Goal: Task Accomplishment & Management: Use online tool/utility

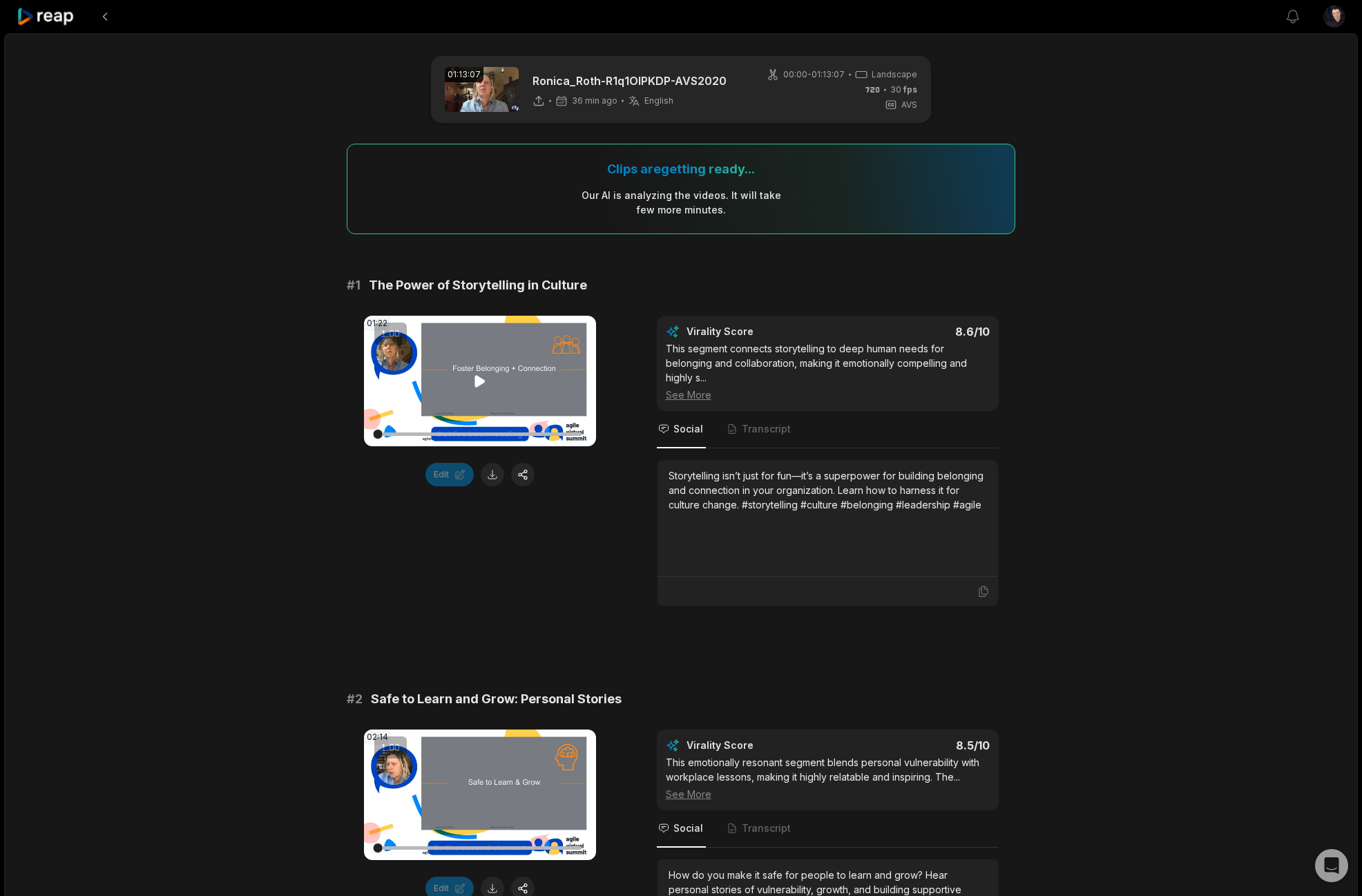
click at [477, 381] on icon at bounding box center [480, 381] width 10 height 12
click at [484, 380] on icon at bounding box center [480, 381] width 17 height 17
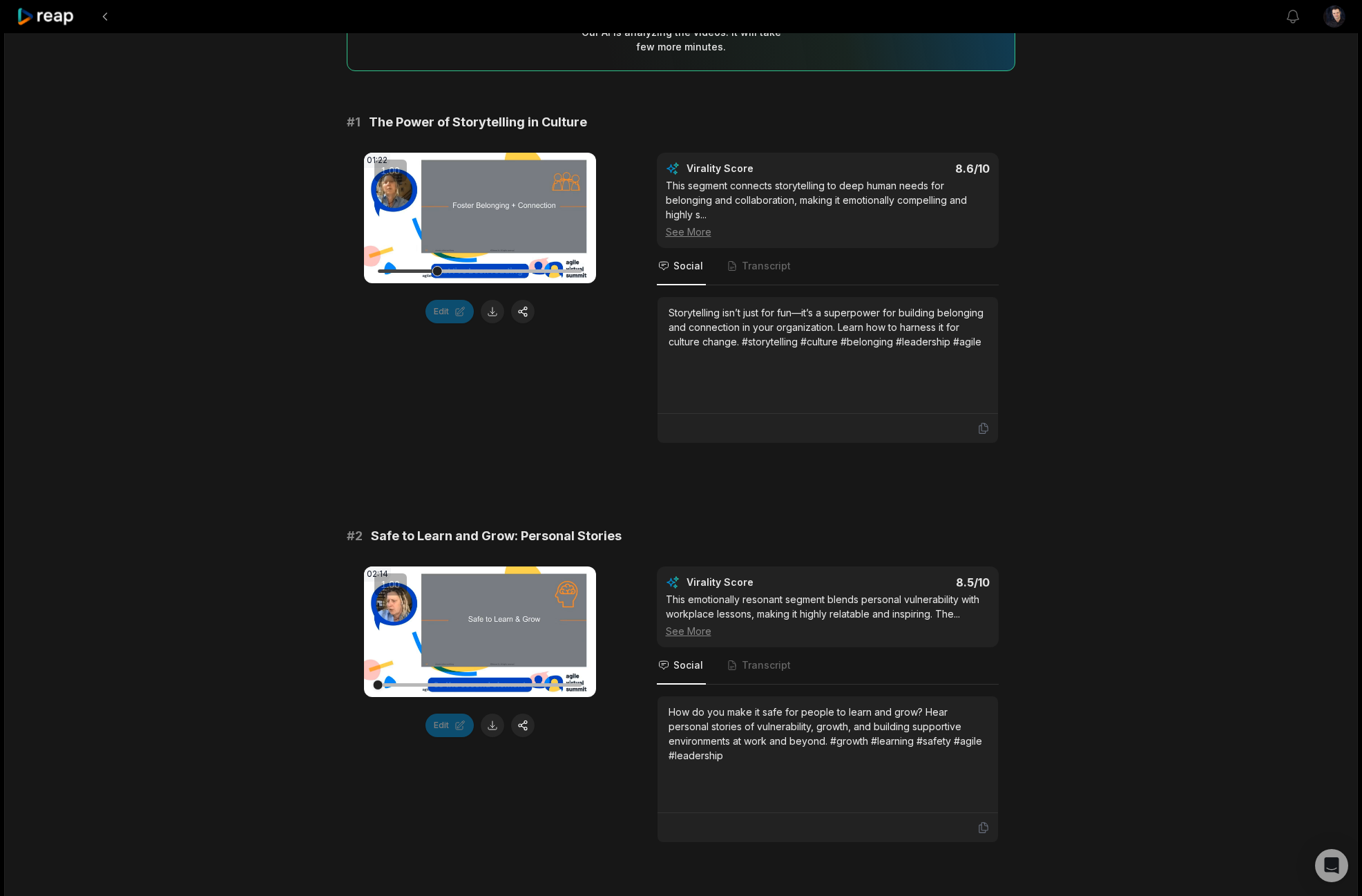
scroll to position [235, 0]
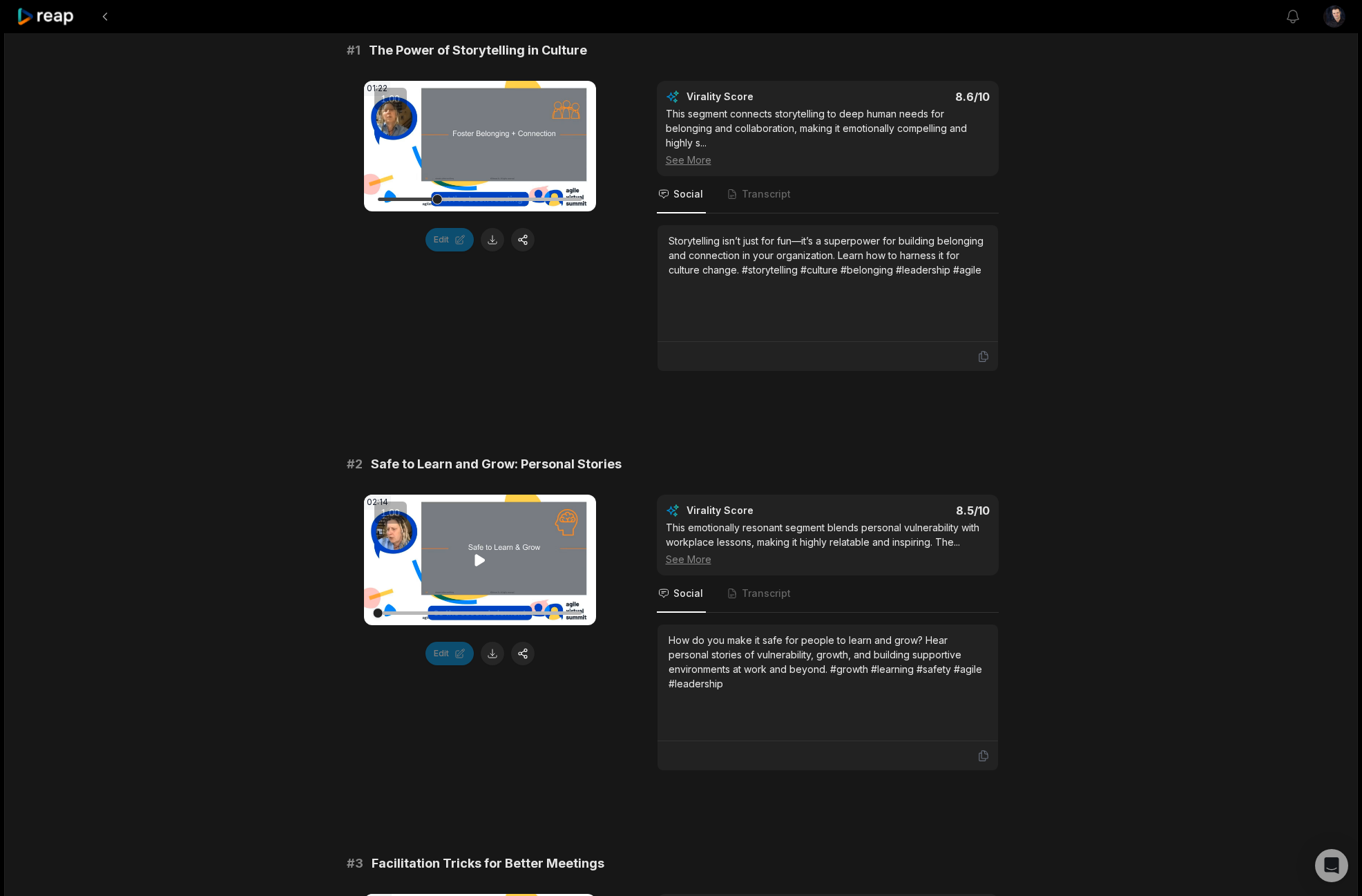
click at [475, 558] on icon at bounding box center [480, 560] width 10 height 12
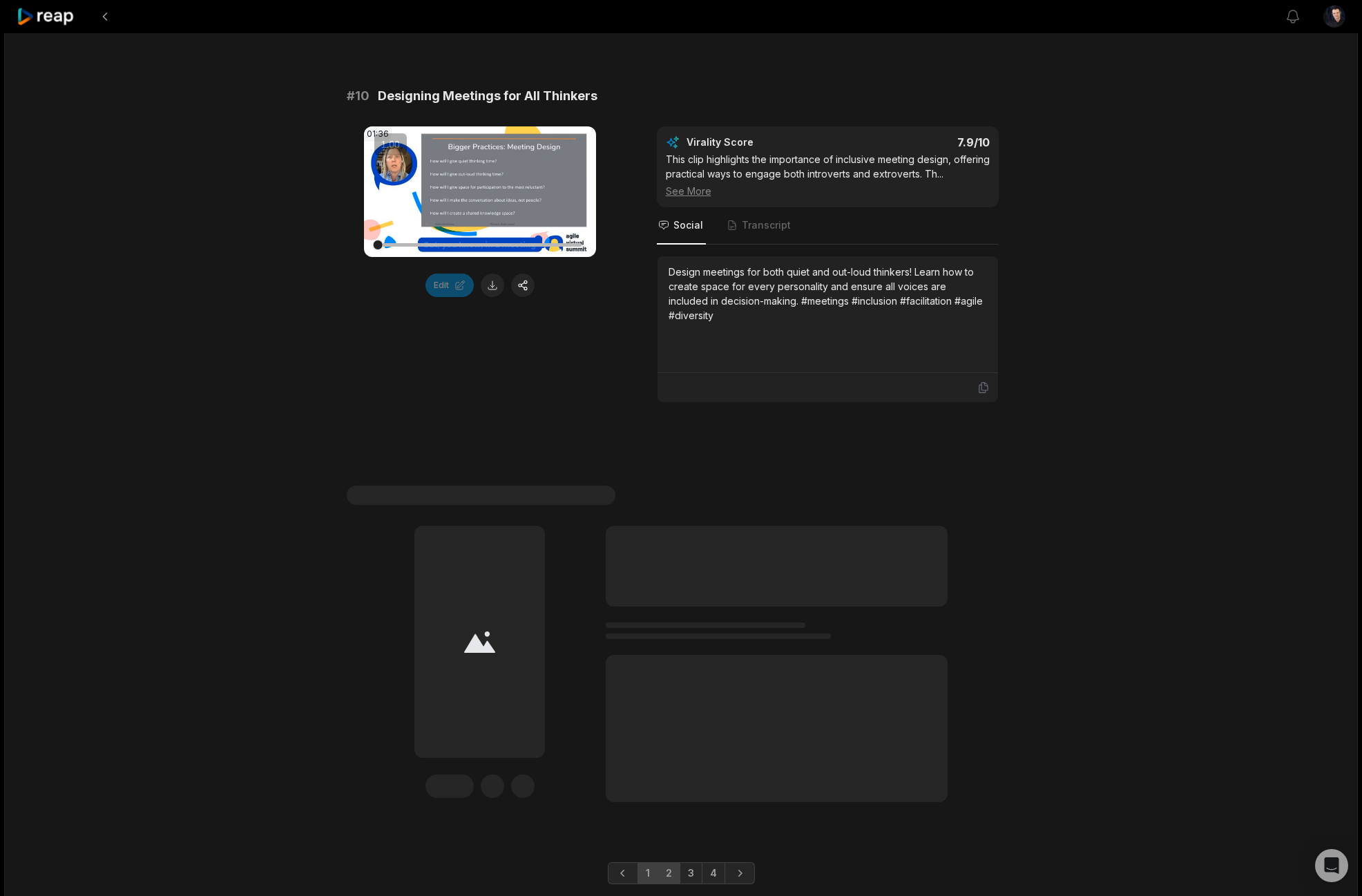
scroll to position [3841, 0]
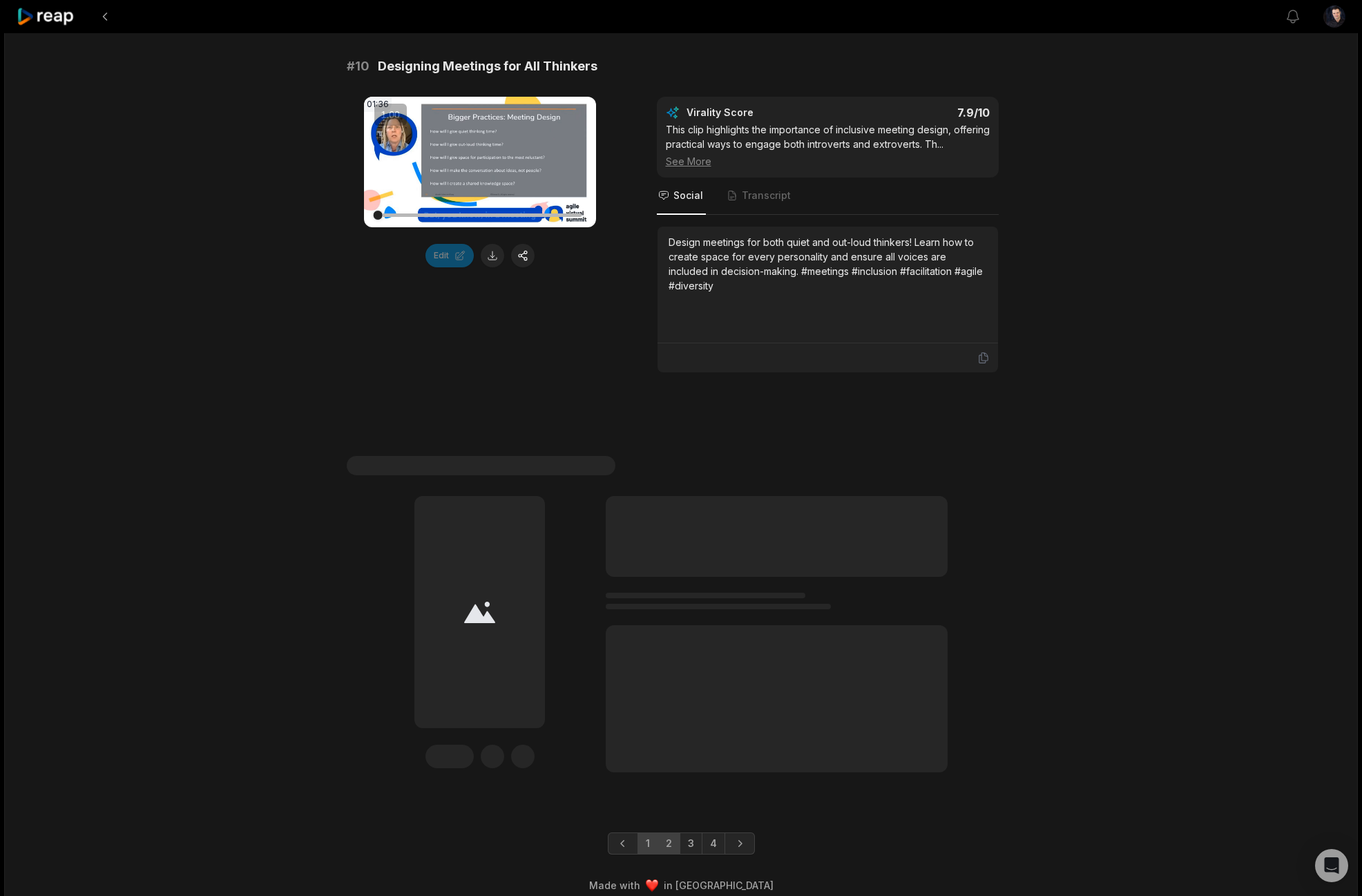
click at [674, 835] on link "2" at bounding box center [669, 843] width 23 height 22
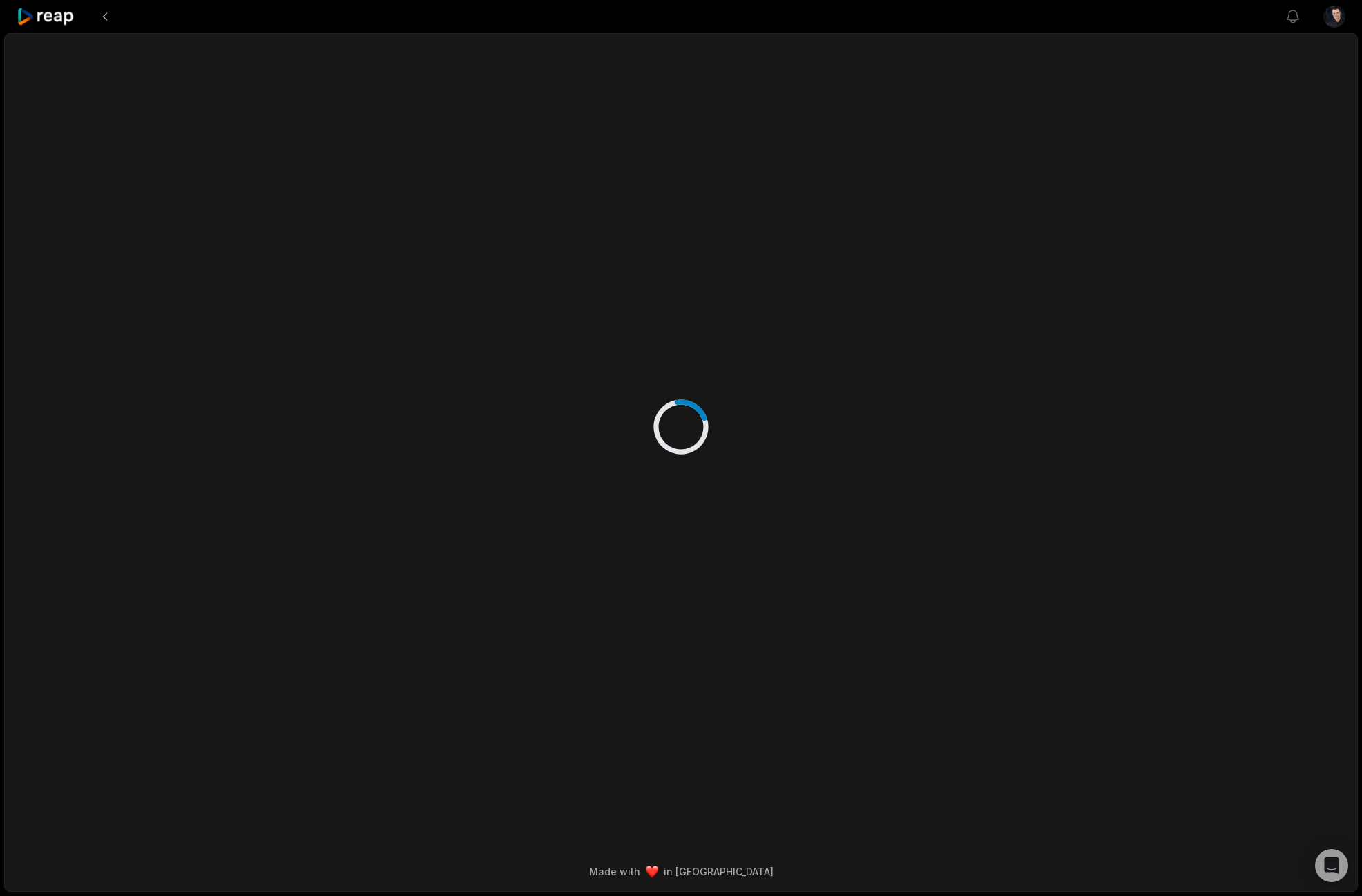
scroll to position [0, 0]
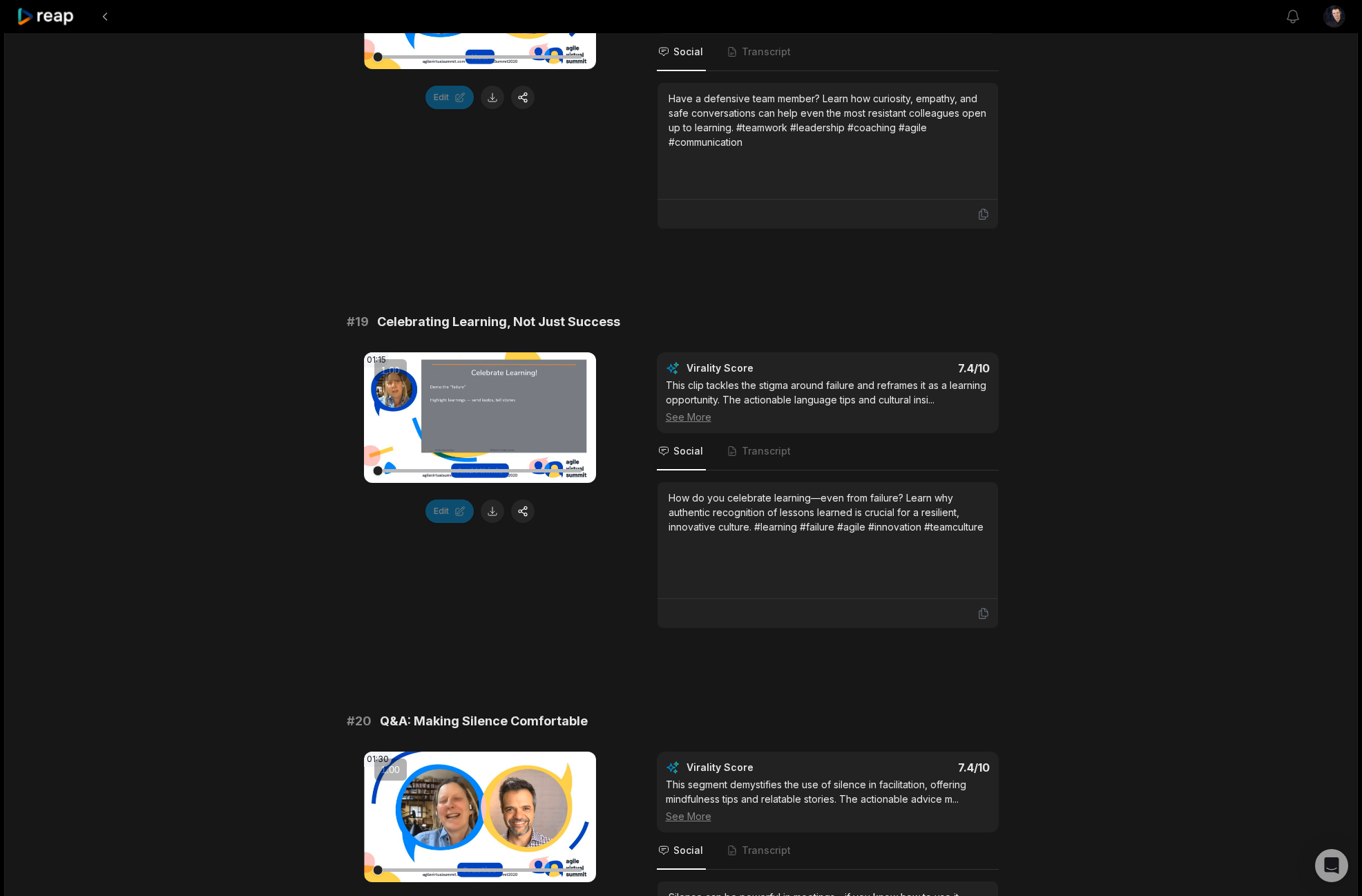
scroll to position [3485, 0]
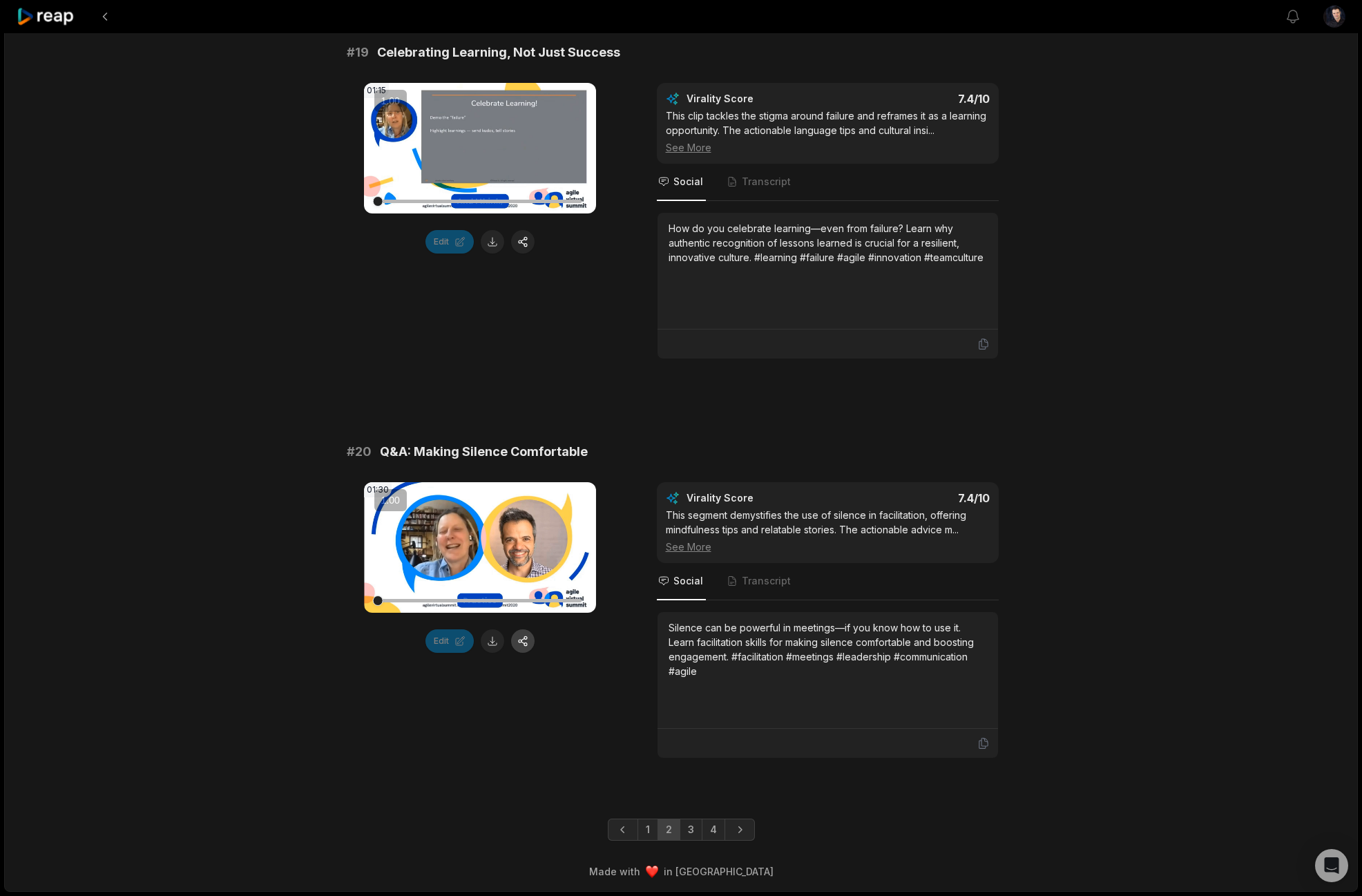
click at [526, 646] on button "button" at bounding box center [523, 641] width 23 height 23
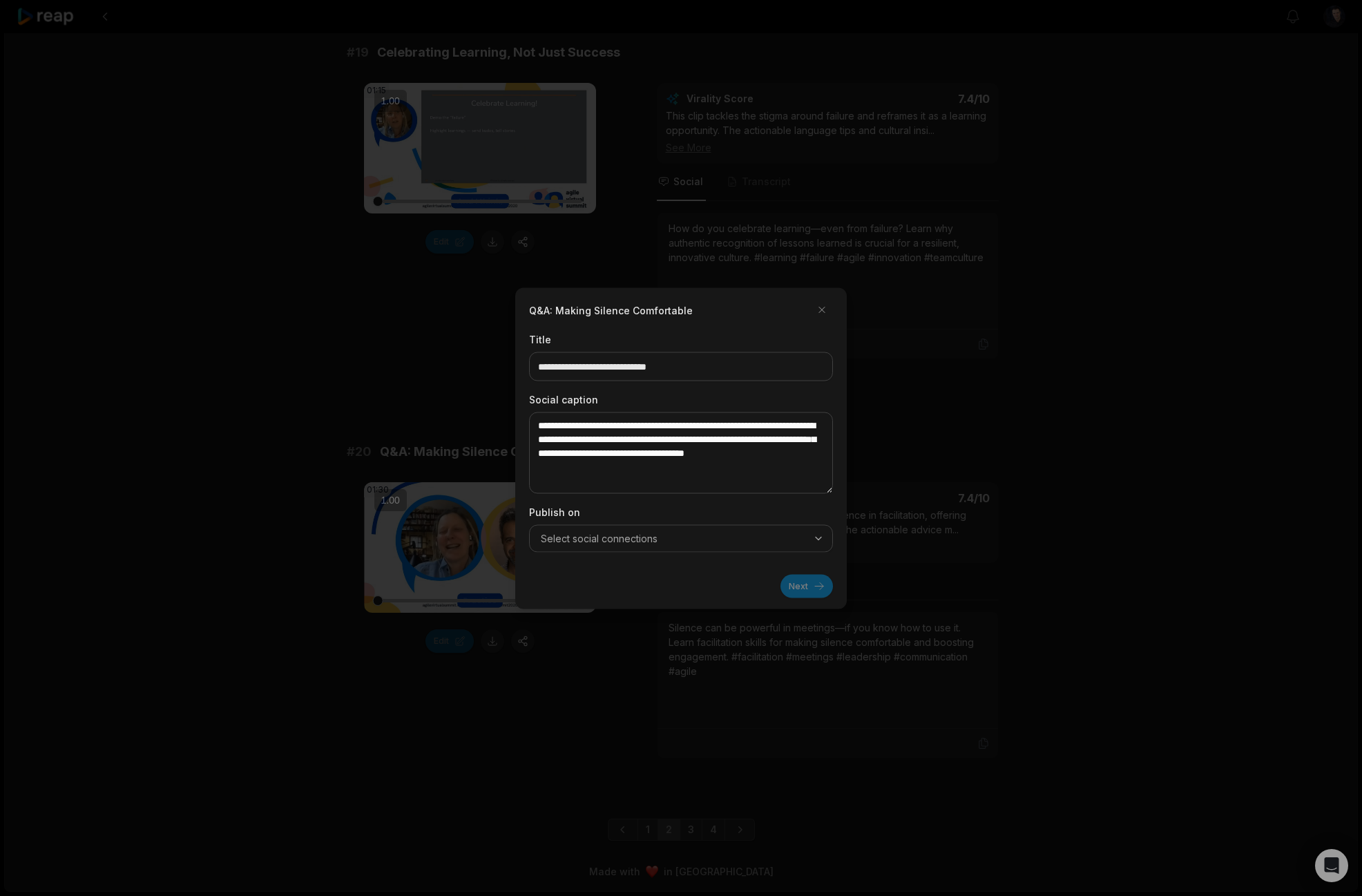
click at [633, 546] on button "Select social connections" at bounding box center [680, 538] width 304 height 28
click at [622, 560] on div "Connect Socials" at bounding box center [598, 568] width 132 height 20
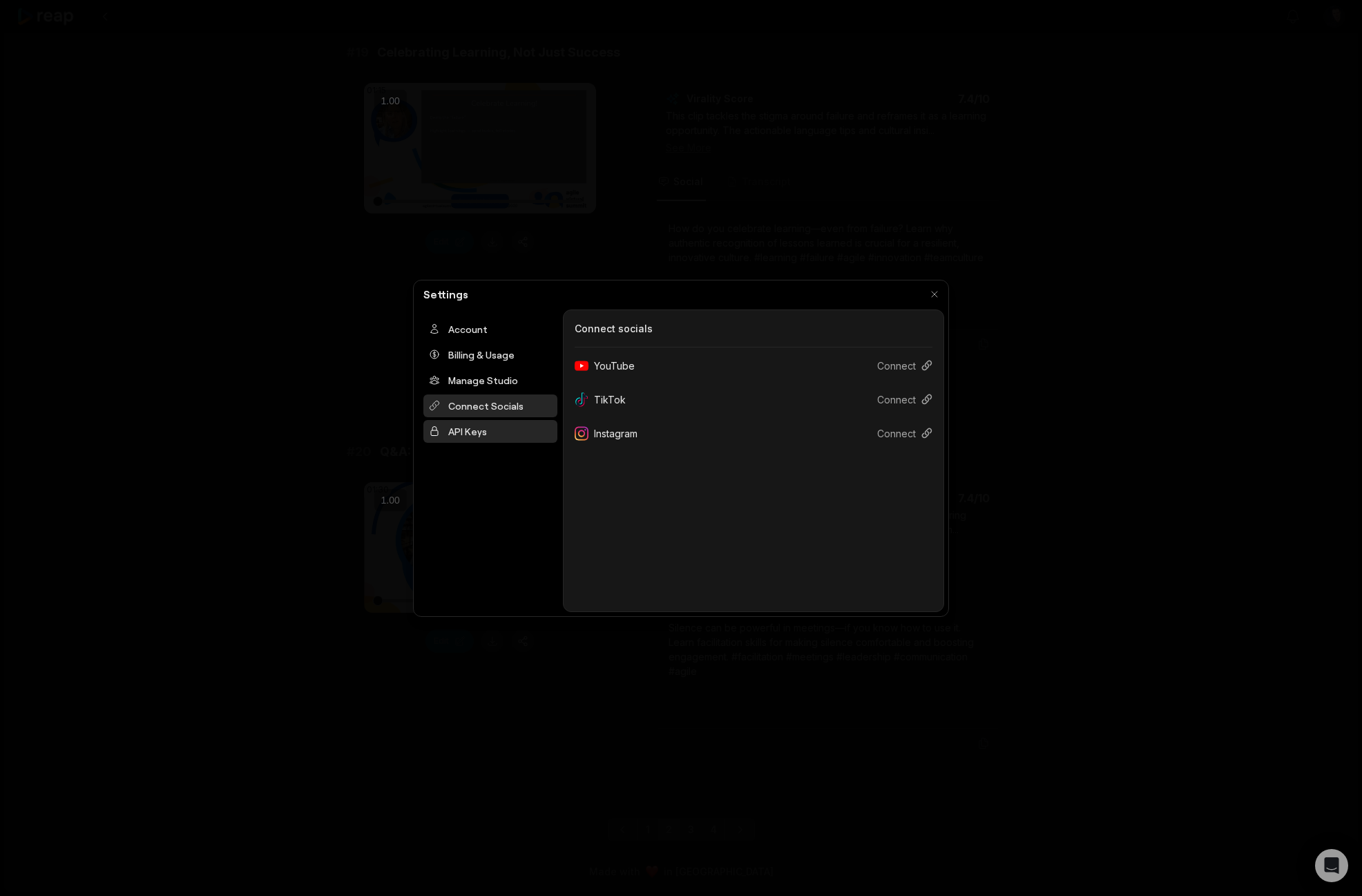
click at [453, 442] on div "API Keys" at bounding box center [490, 431] width 134 height 23
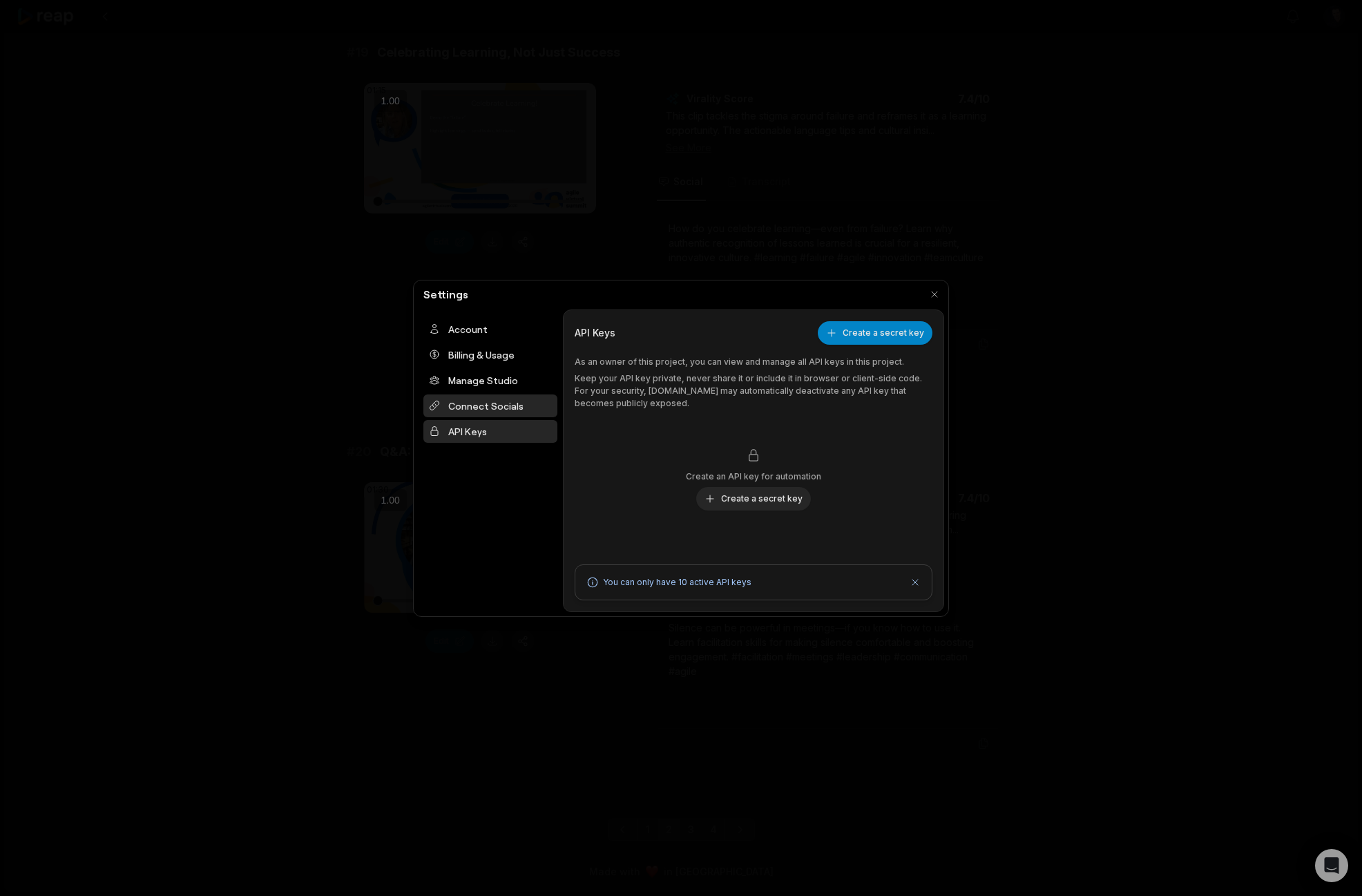
click at [469, 402] on div "Connect Socials" at bounding box center [490, 405] width 134 height 23
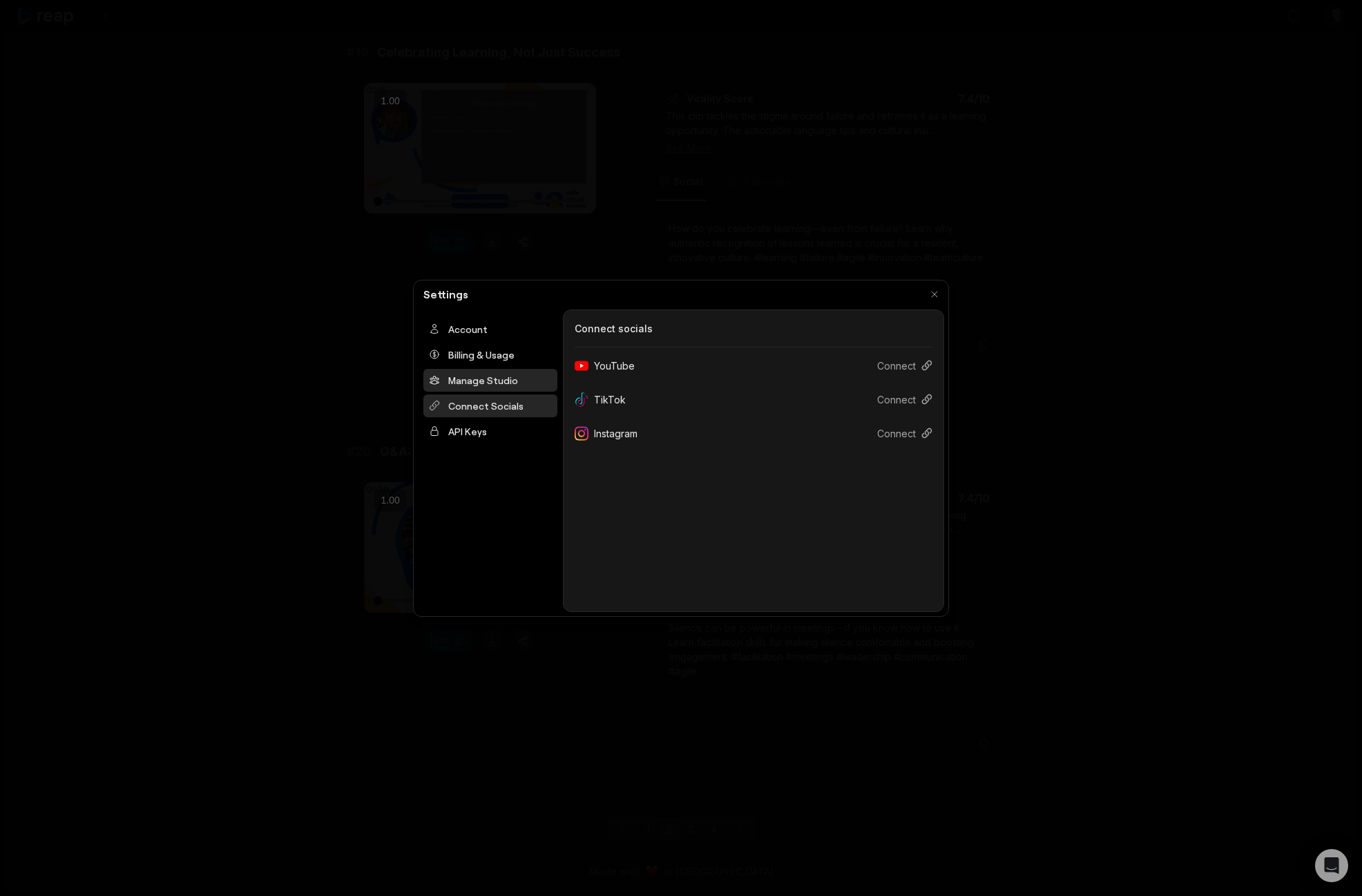
click at [478, 379] on div "Manage Studio" at bounding box center [490, 380] width 134 height 23
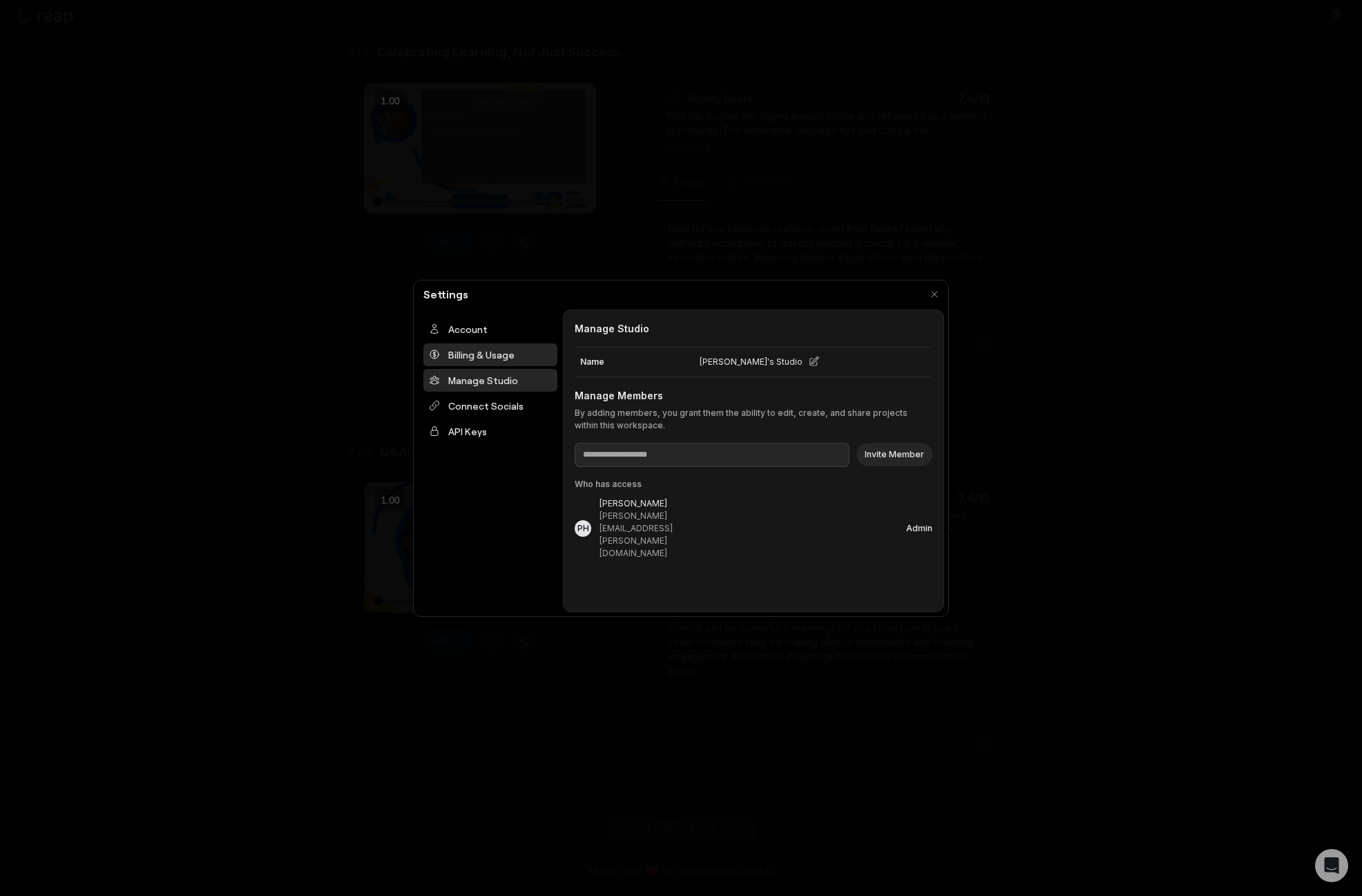
click at [478, 359] on div "Billing & Usage" at bounding box center [490, 354] width 134 height 23
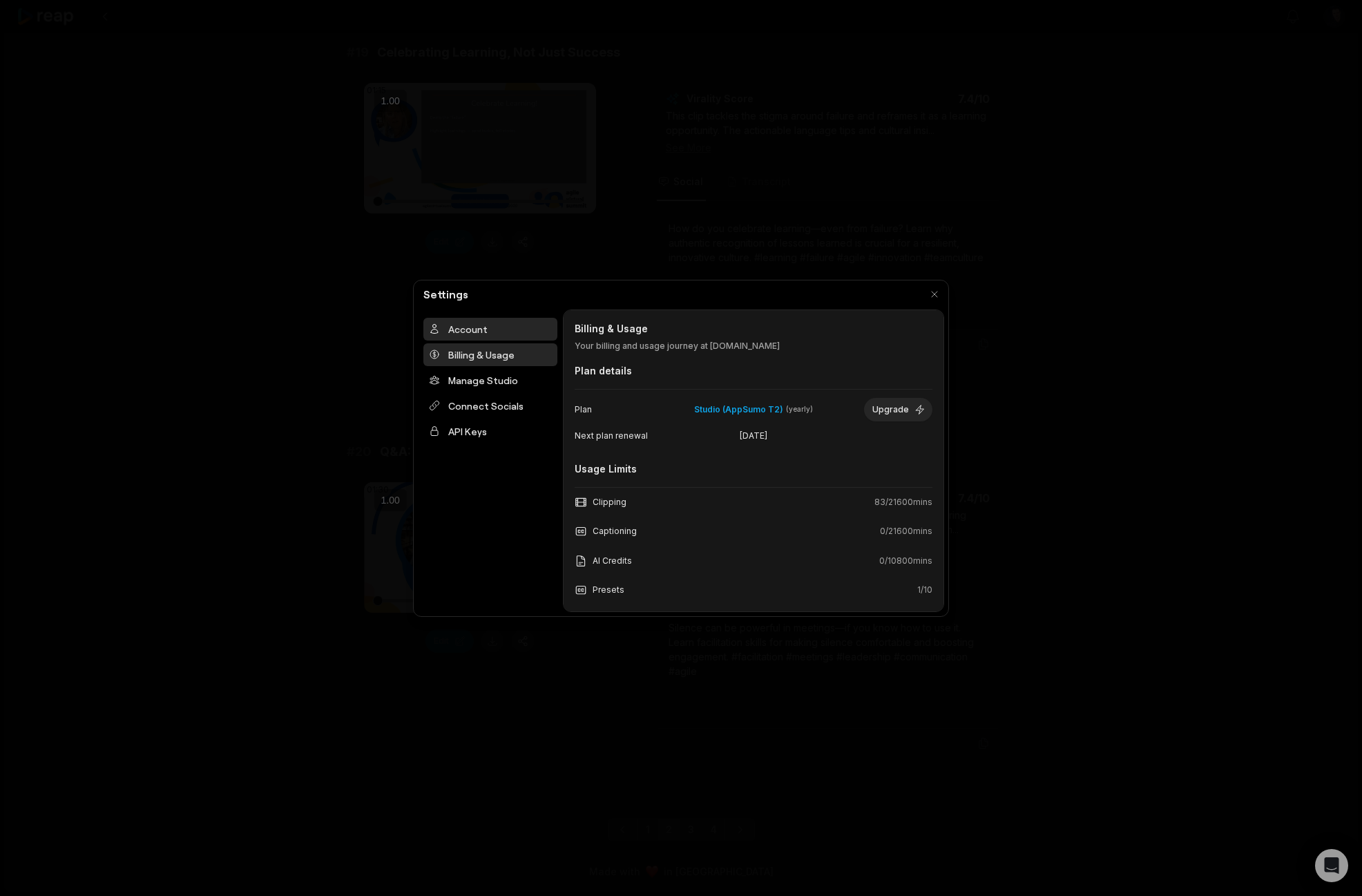
click at [483, 331] on div "Account" at bounding box center [490, 328] width 134 height 23
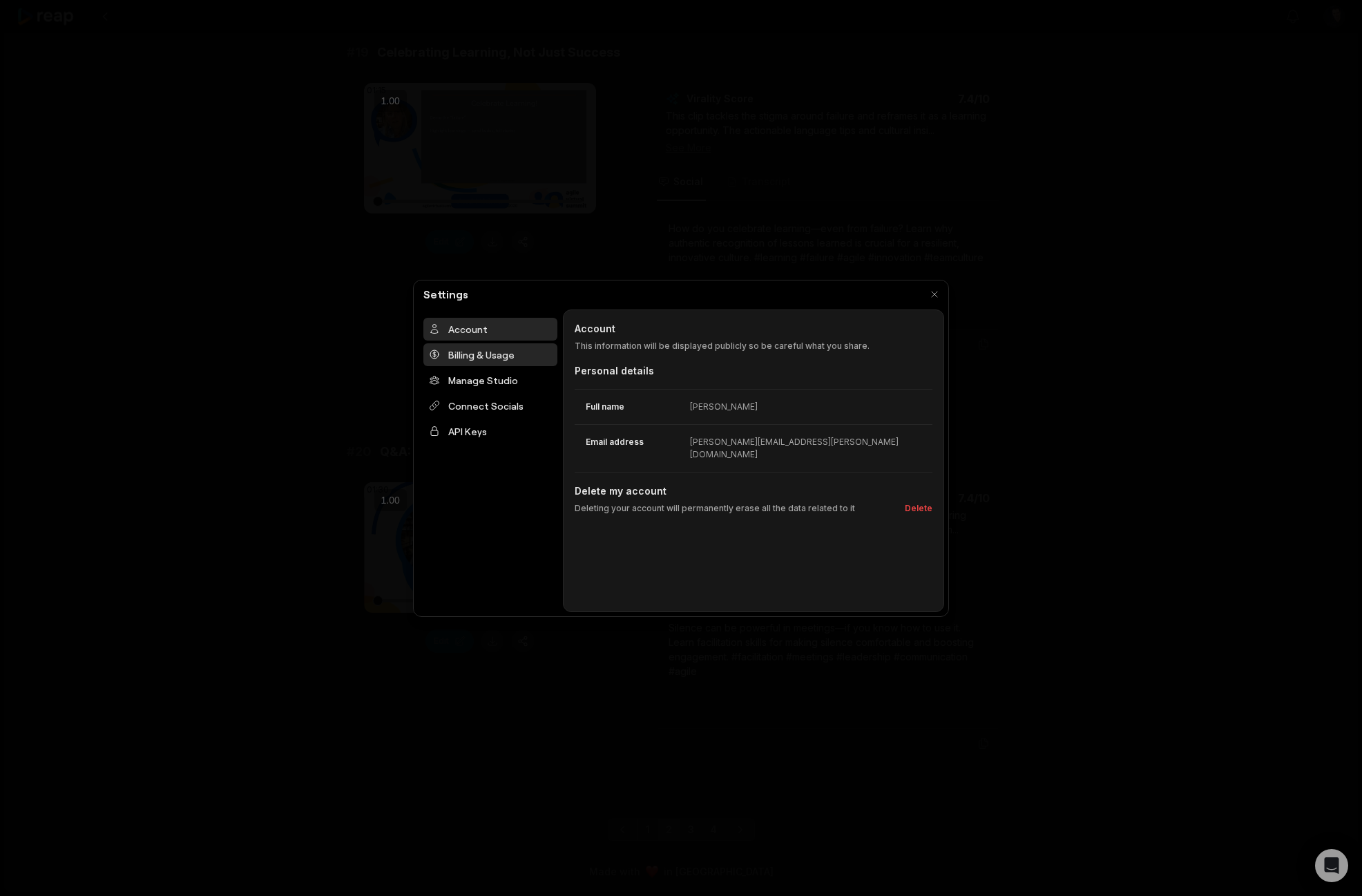
click at [482, 347] on div "Billing & Usage" at bounding box center [490, 354] width 134 height 23
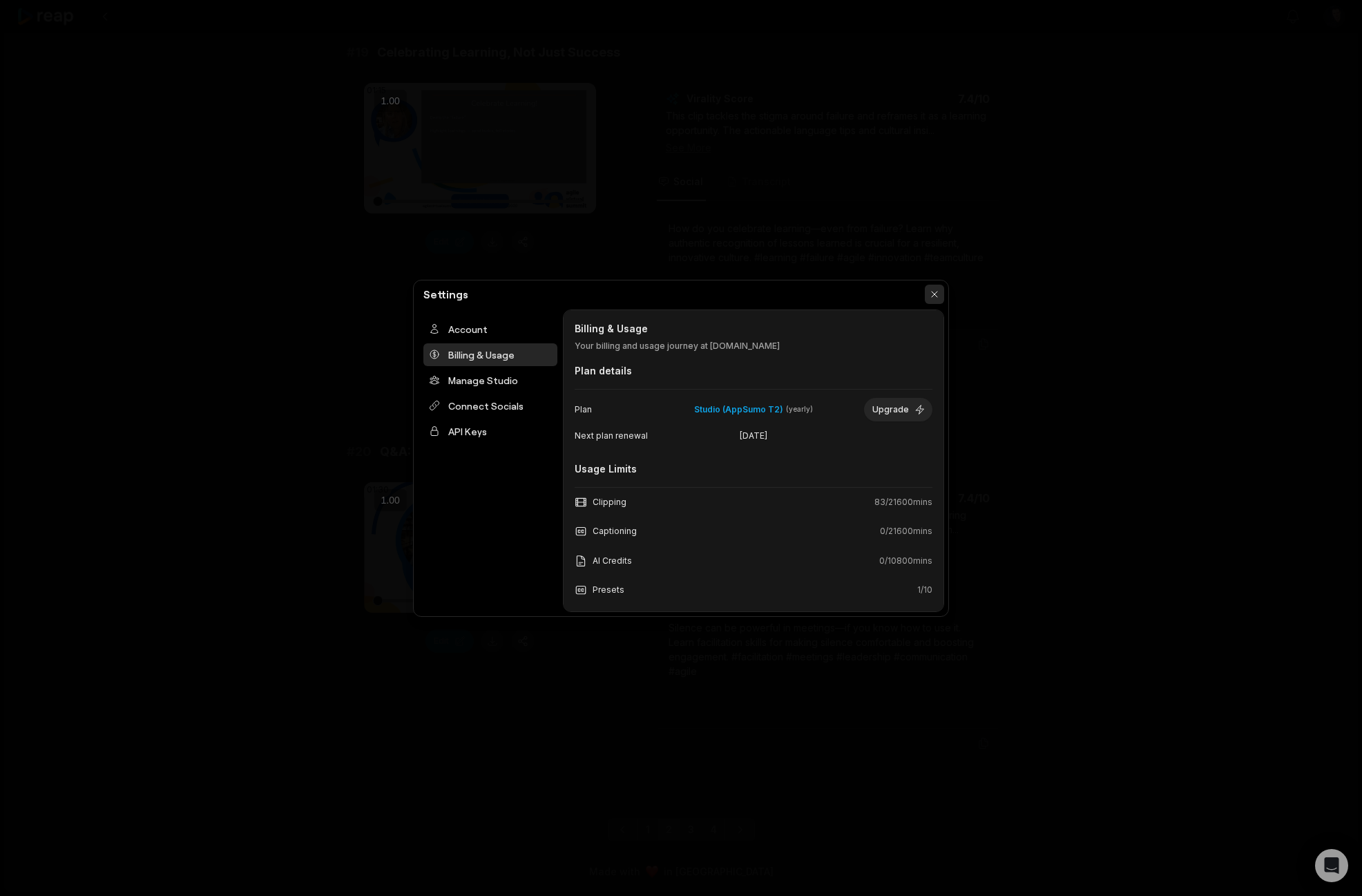
click at [934, 298] on button "button" at bounding box center [934, 294] width 19 height 19
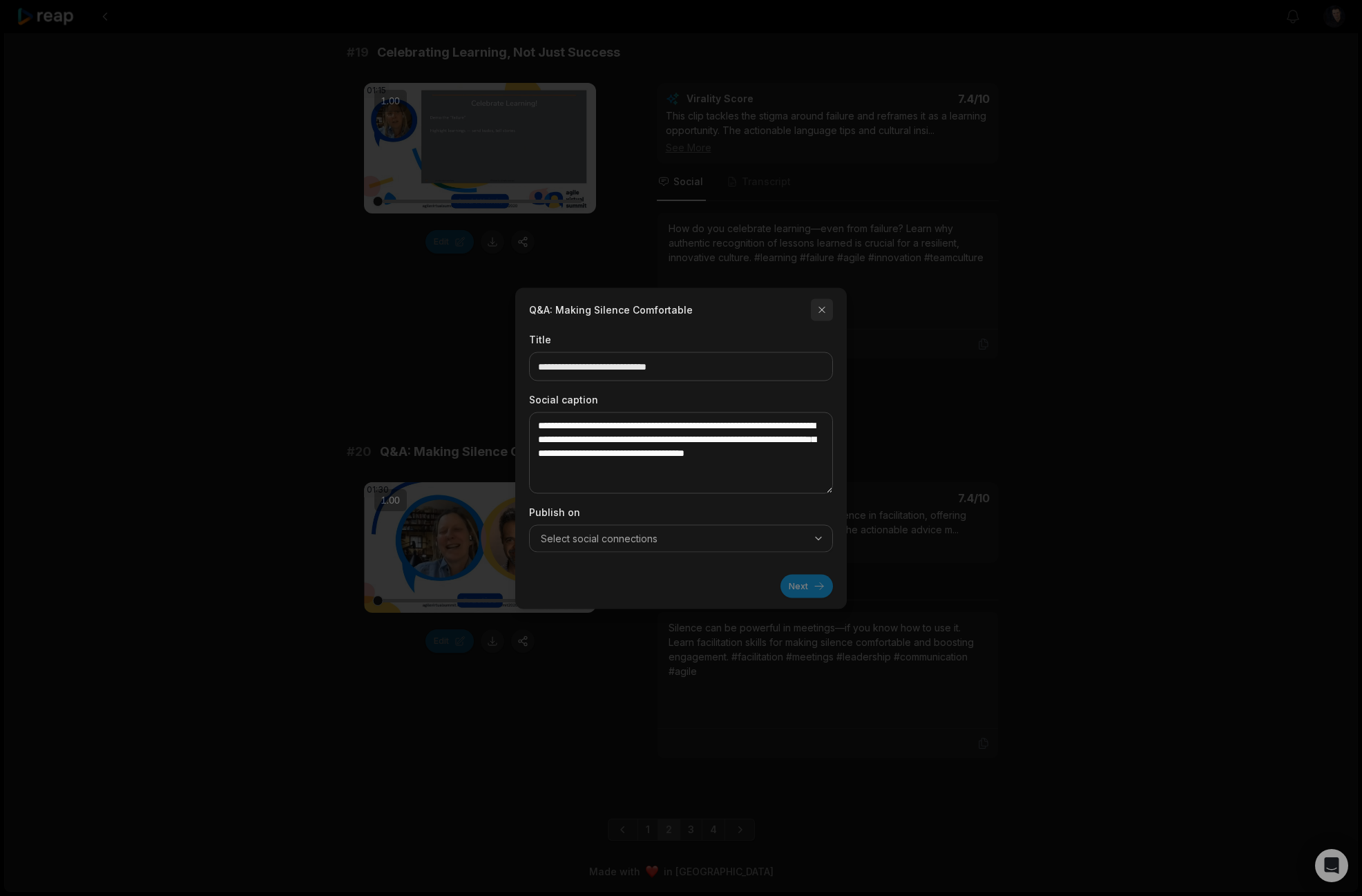
click at [819, 310] on button "button" at bounding box center [821, 309] width 22 height 22
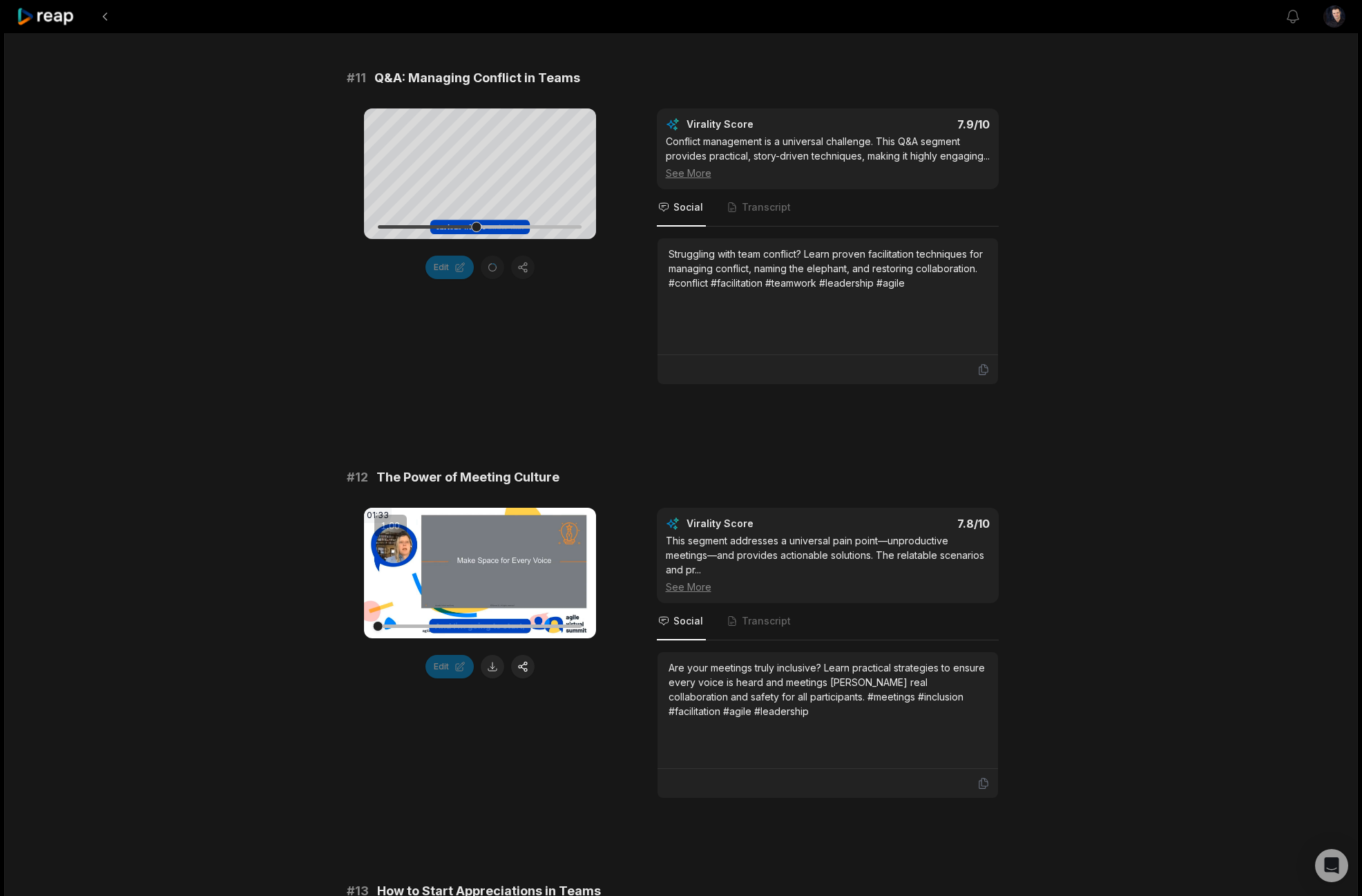
scroll to position [0, 0]
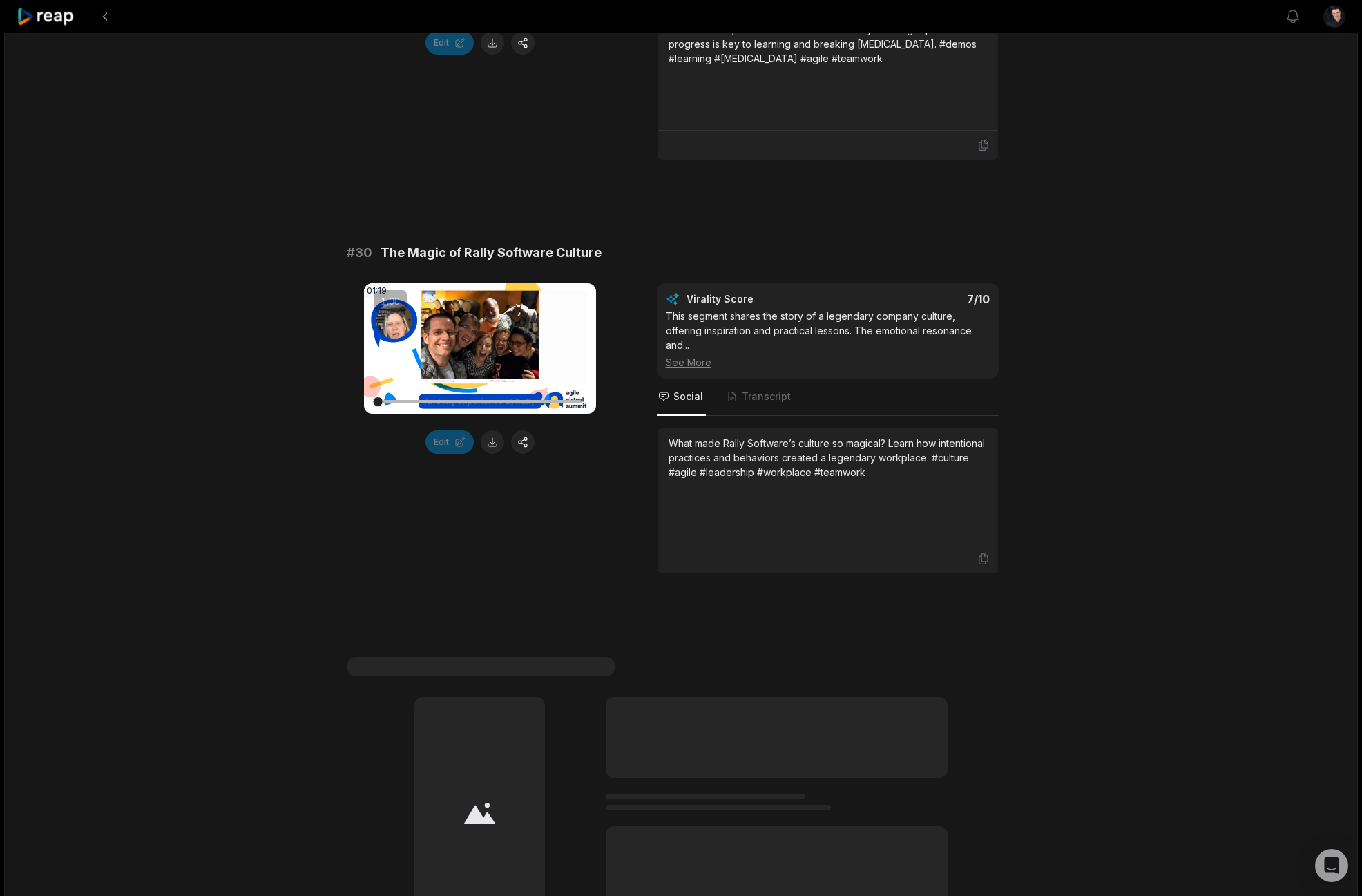
scroll to position [3631, 0]
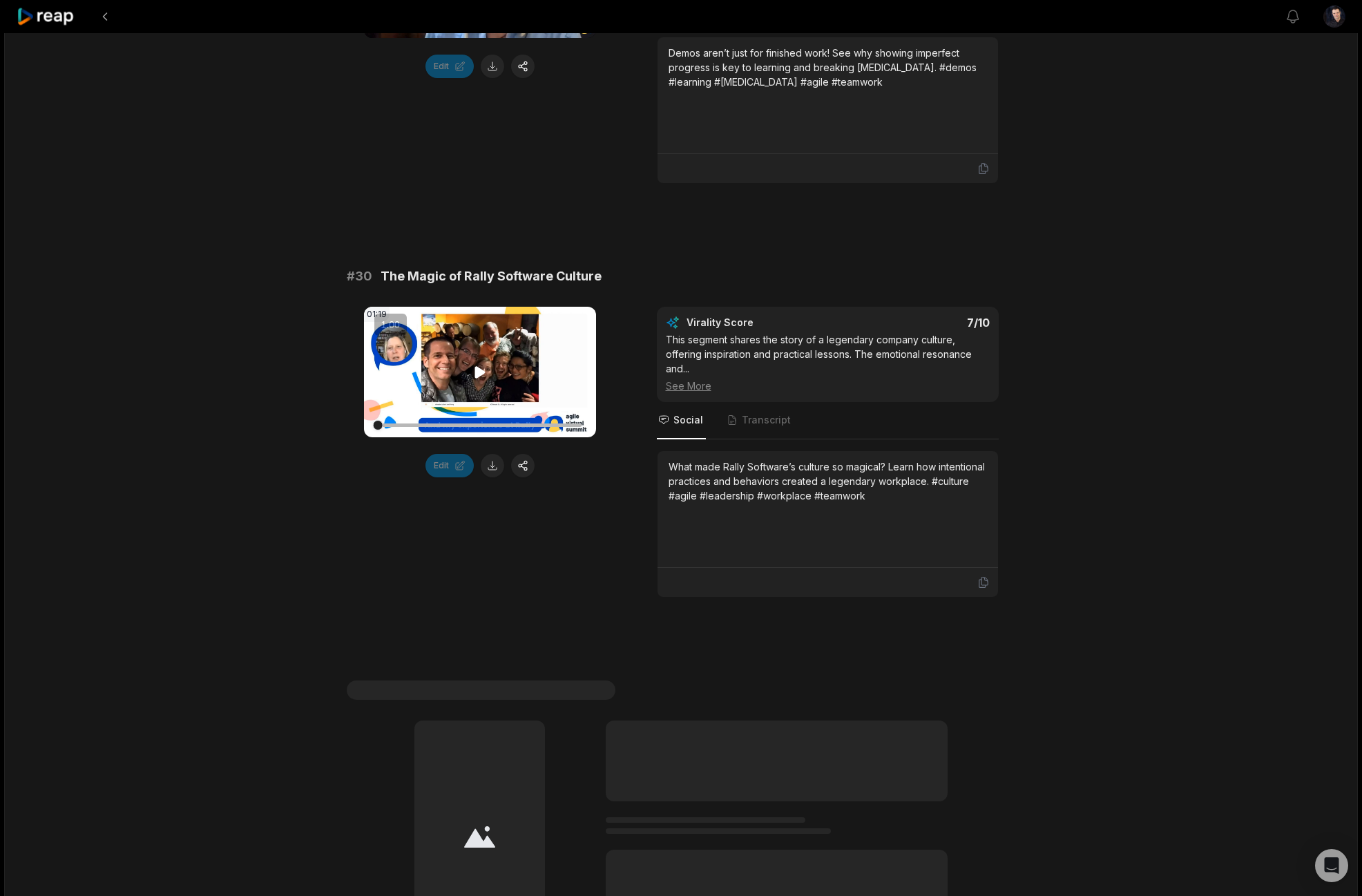
click at [476, 369] on icon at bounding box center [480, 372] width 10 height 12
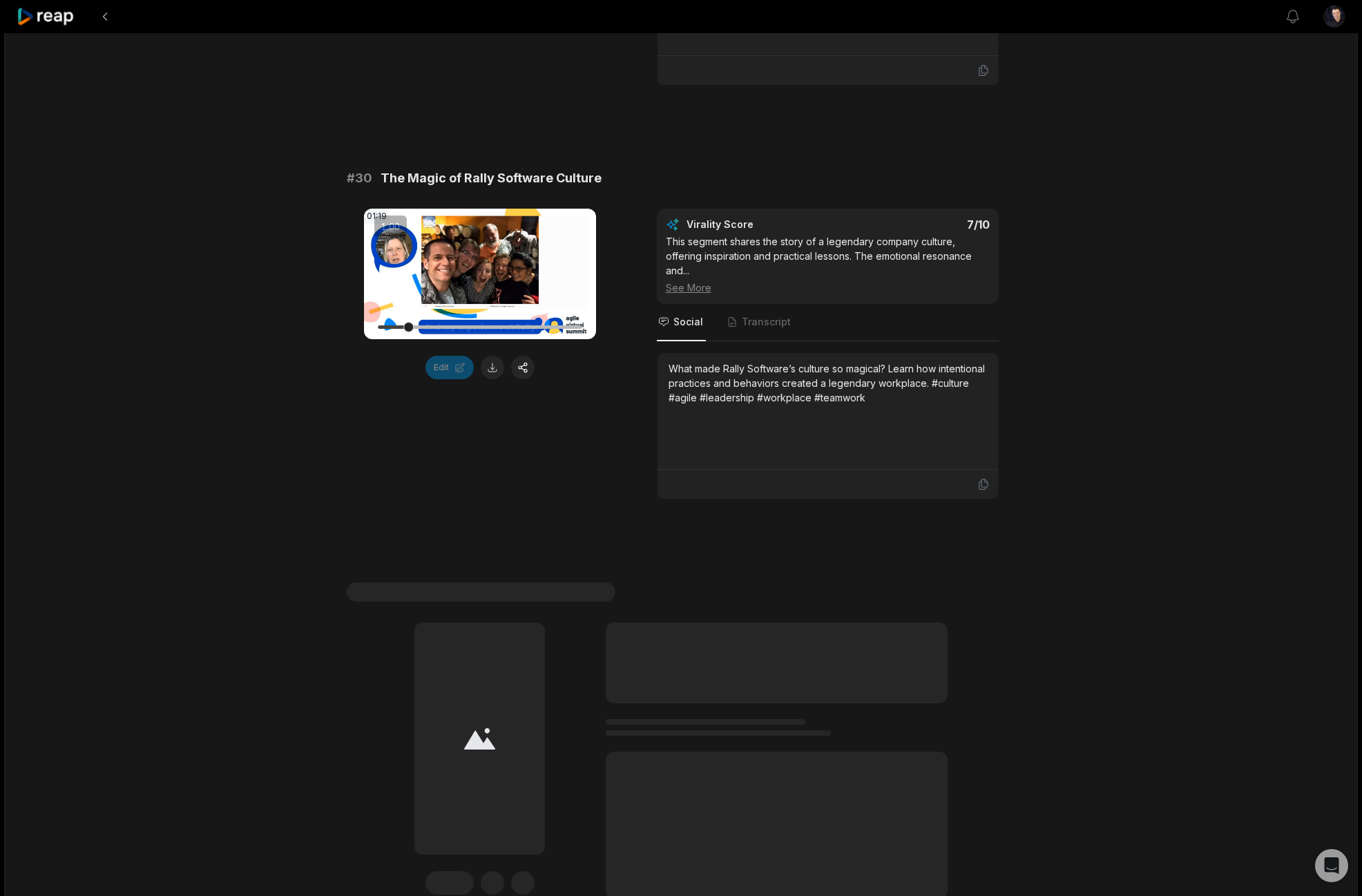
scroll to position [3869, 0]
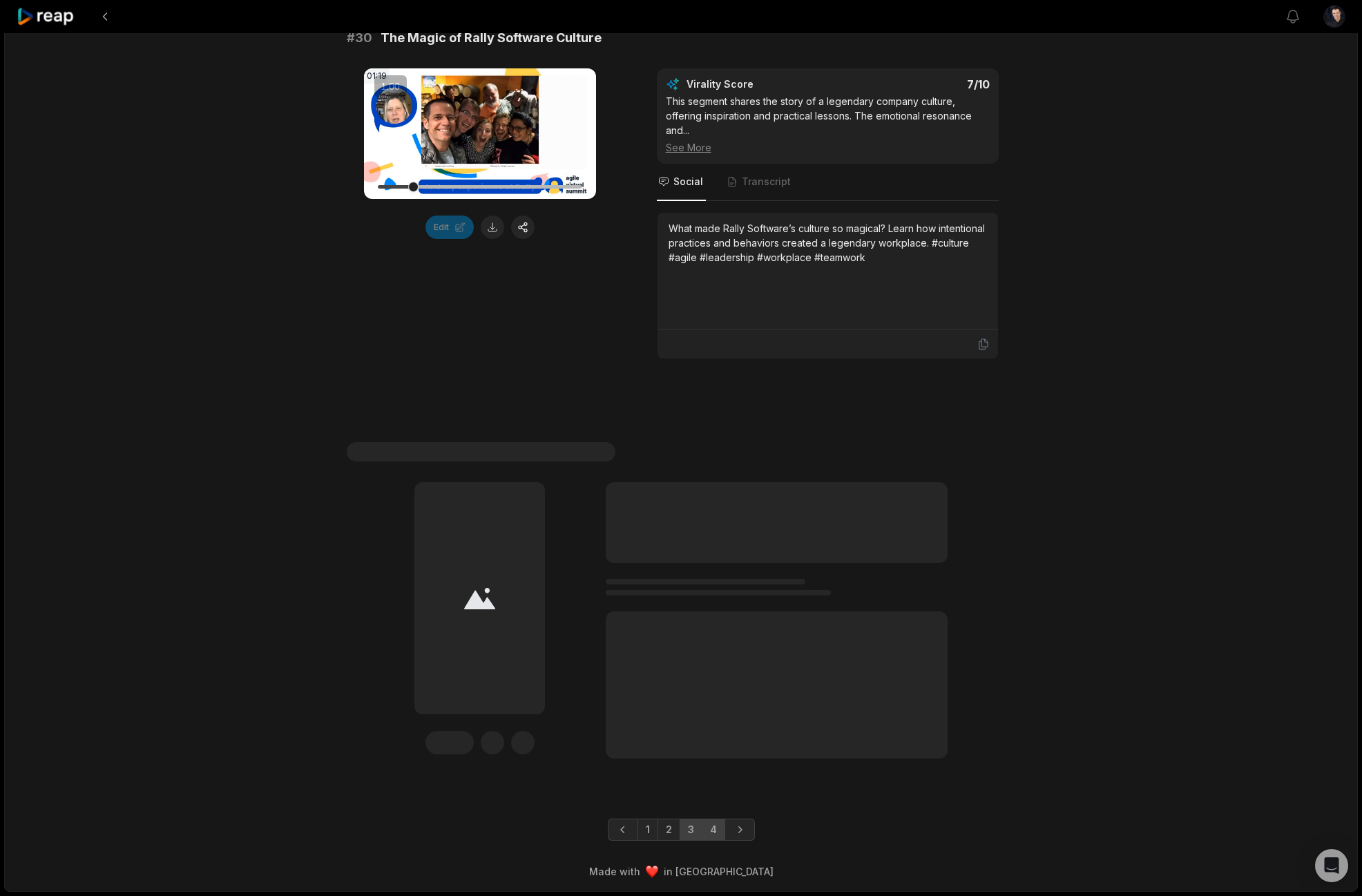
click at [713, 829] on link "4" at bounding box center [713, 829] width 23 height 22
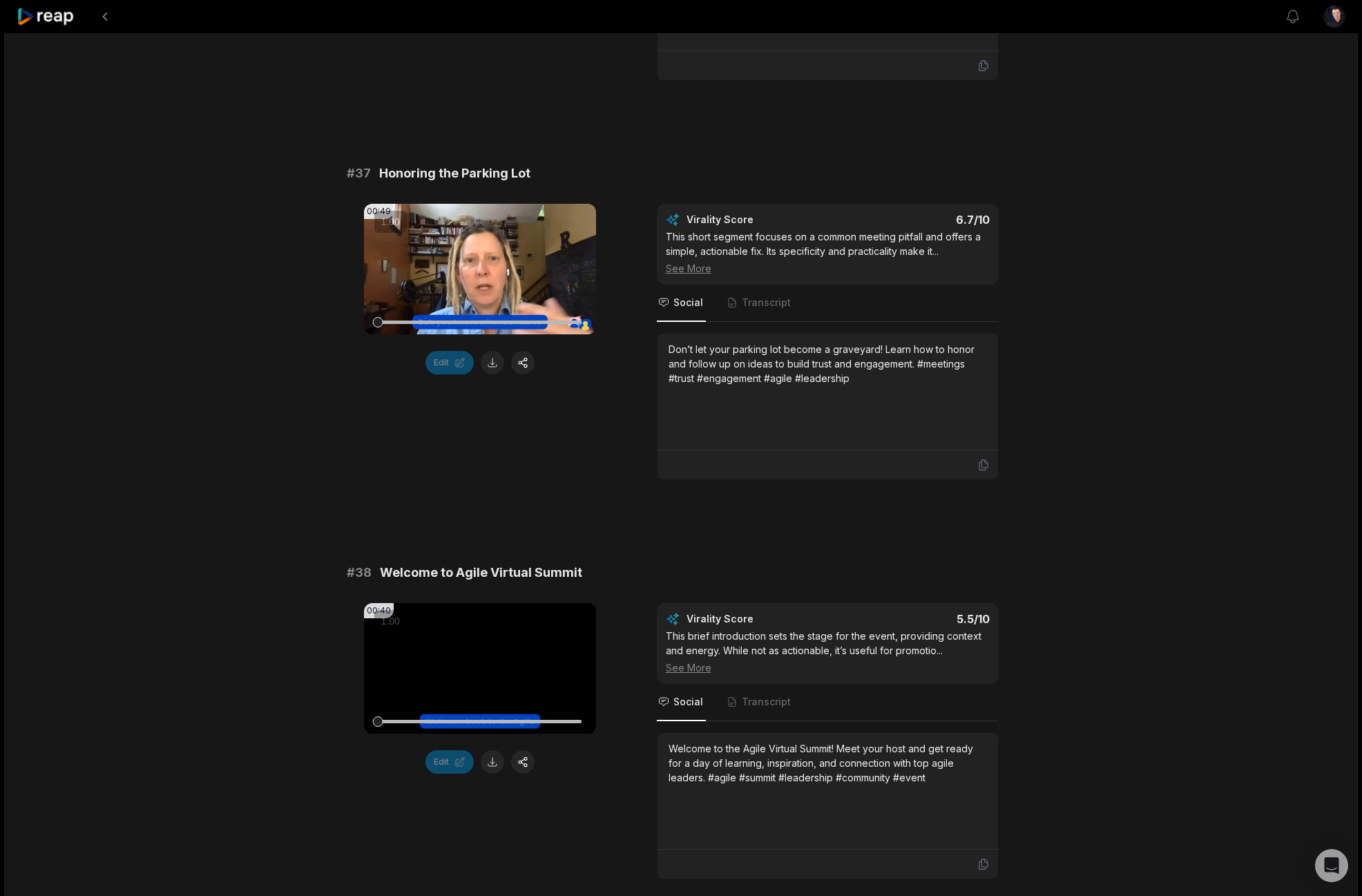
scroll to position [2440, 0]
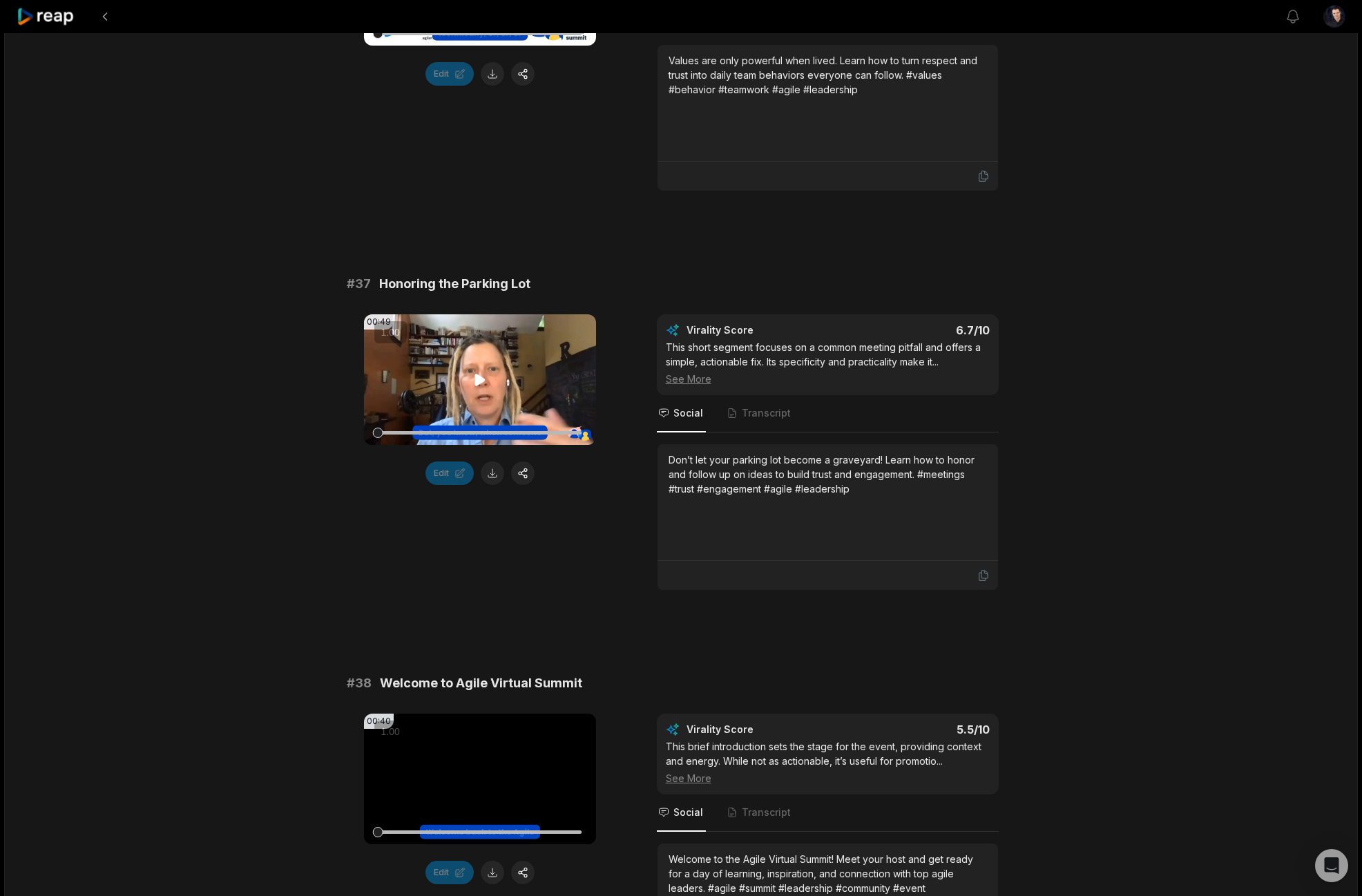
click at [481, 375] on icon at bounding box center [480, 380] width 17 height 17
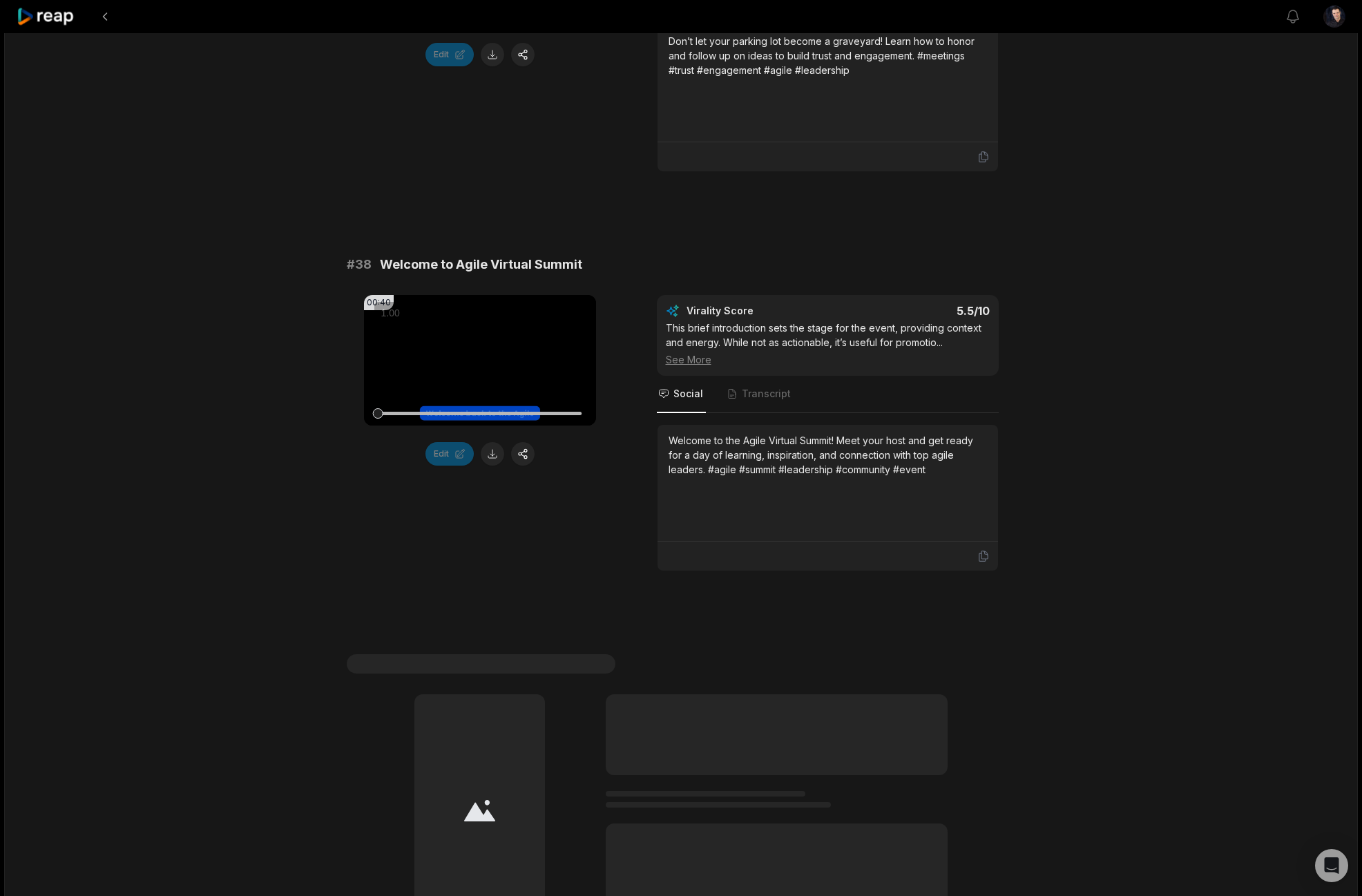
scroll to position [2560, 0]
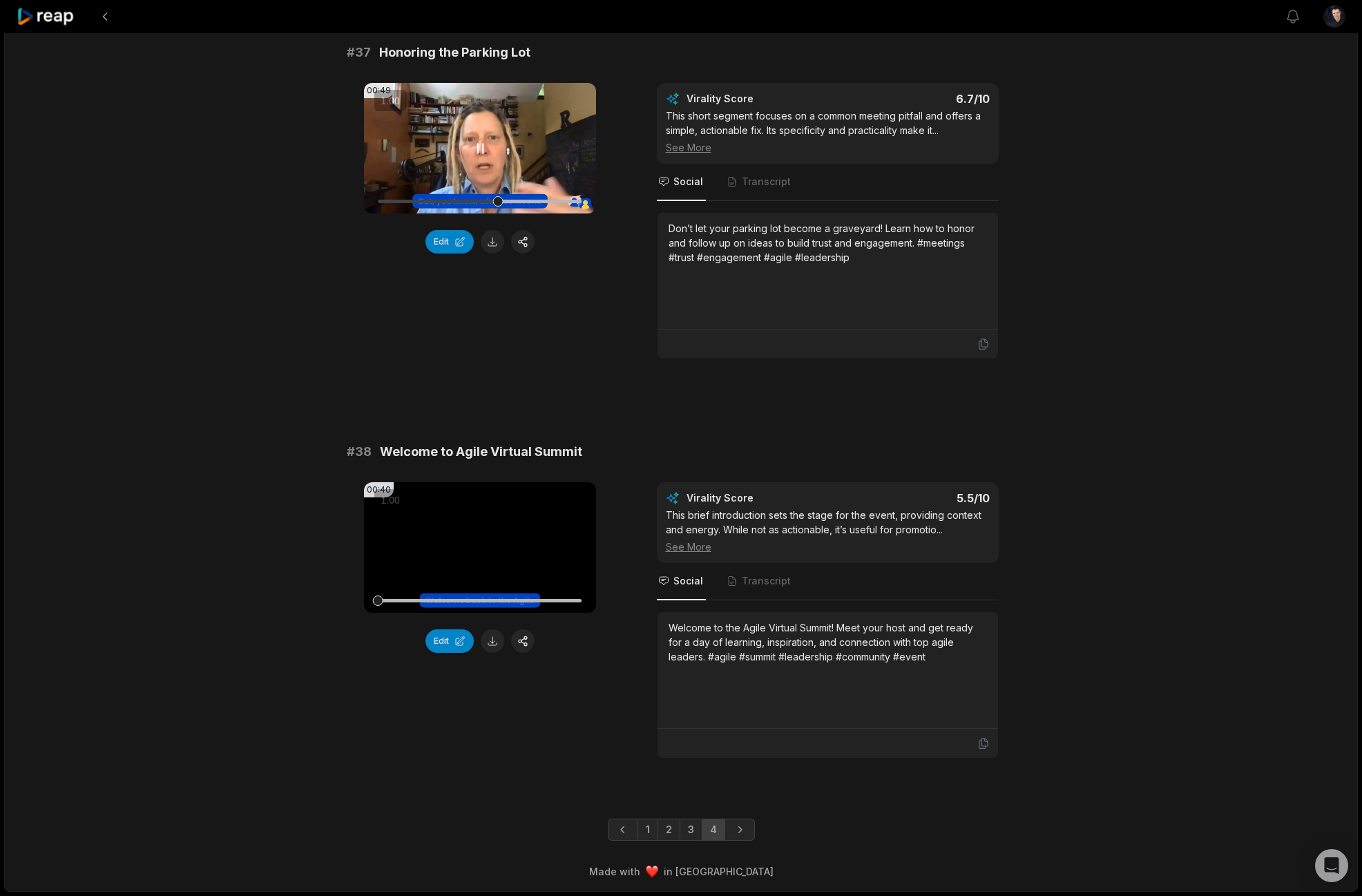
click at [494, 151] on video "Your browser does not support mp4 format." at bounding box center [480, 148] width 232 height 130
click at [486, 532] on video "Your browser does not support mp4 format." at bounding box center [480, 547] width 232 height 130
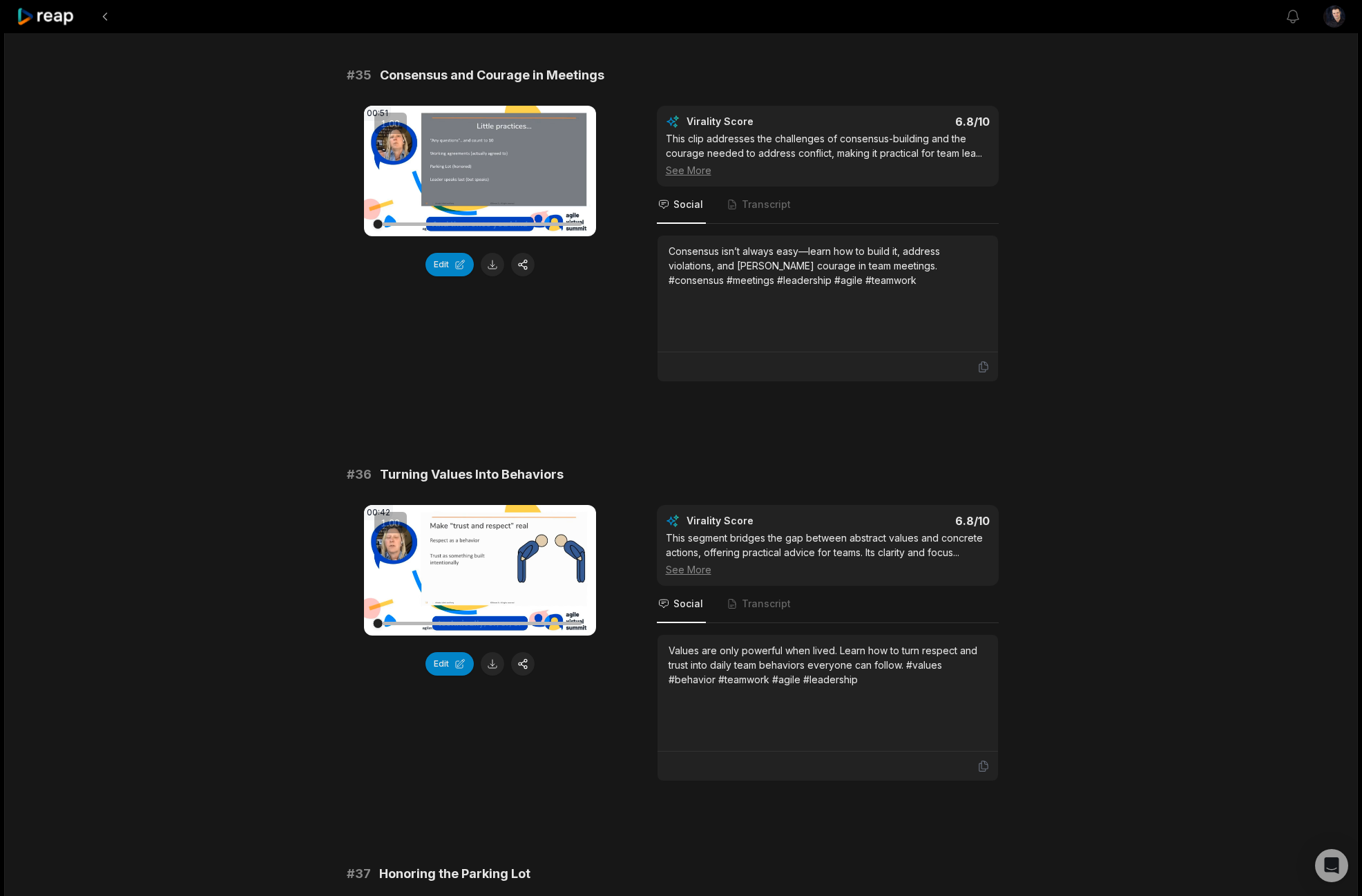
scroll to position [1736, 0]
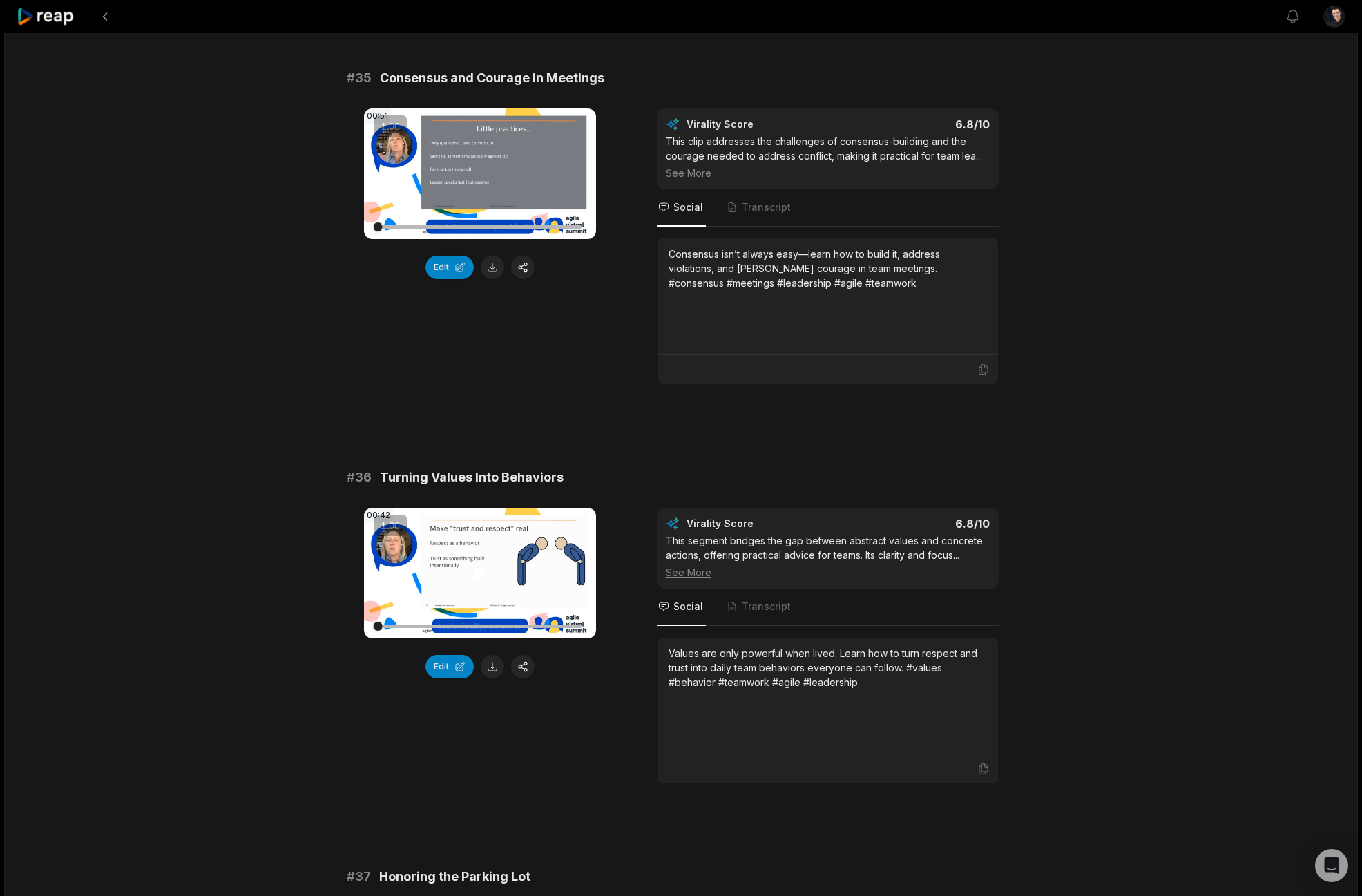
click at [468, 561] on video "Your browser does not support mp4 format." at bounding box center [480, 573] width 232 height 130
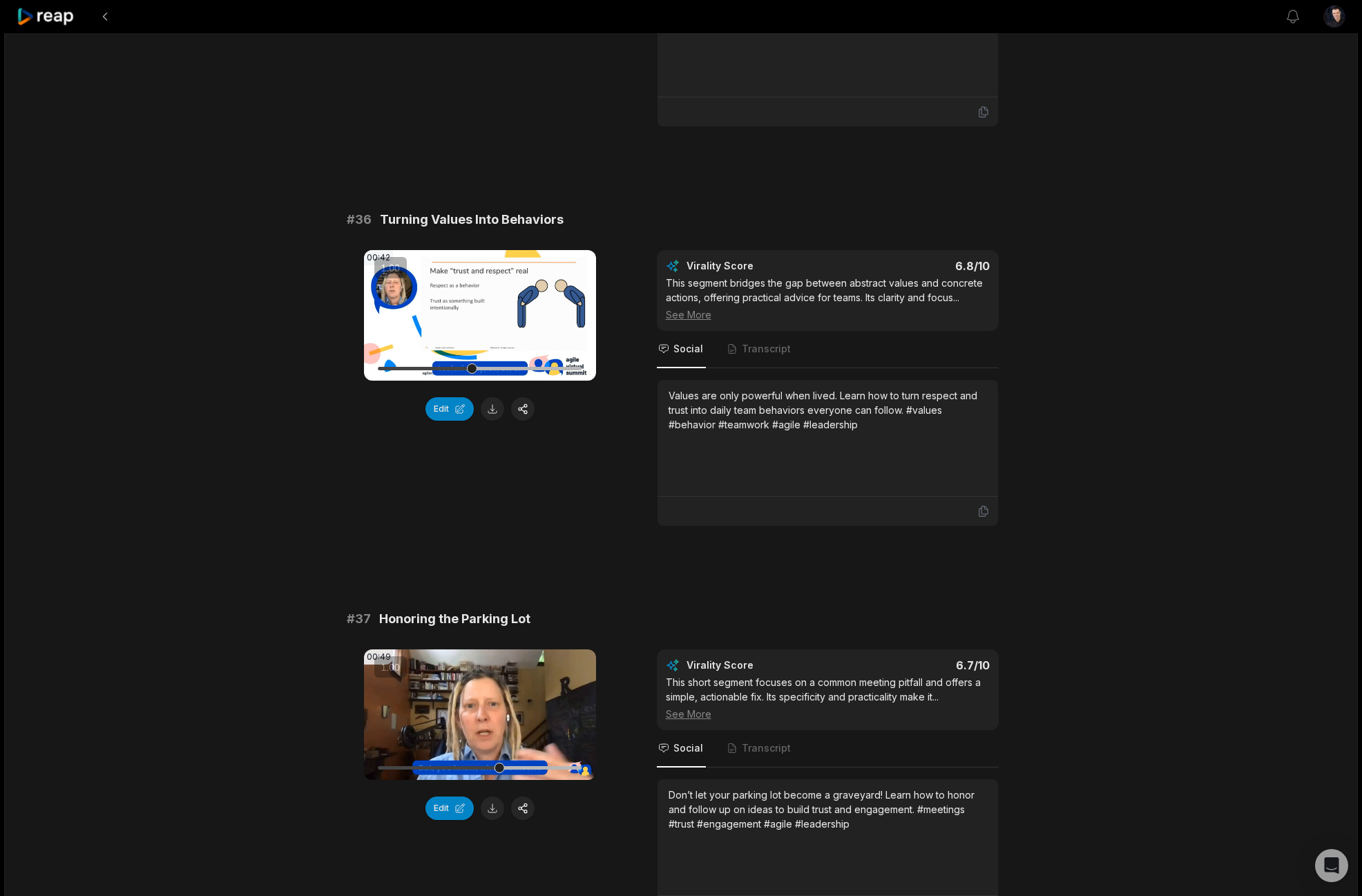
scroll to position [2560, 0]
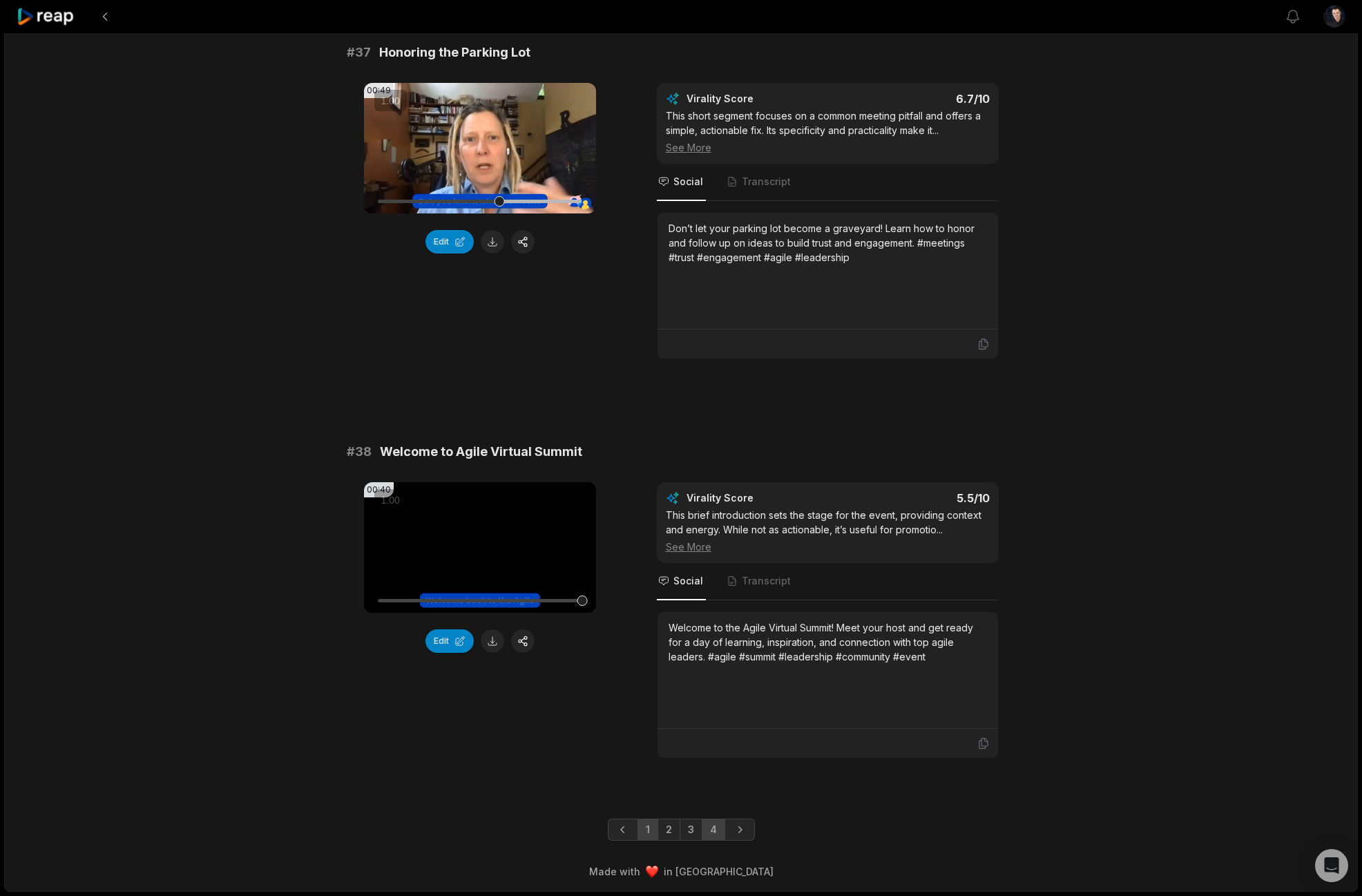
click at [653, 835] on link "1" at bounding box center [647, 829] width 20 height 22
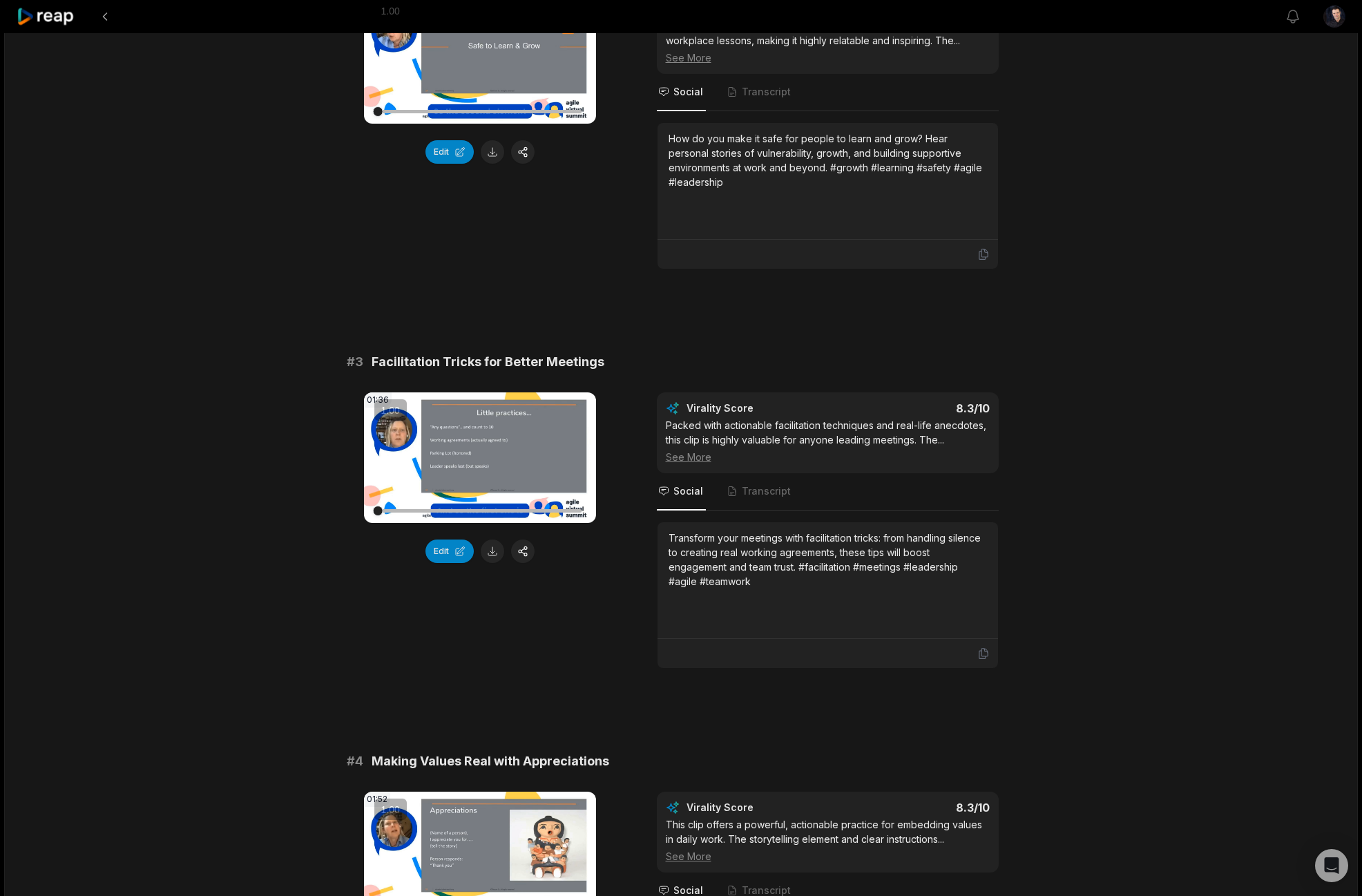
scroll to position [257, 0]
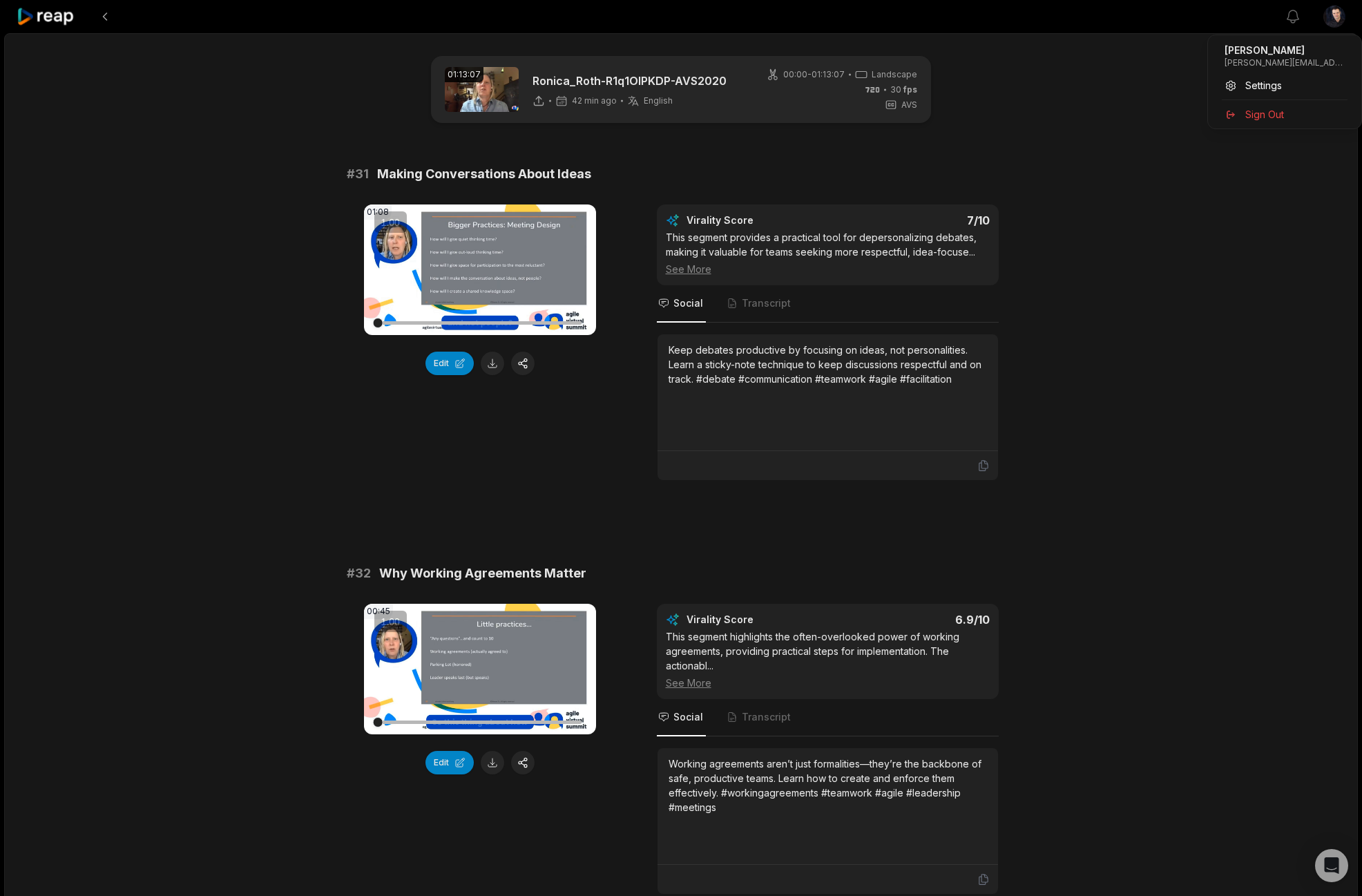
click at [1335, 21] on html "View notifications Open user menu 01:13:07 Ronica_Roth-R1q1OlPKDP-AVS2020 42 mi…" at bounding box center [681, 448] width 1362 height 896
click at [1285, 83] on div "Settings" at bounding box center [1284, 85] width 143 height 23
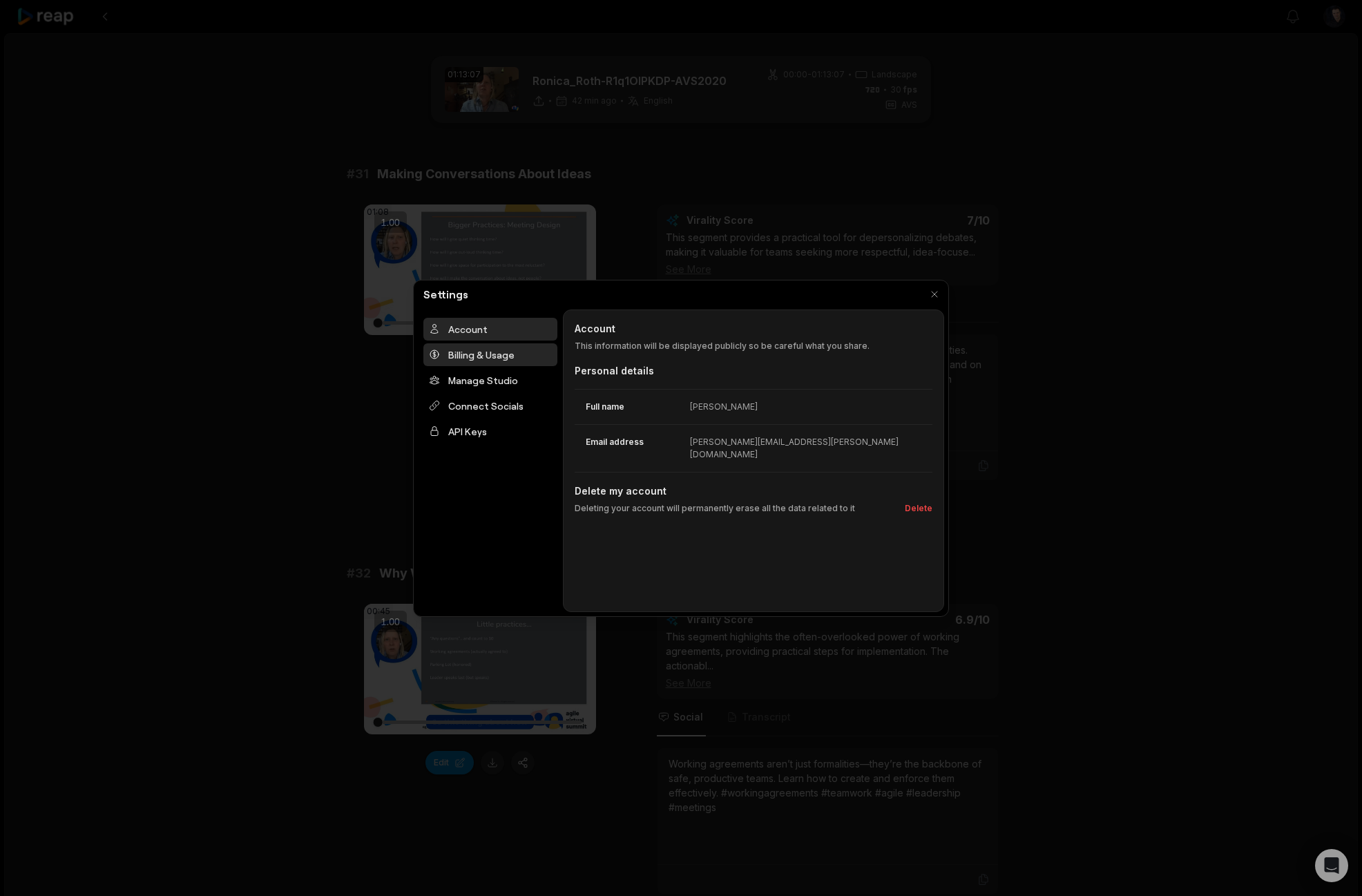
click at [479, 353] on div "Billing & Usage" at bounding box center [490, 354] width 134 height 23
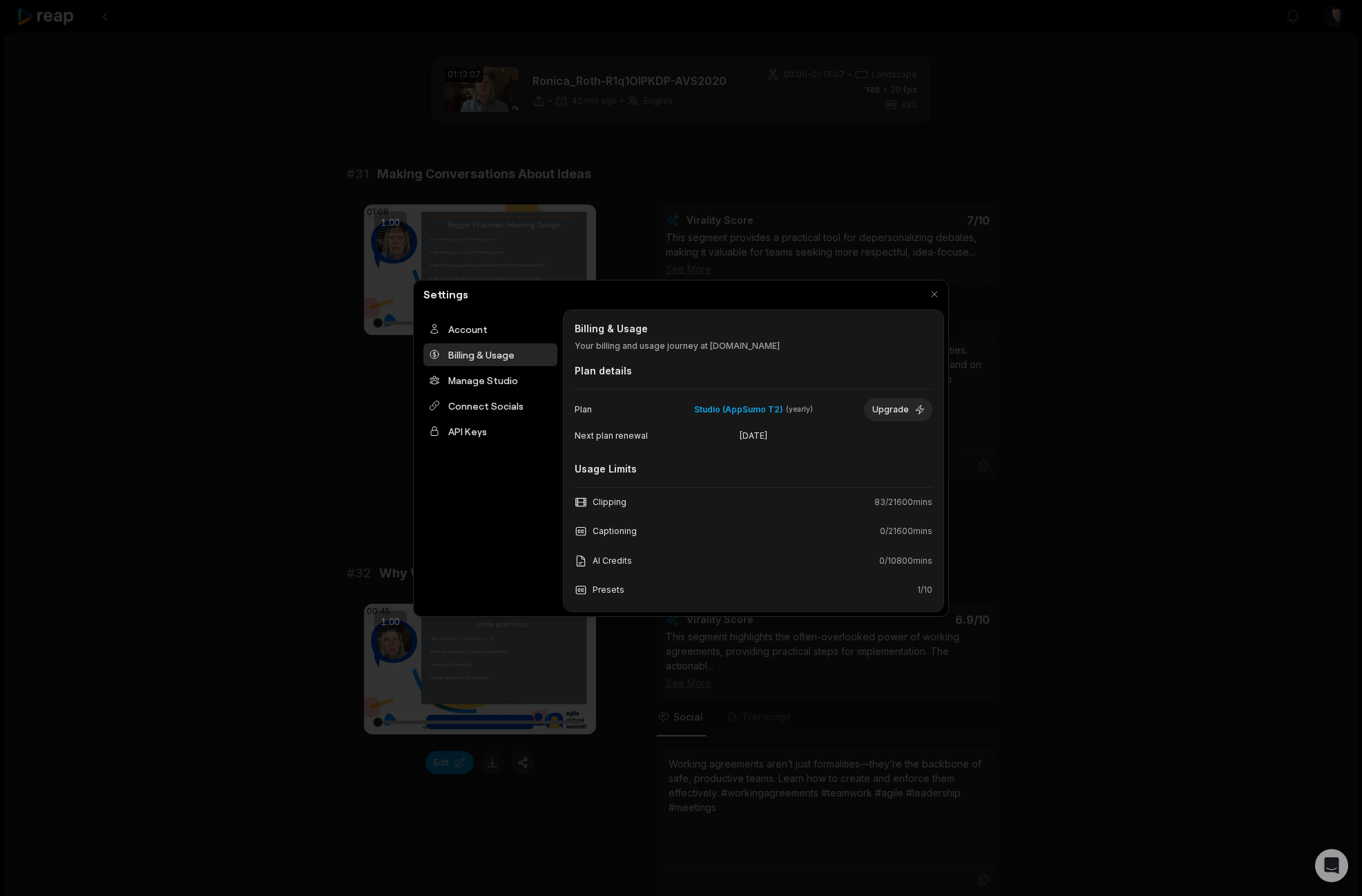
click at [900, 501] on span "83 / 21600 mins" at bounding box center [903, 502] width 58 height 12
copy span "21600"
click at [996, 520] on div at bounding box center [681, 448] width 1362 height 896
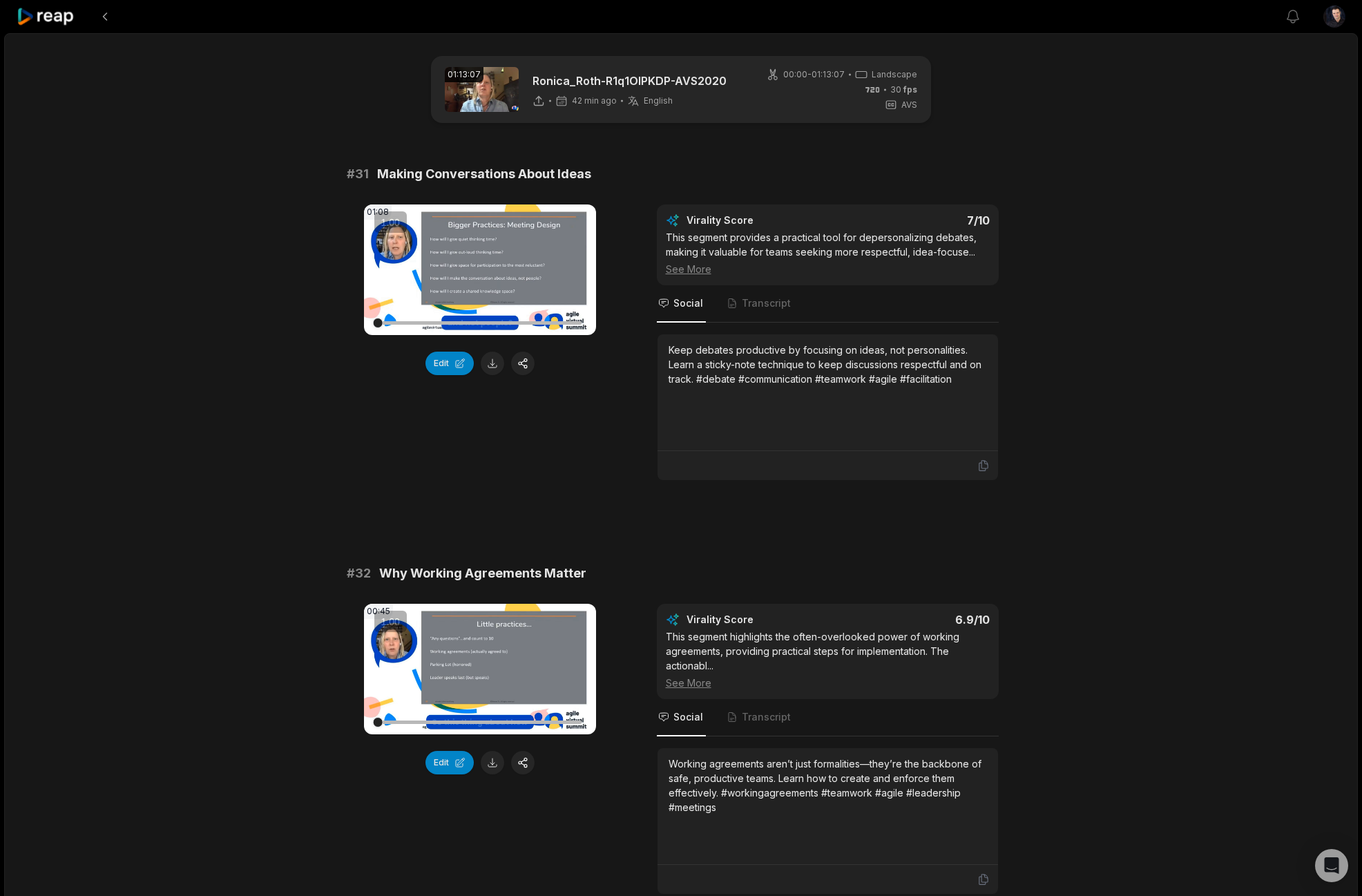
click at [60, 18] on icon at bounding box center [46, 16] width 59 height 18
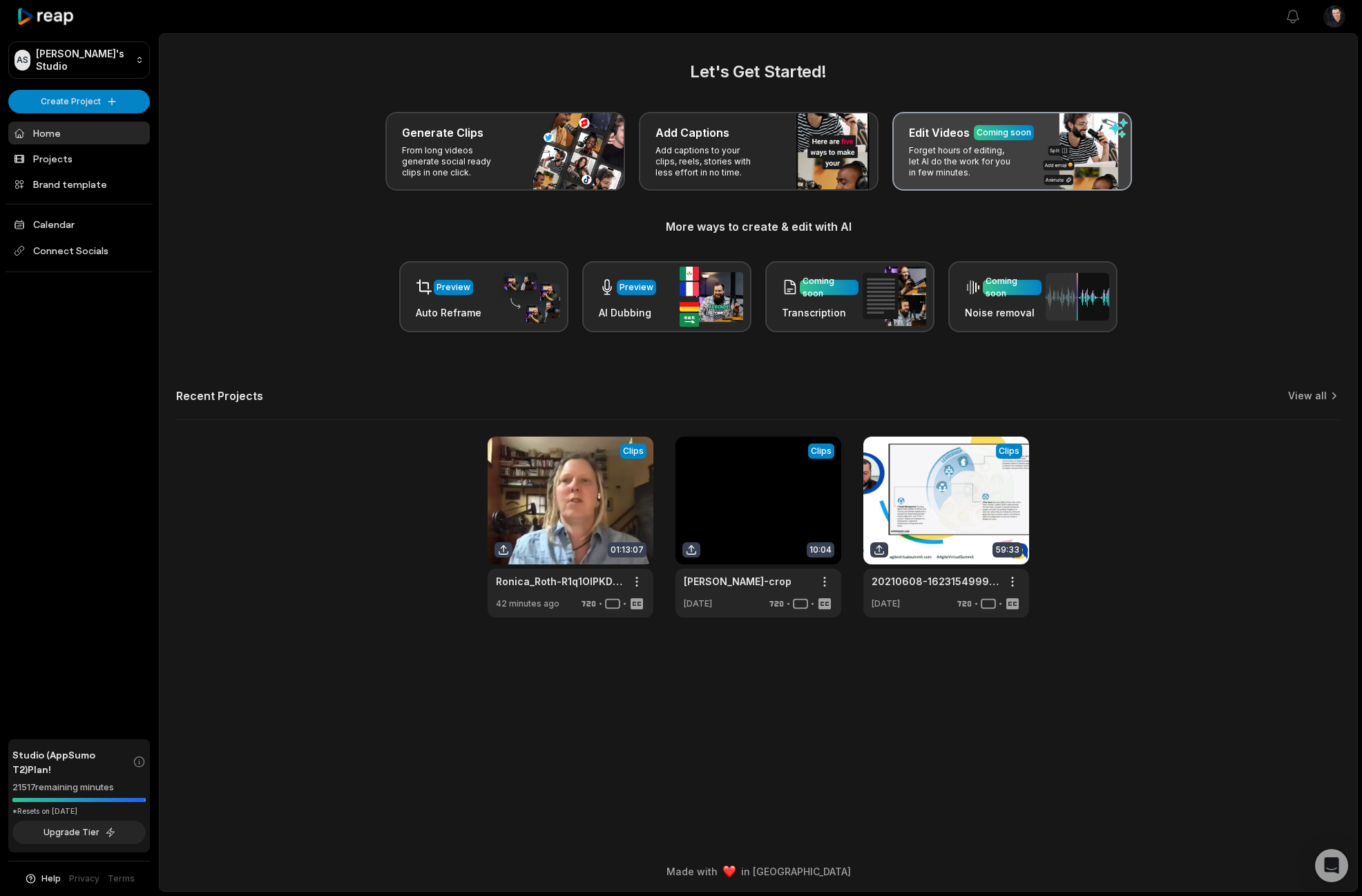
click at [1021, 161] on div "Edit Videos Coming soon Forget hours of editing, let AI do the work for you in …" at bounding box center [1012, 151] width 240 height 79
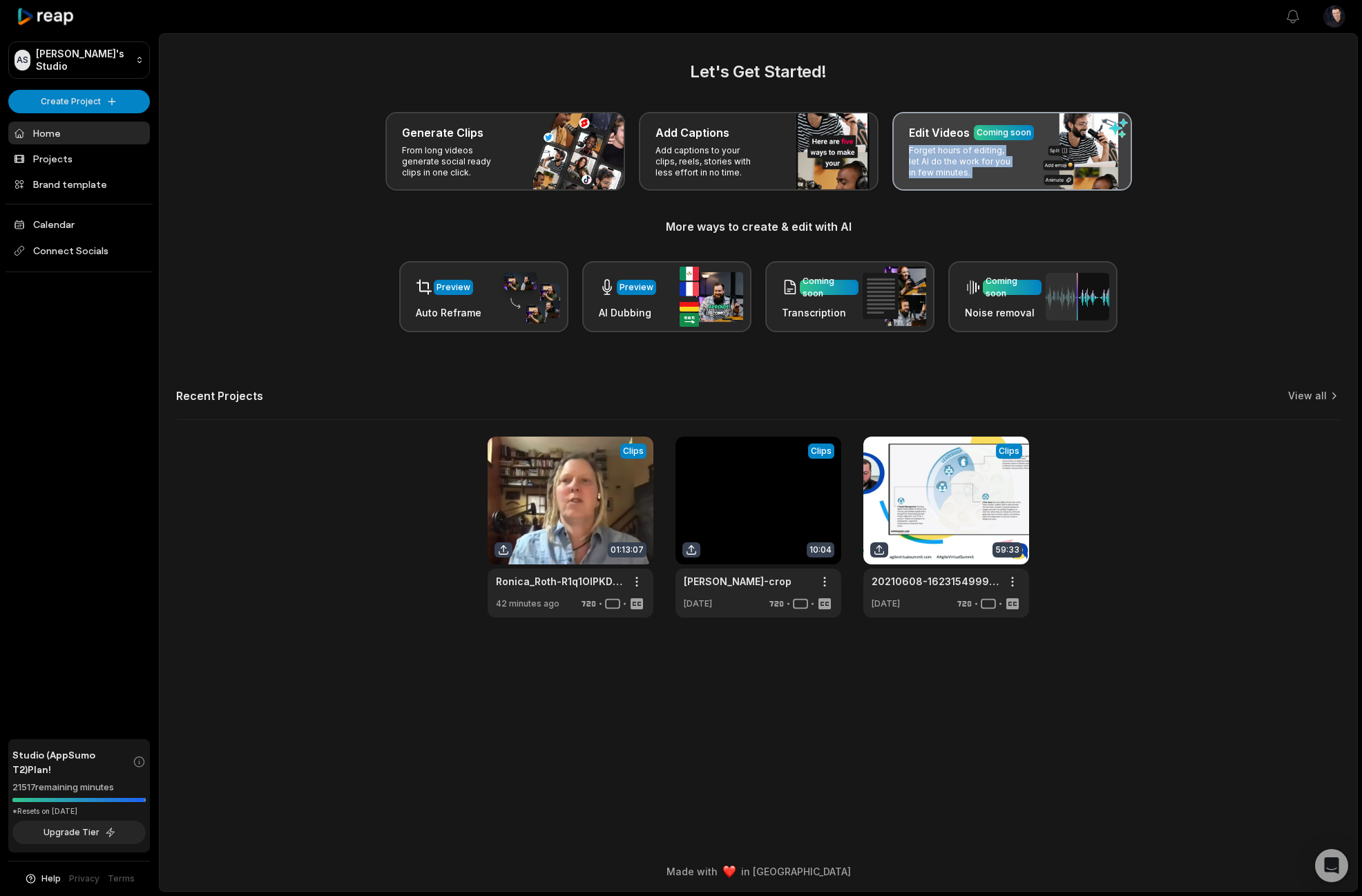
click at [1021, 161] on div "Edit Videos Coming soon Forget hours of editing, let AI do the work for you in …" at bounding box center [1012, 151] width 240 height 79
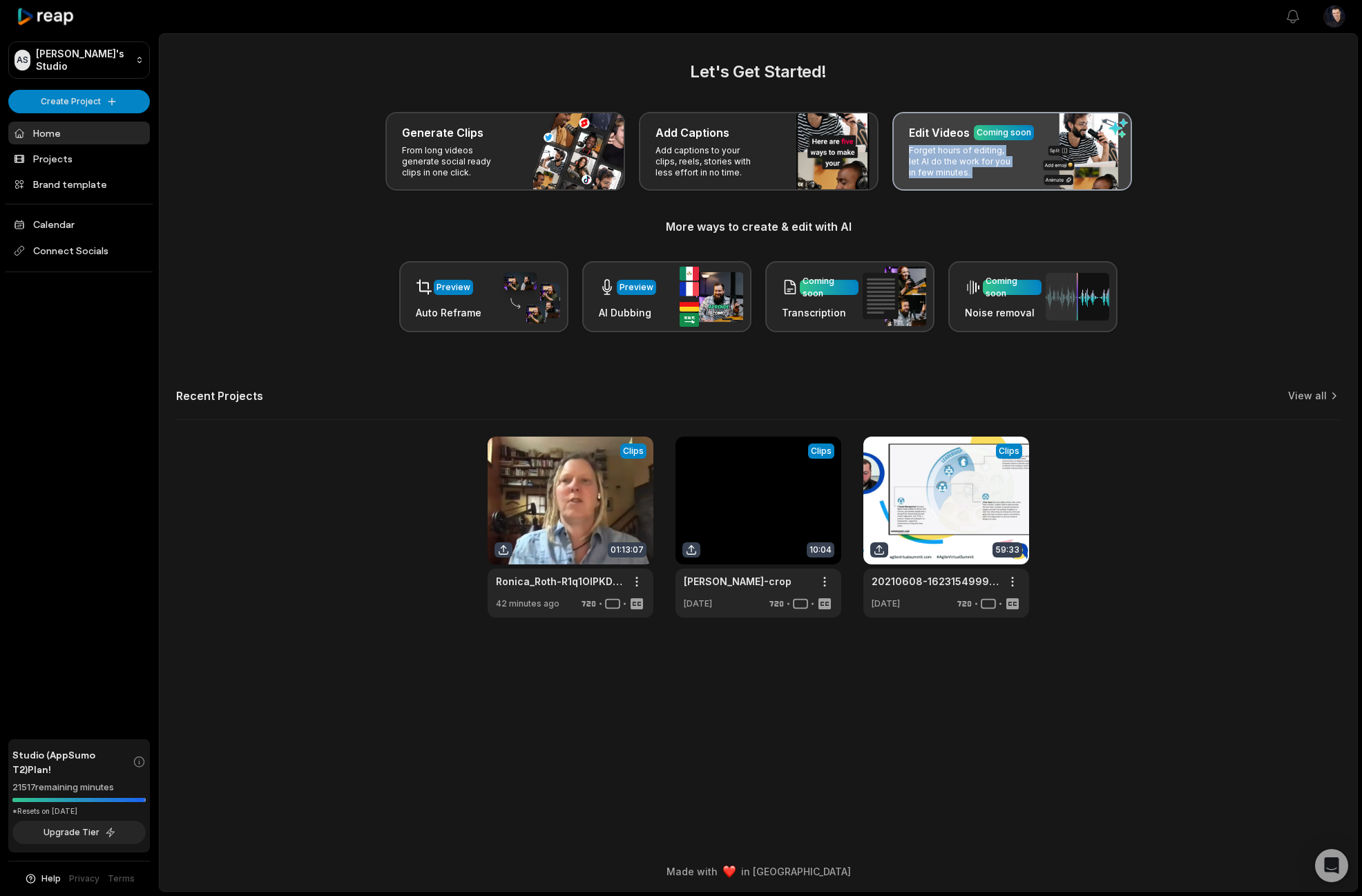
click at [1021, 161] on div "Edit Videos Coming soon Forget hours of editing, let AI do the work for you in …" at bounding box center [1012, 151] width 240 height 79
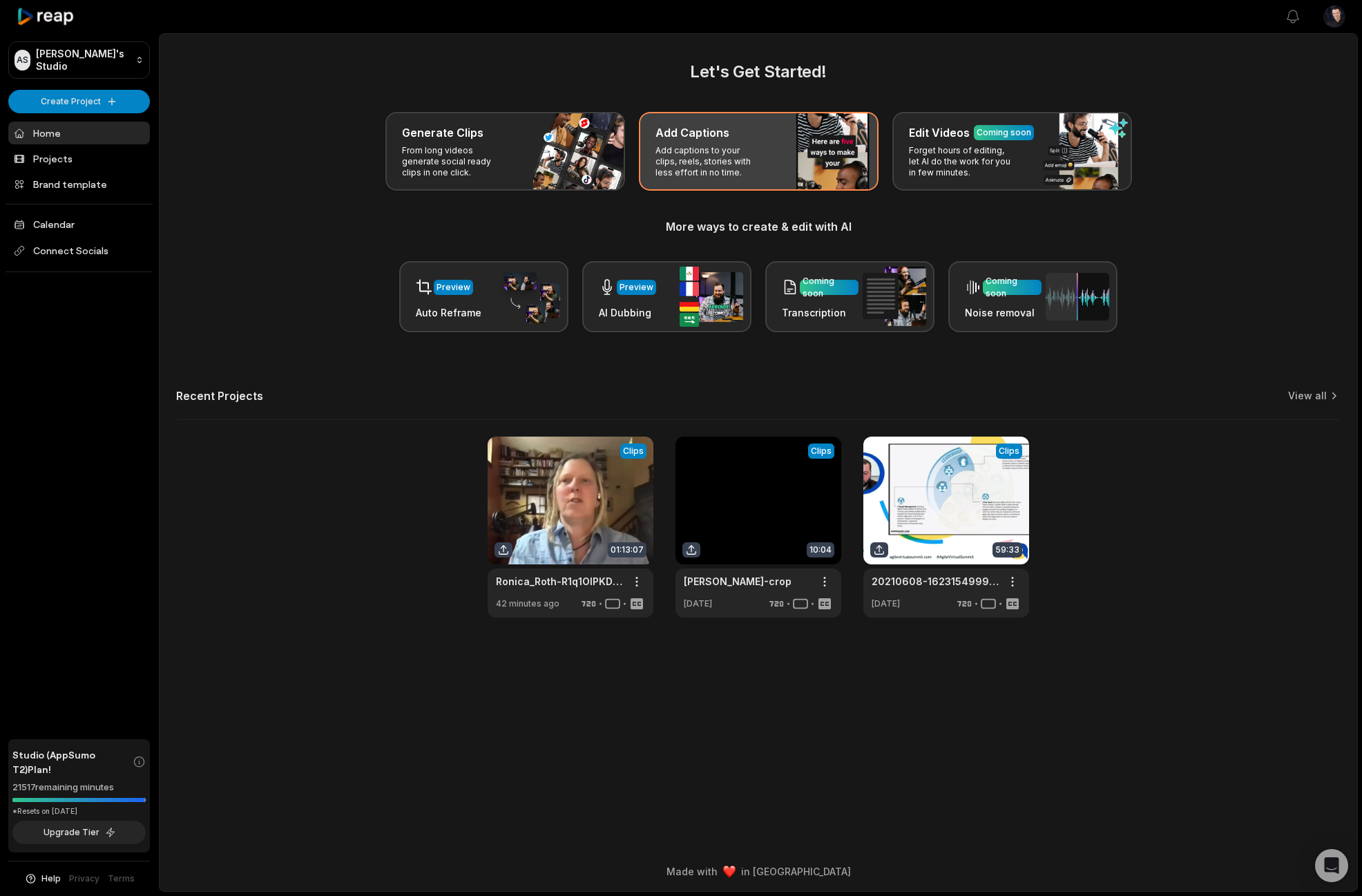
click at [740, 159] on p "Add captions to your clips, reels, stories with less effort in no time." at bounding box center [709, 161] width 107 height 33
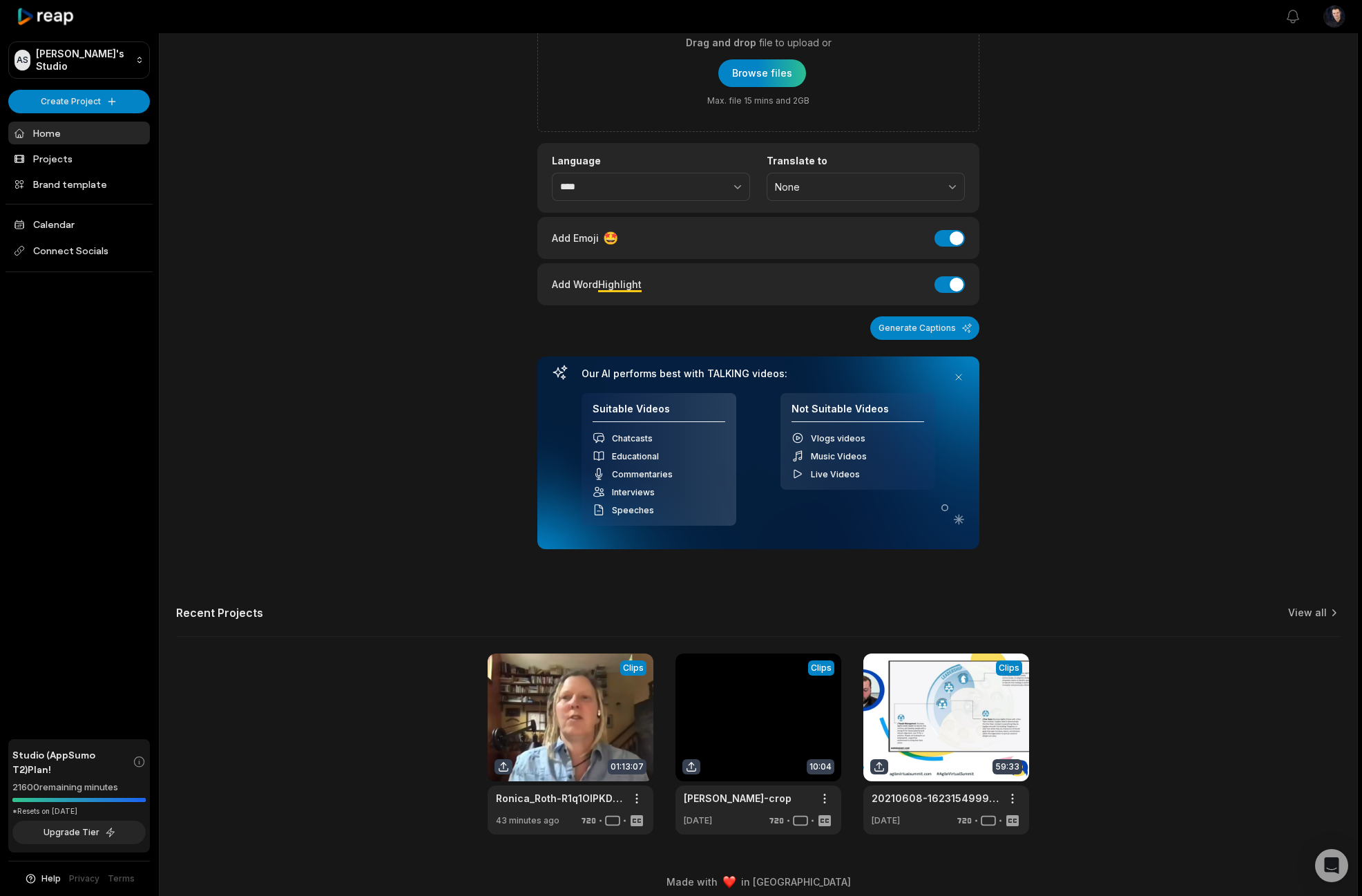
scroll to position [127, 0]
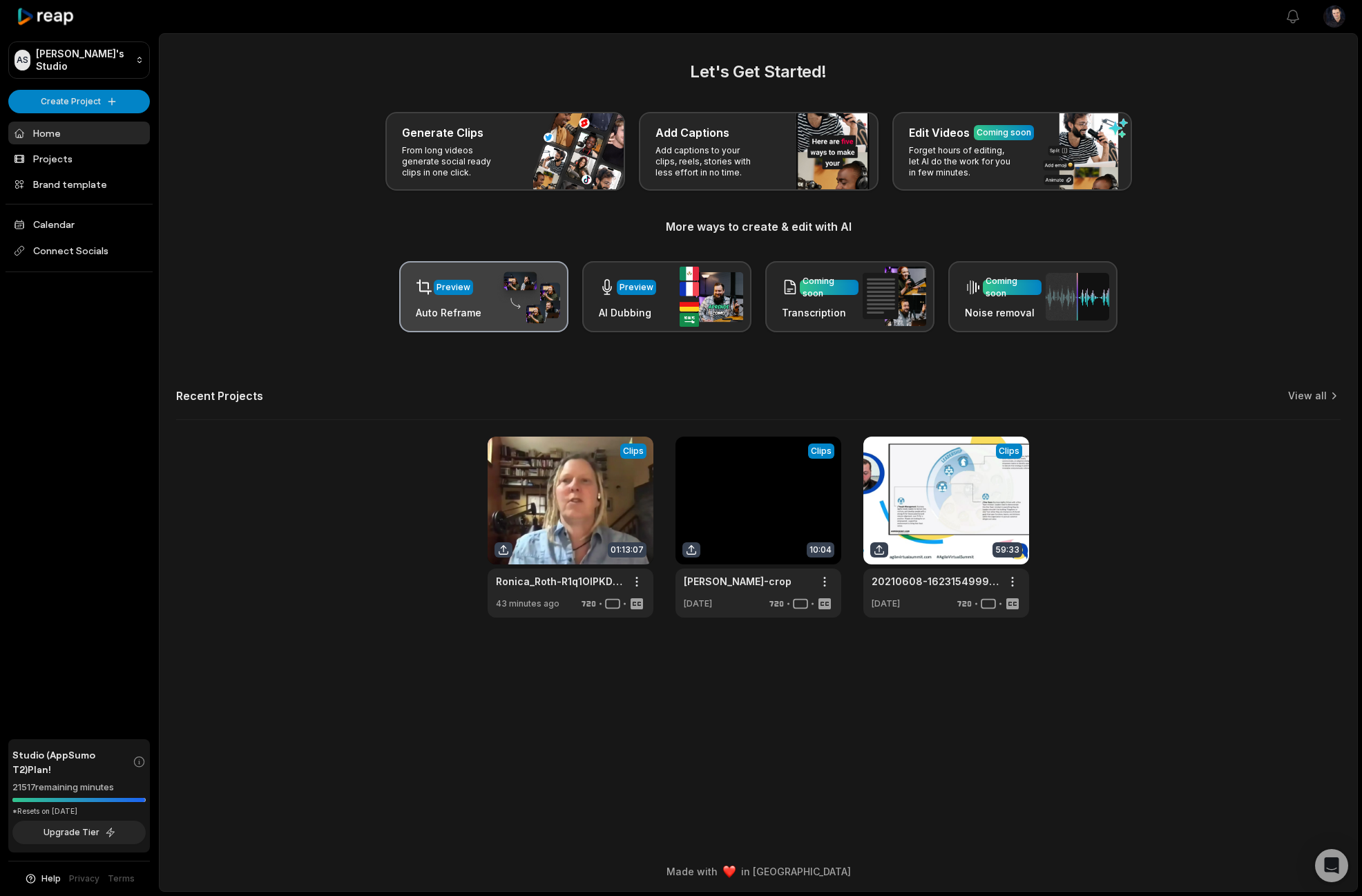
click at [515, 304] on img at bounding box center [528, 297] width 64 height 54
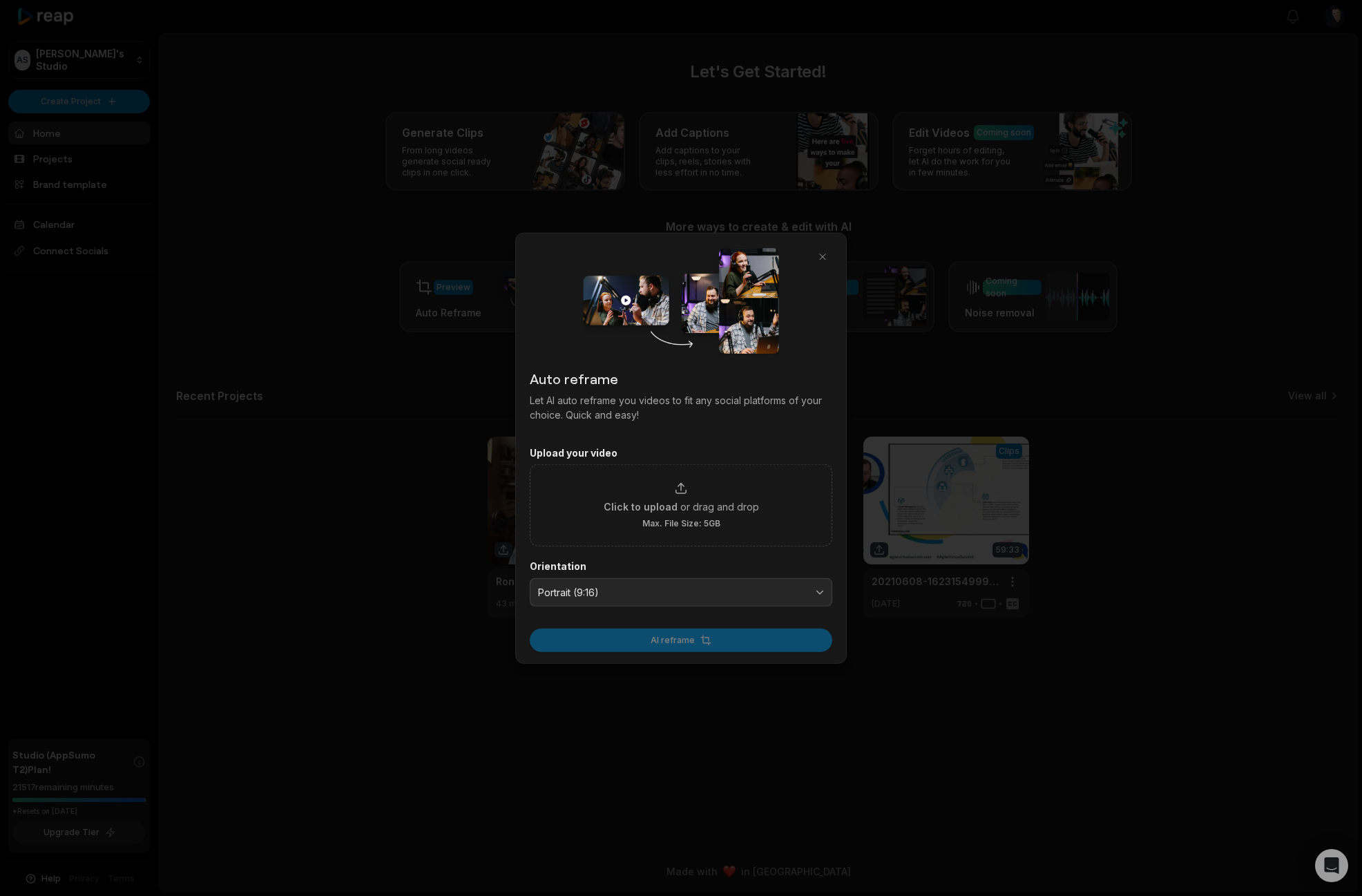
click at [420, 353] on div at bounding box center [681, 448] width 1362 height 896
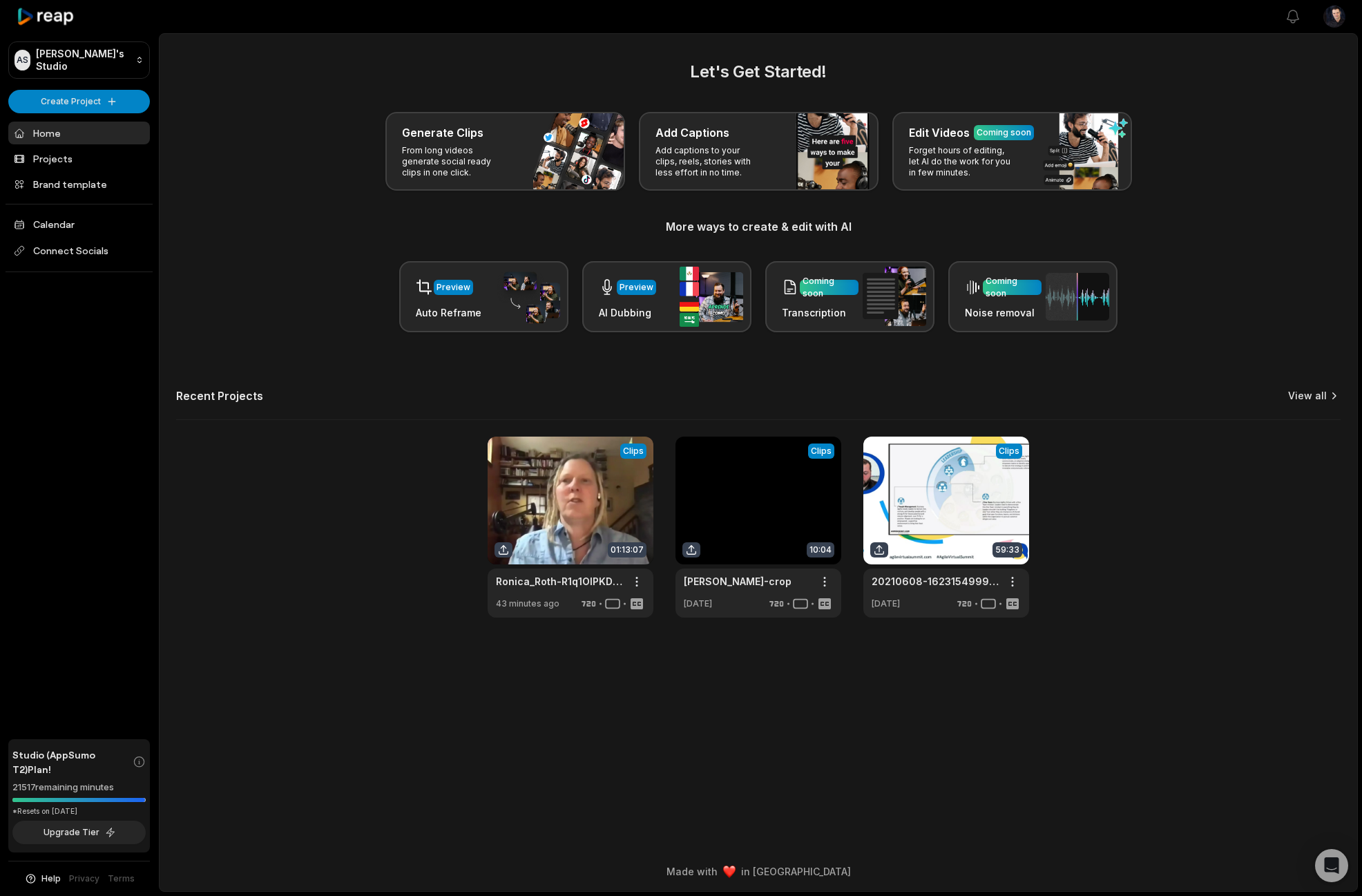
click at [1318, 402] on link "View all" at bounding box center [1307, 396] width 39 height 14
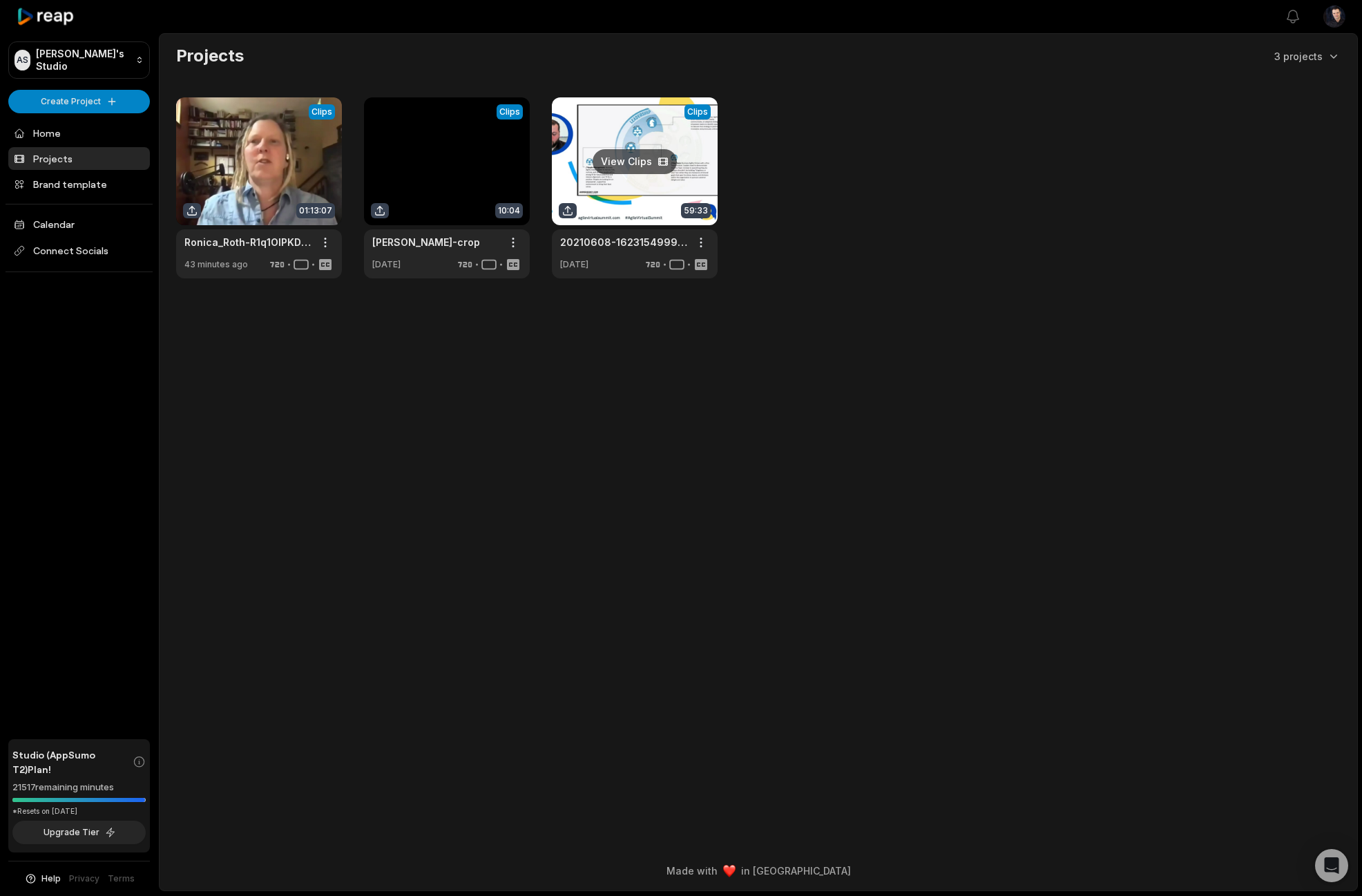
click at [579, 130] on link at bounding box center [634, 187] width 166 height 181
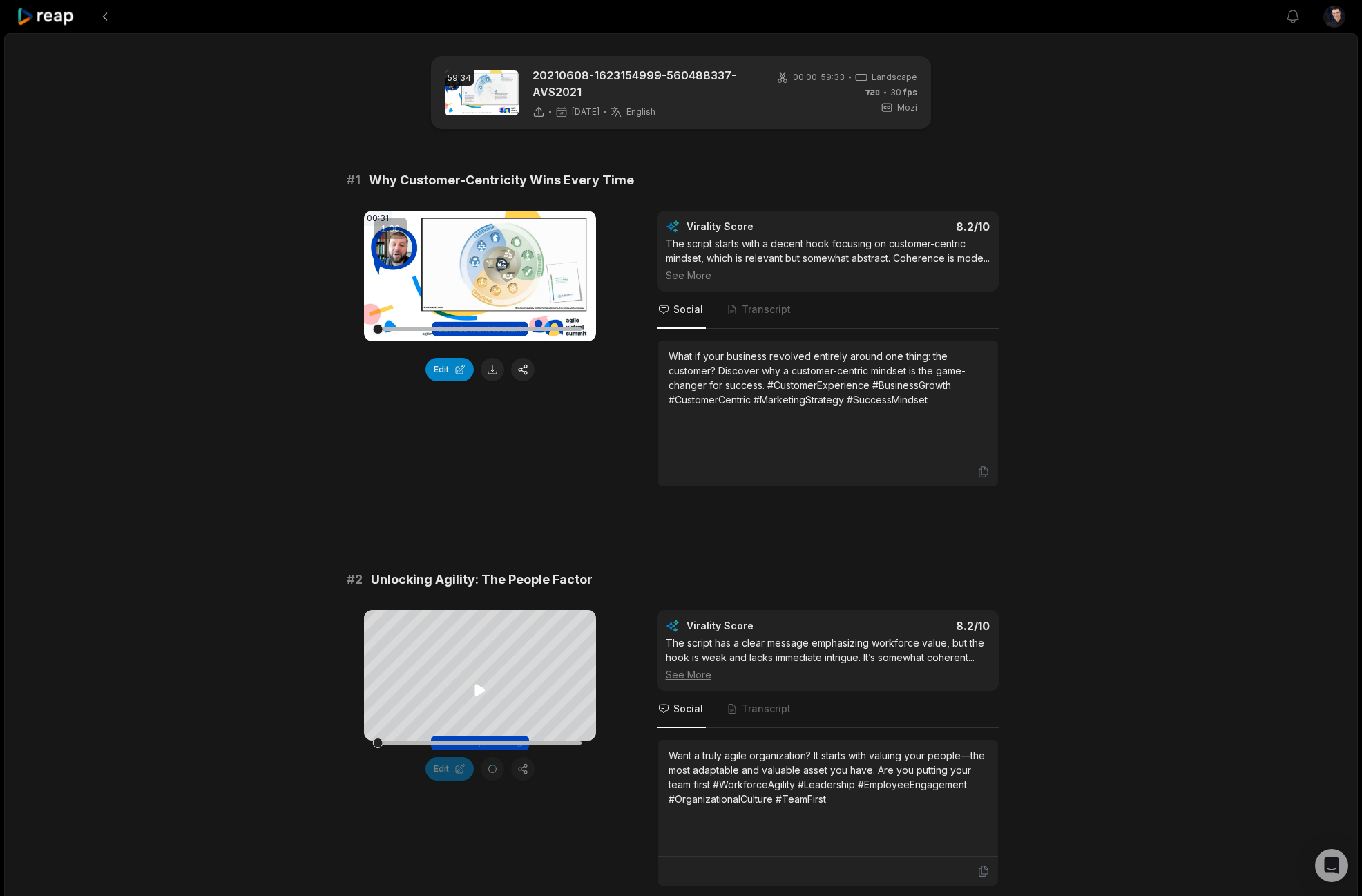
click at [481, 692] on icon at bounding box center [480, 690] width 10 height 12
click at [493, 374] on button at bounding box center [492, 369] width 23 height 23
click at [456, 368] on button "Edit" at bounding box center [450, 369] width 48 height 23
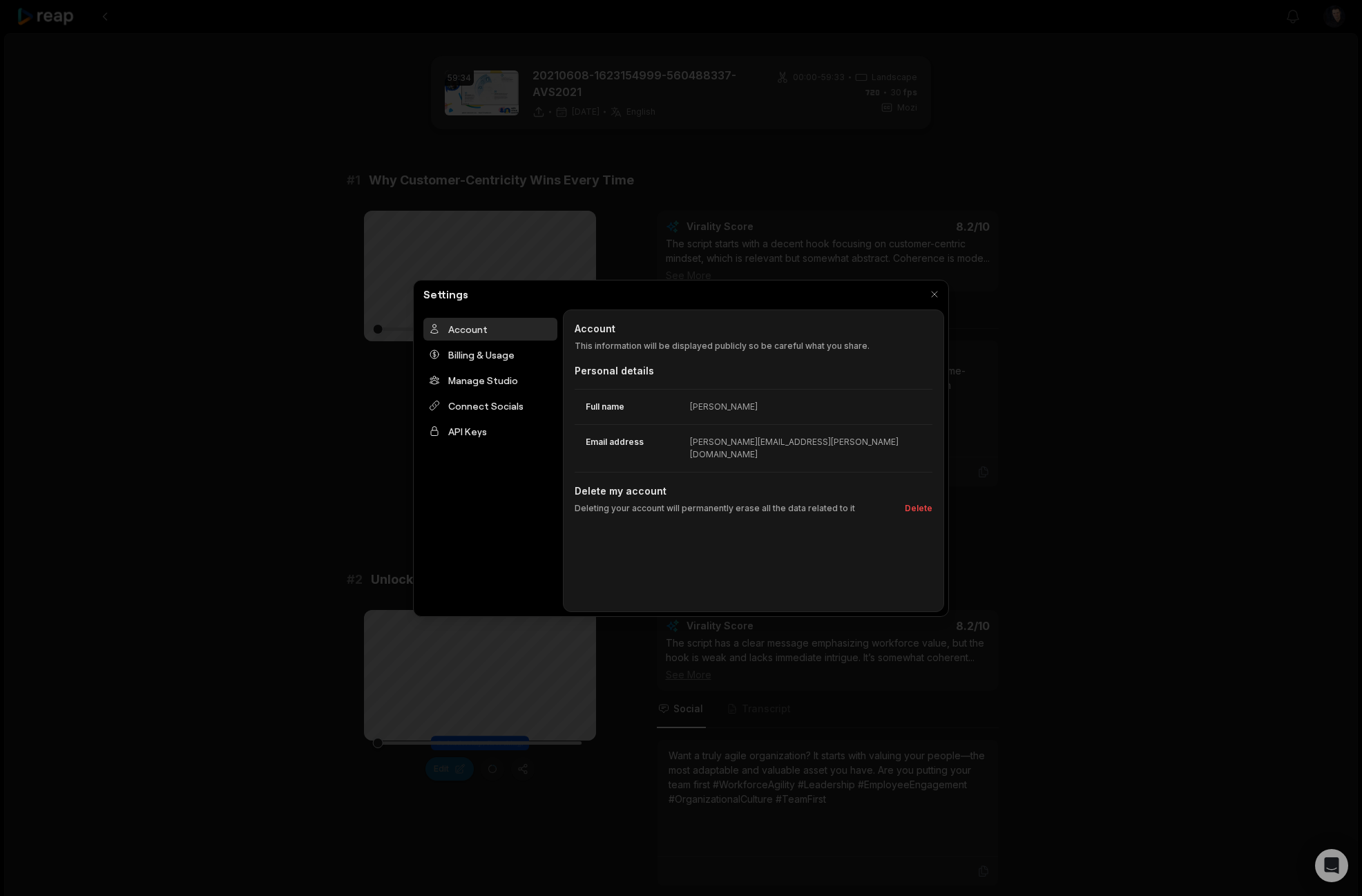
click at [217, 331] on div at bounding box center [681, 448] width 1362 height 896
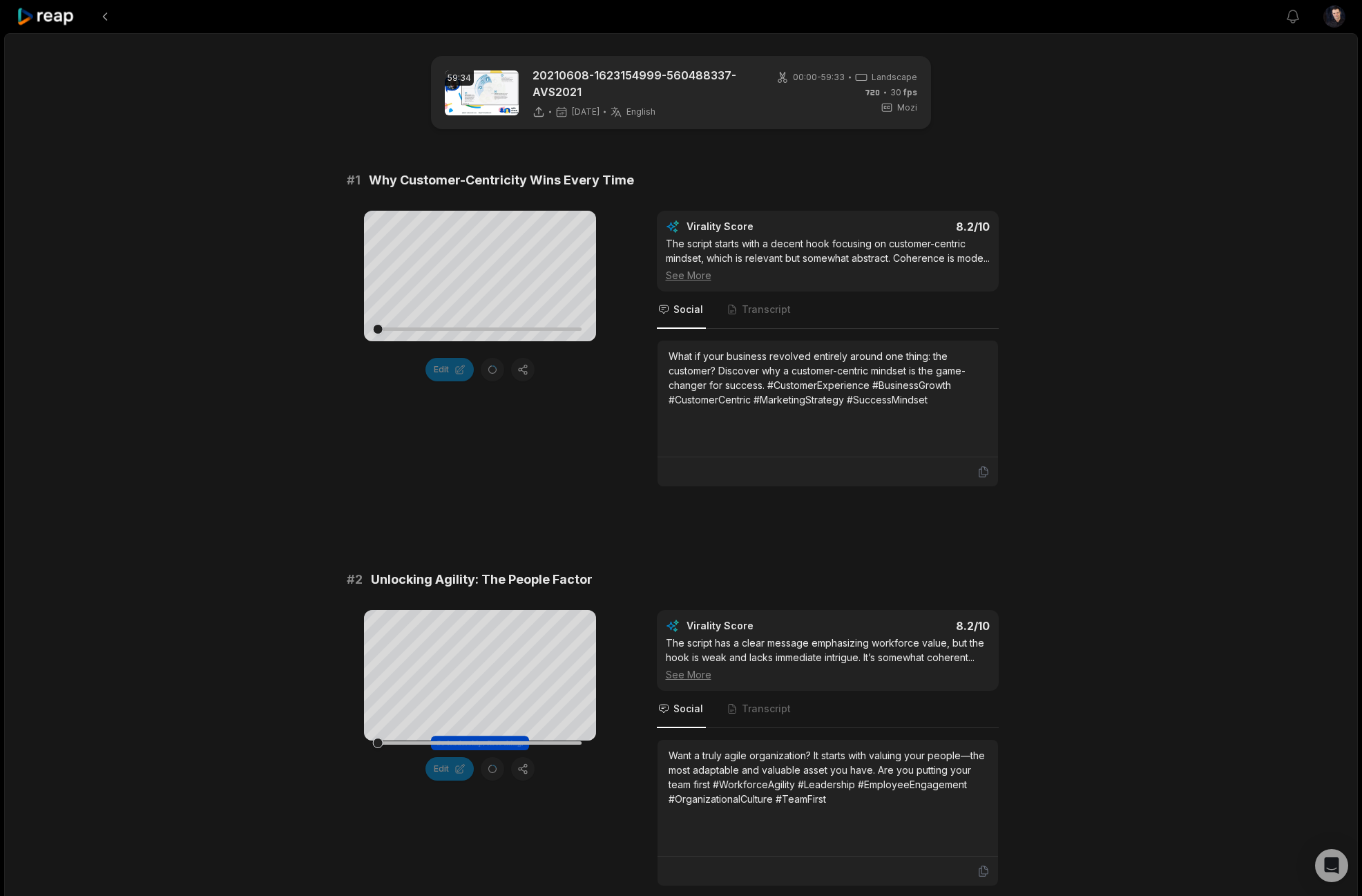
click at [898, 95] on span "30 fps" at bounding box center [903, 92] width 27 height 12
click at [868, 72] on icon at bounding box center [861, 77] width 12 height 12
click at [489, 97] on img at bounding box center [481, 92] width 74 height 45
click at [582, 78] on p "20210608-1623154999-560488337-AVS2021" at bounding box center [646, 83] width 227 height 33
click at [592, 106] on span "[DATE]" at bounding box center [586, 111] width 28 height 11
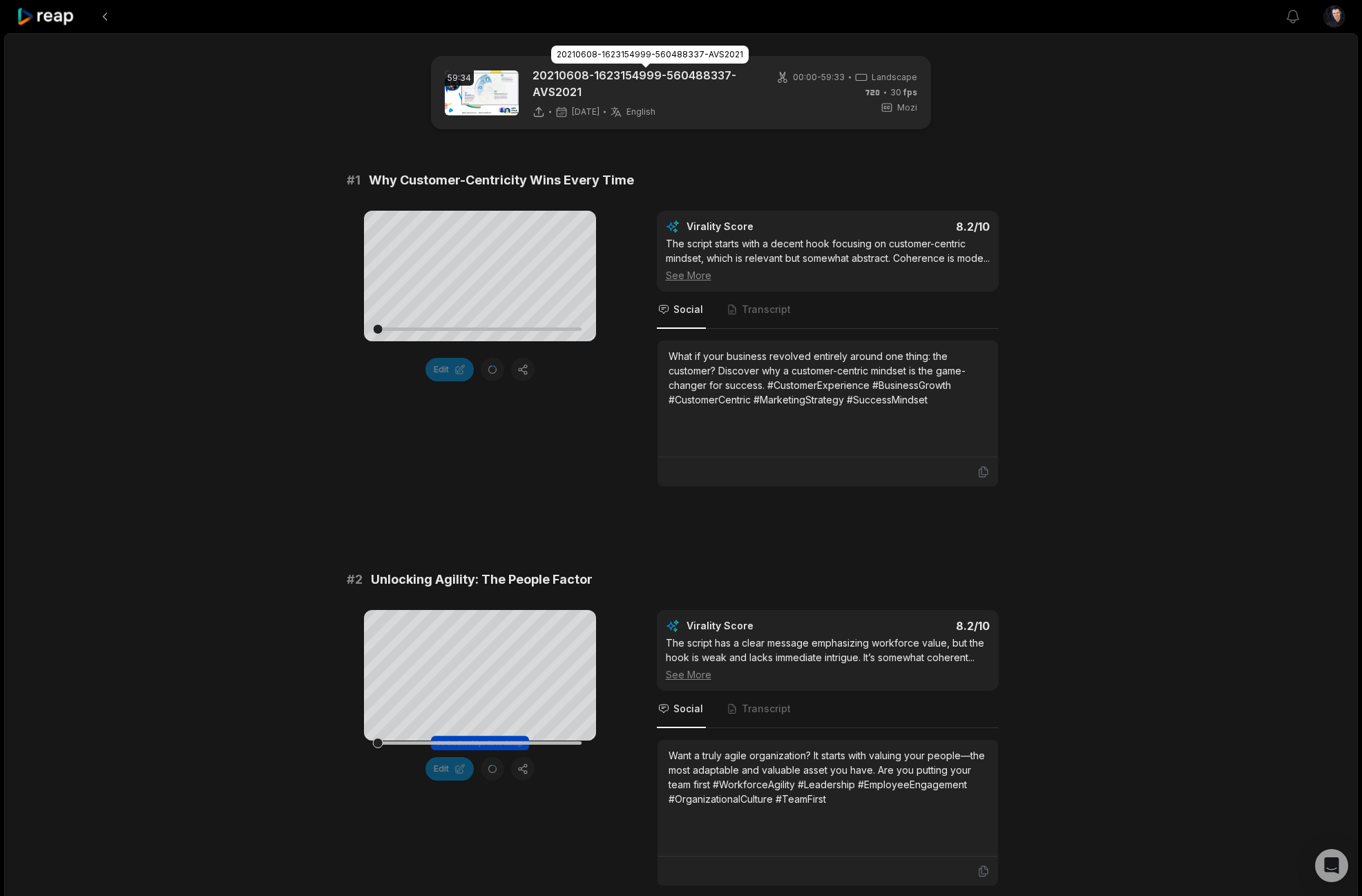
click at [818, 92] on div "00:00 - 59:33 Landscape 30 fps Mozi" at bounding box center [846, 92] width 141 height 43
click at [805, 72] on span "00:00 - 59:33" at bounding box center [819, 77] width 52 height 12
click at [930, 78] on div "59:34 20210608-1623154999-560488337-AVS2021 [DATE] English en 00:00 - 59:33 Lan…" at bounding box center [681, 92] width 500 height 73
click at [914, 86] on span "30 fps" at bounding box center [903, 92] width 27 height 12
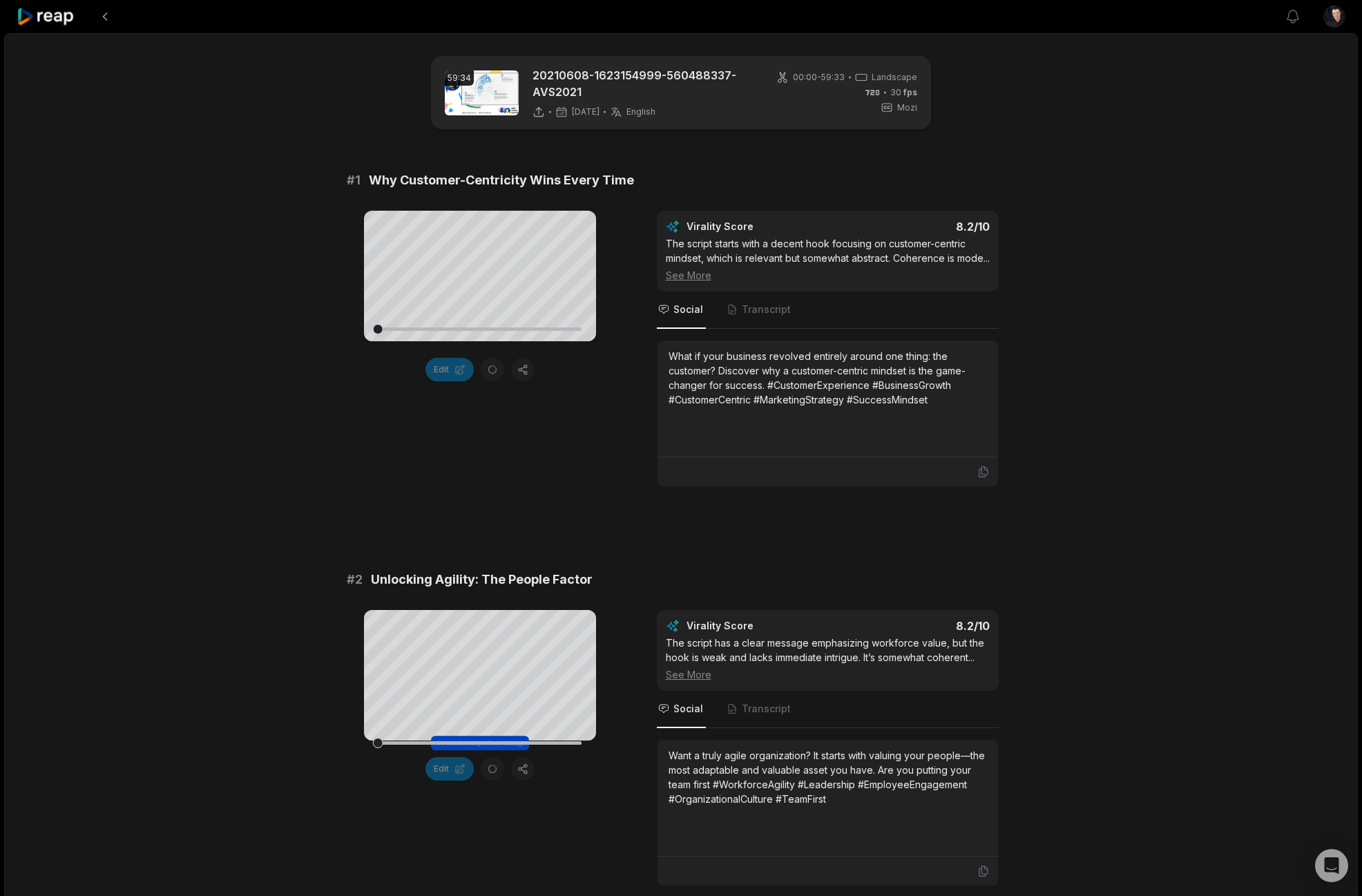
click at [783, 399] on div "What if your business revolved entirely around one thing: the customer? Discove…" at bounding box center [827, 377] width 318 height 58
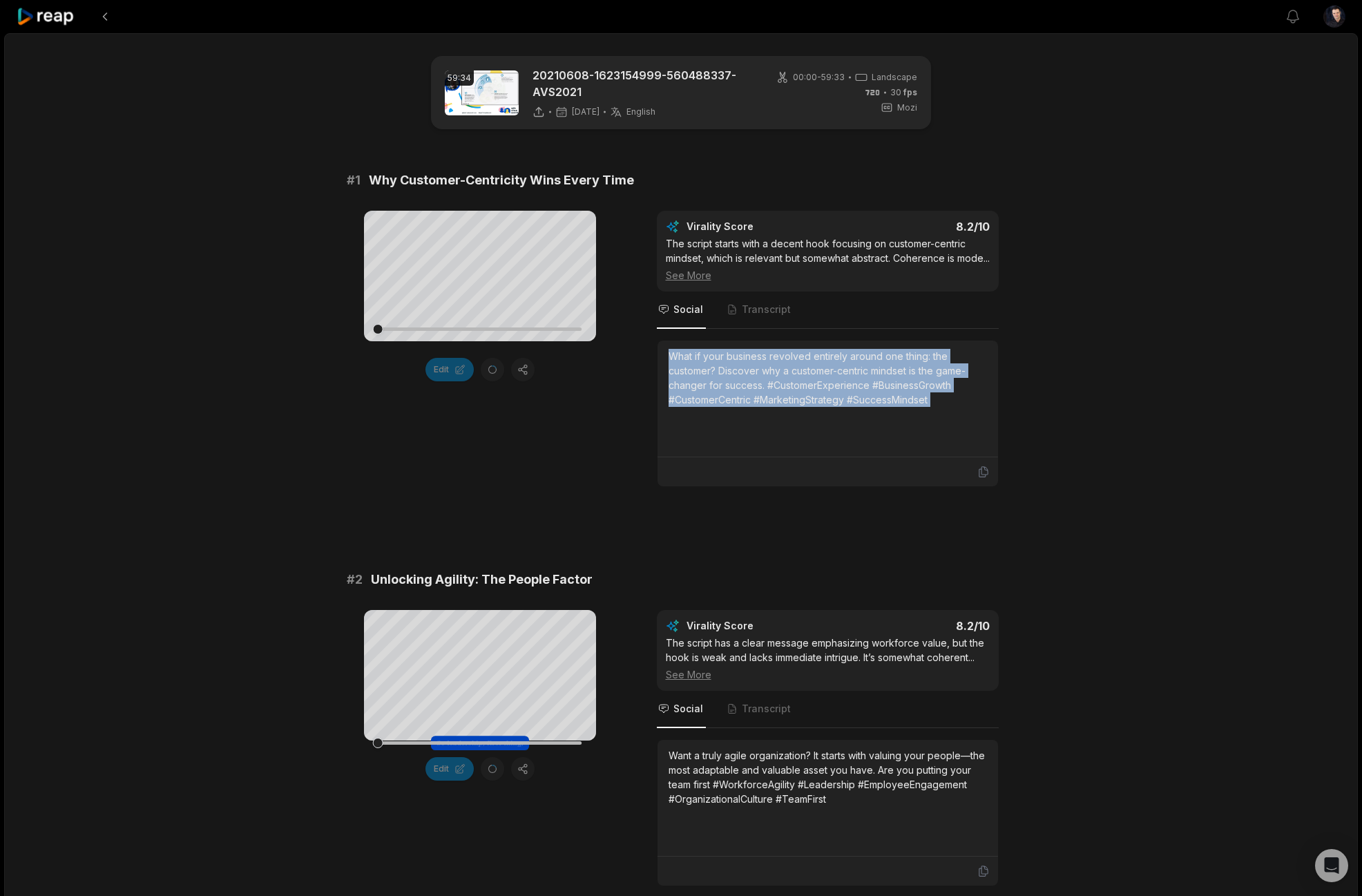
click at [783, 399] on div "What if your business revolved entirely around one thing: the customer? Discove…" at bounding box center [827, 377] width 318 height 58
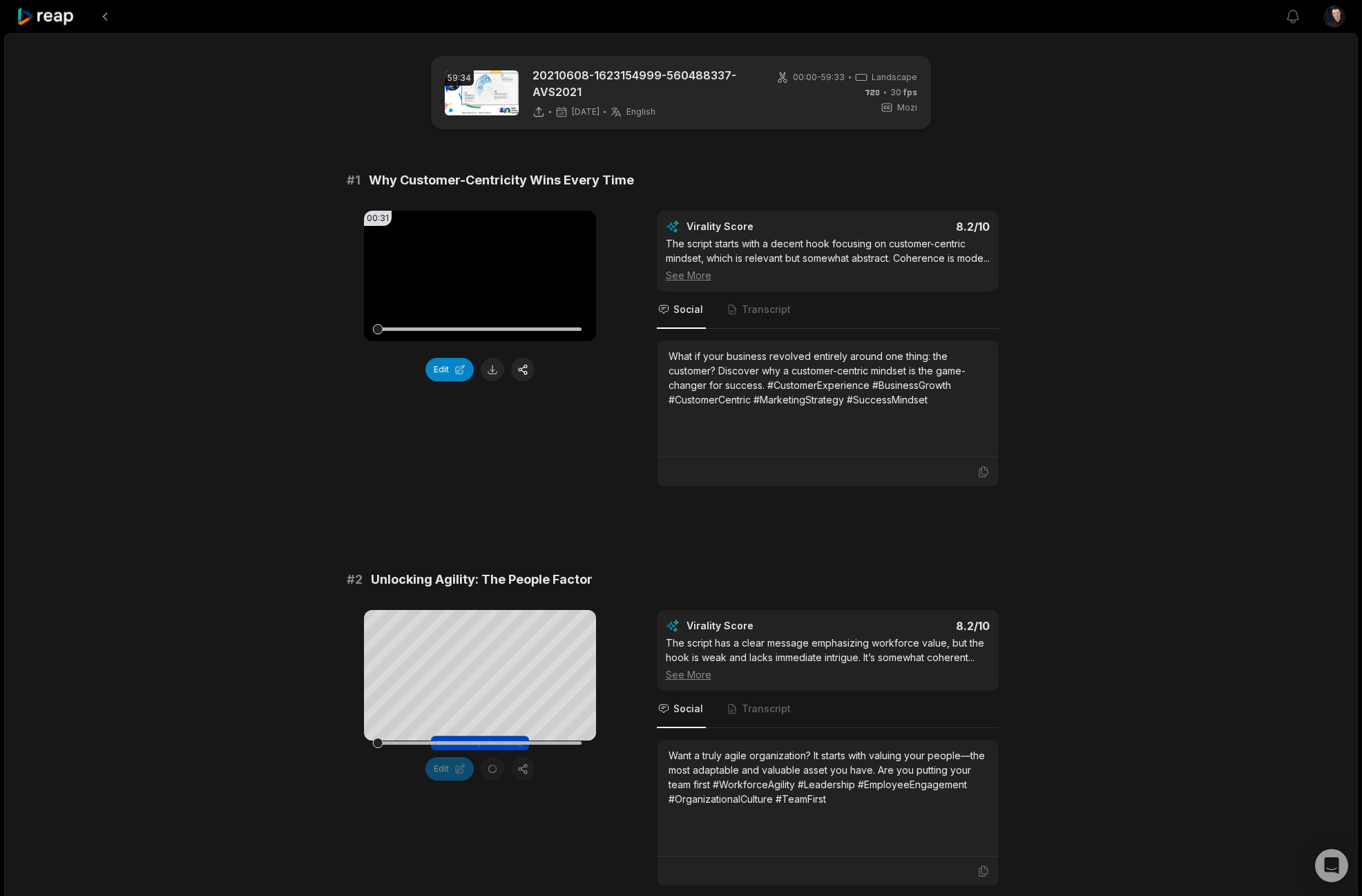
click at [789, 242] on div "The script starts with a decent hook focusing on customer-centric mindset, whic…" at bounding box center [827, 259] width 324 height 46
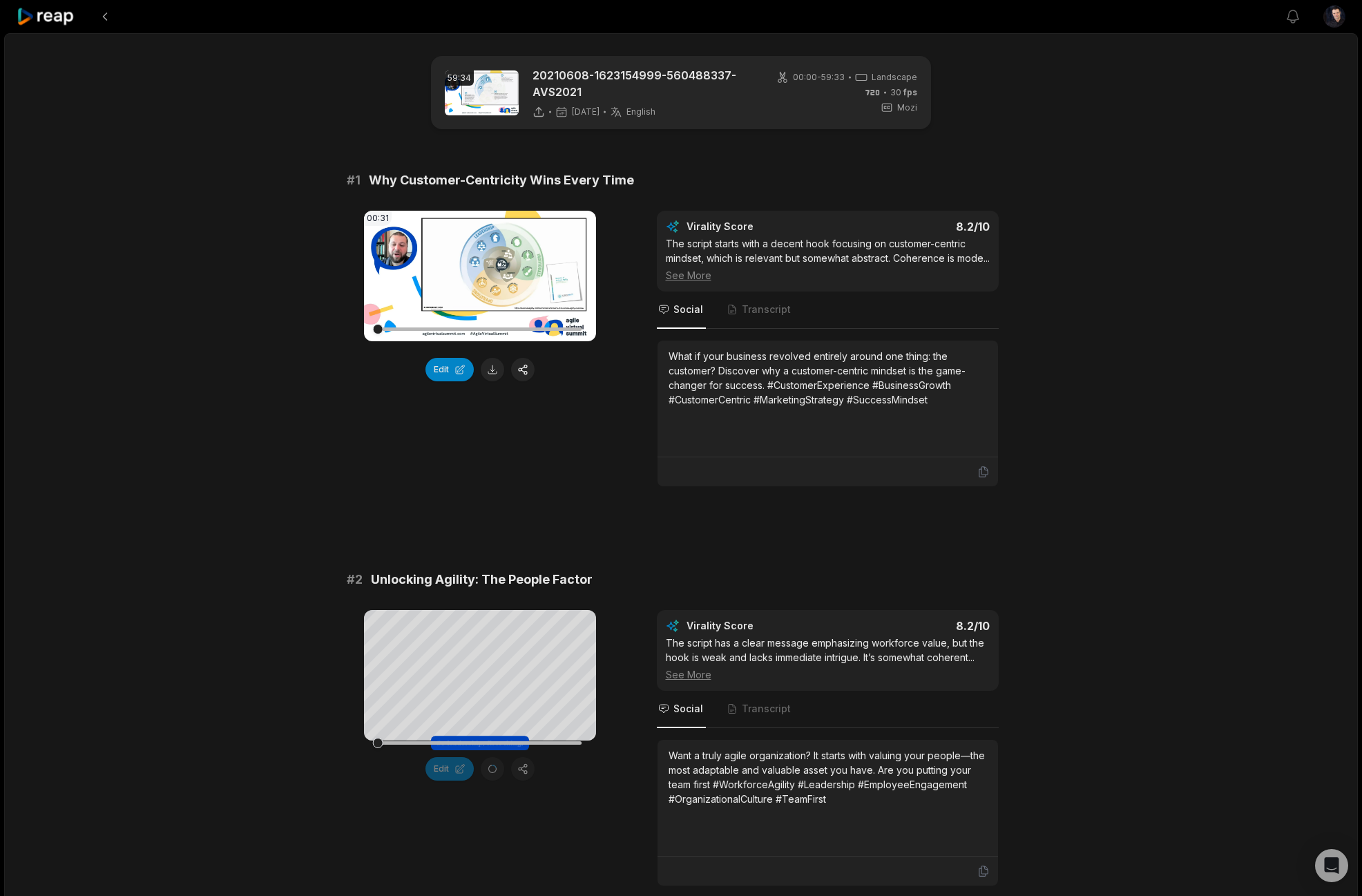
click at [694, 282] on div "See More" at bounding box center [827, 275] width 324 height 15
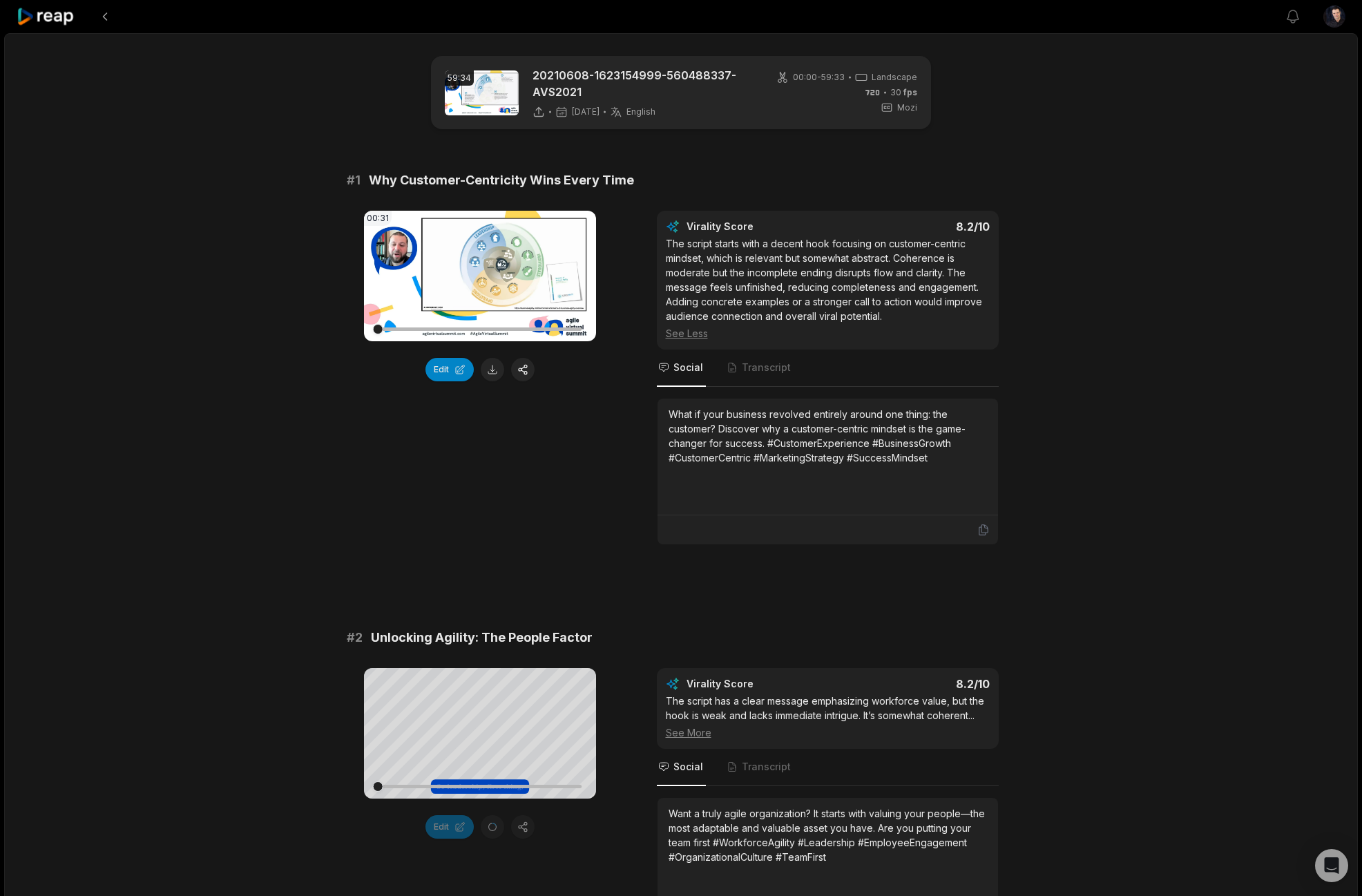
click at [730, 293] on div "The script starts with a decent hook focusing on customer-centric mindset, whic…" at bounding box center [827, 288] width 324 height 105
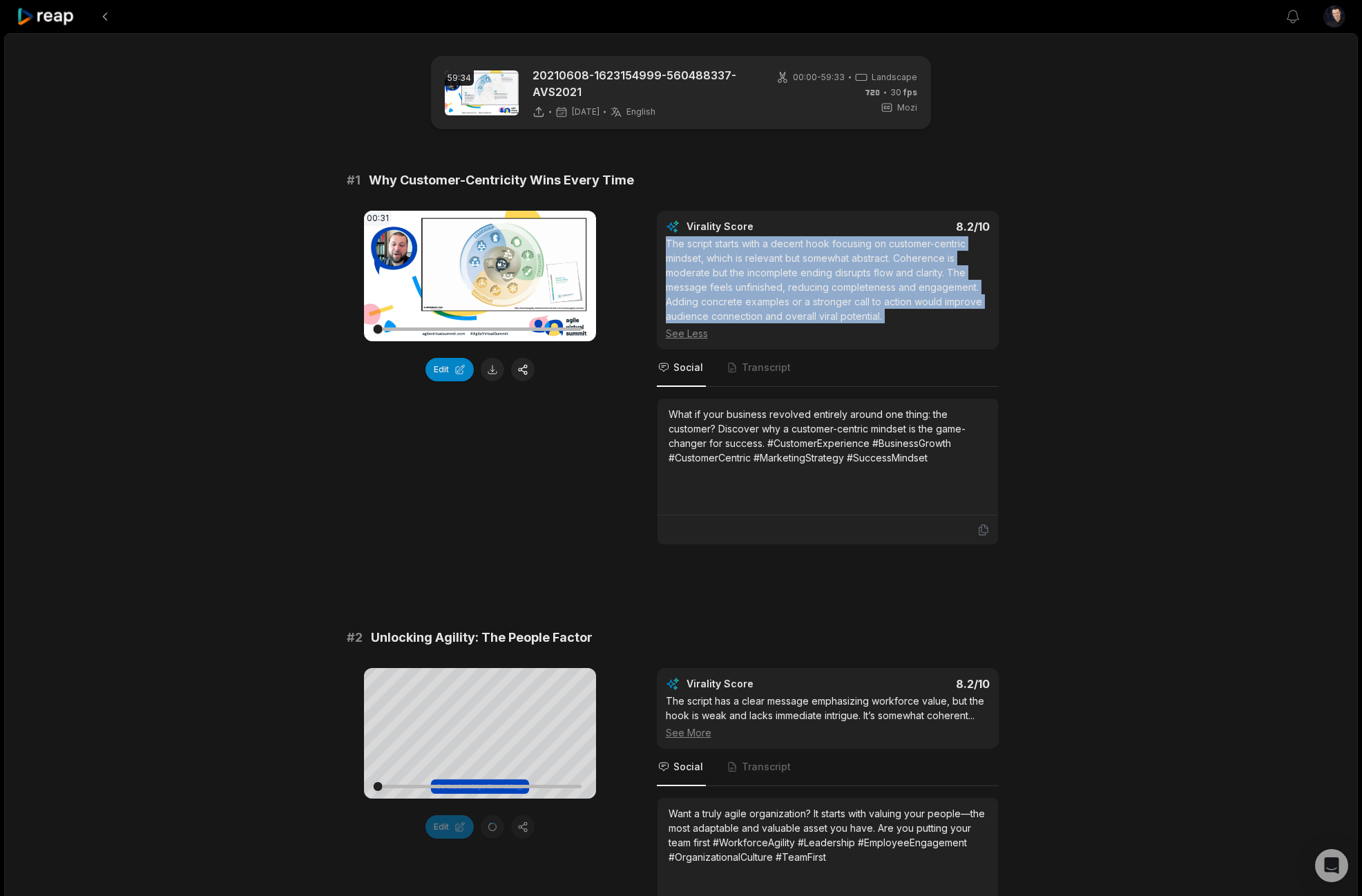
click at [730, 293] on div "The script starts with a decent hook focusing on customer-centric mindset, whic…" at bounding box center [827, 288] width 324 height 105
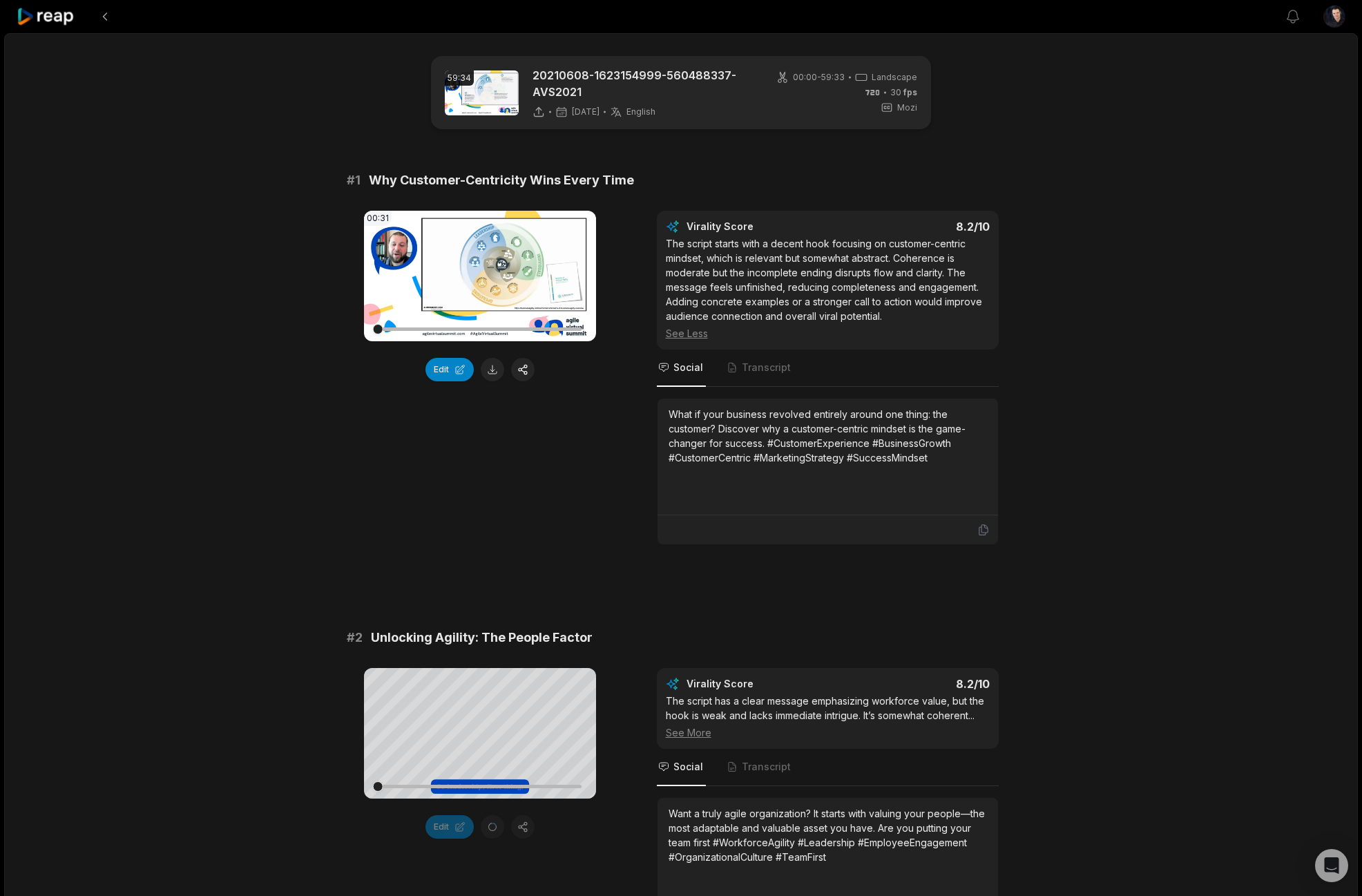
click at [721, 273] on div "The script starts with a decent hook focusing on customer-centric mindset, whic…" at bounding box center [827, 288] width 324 height 105
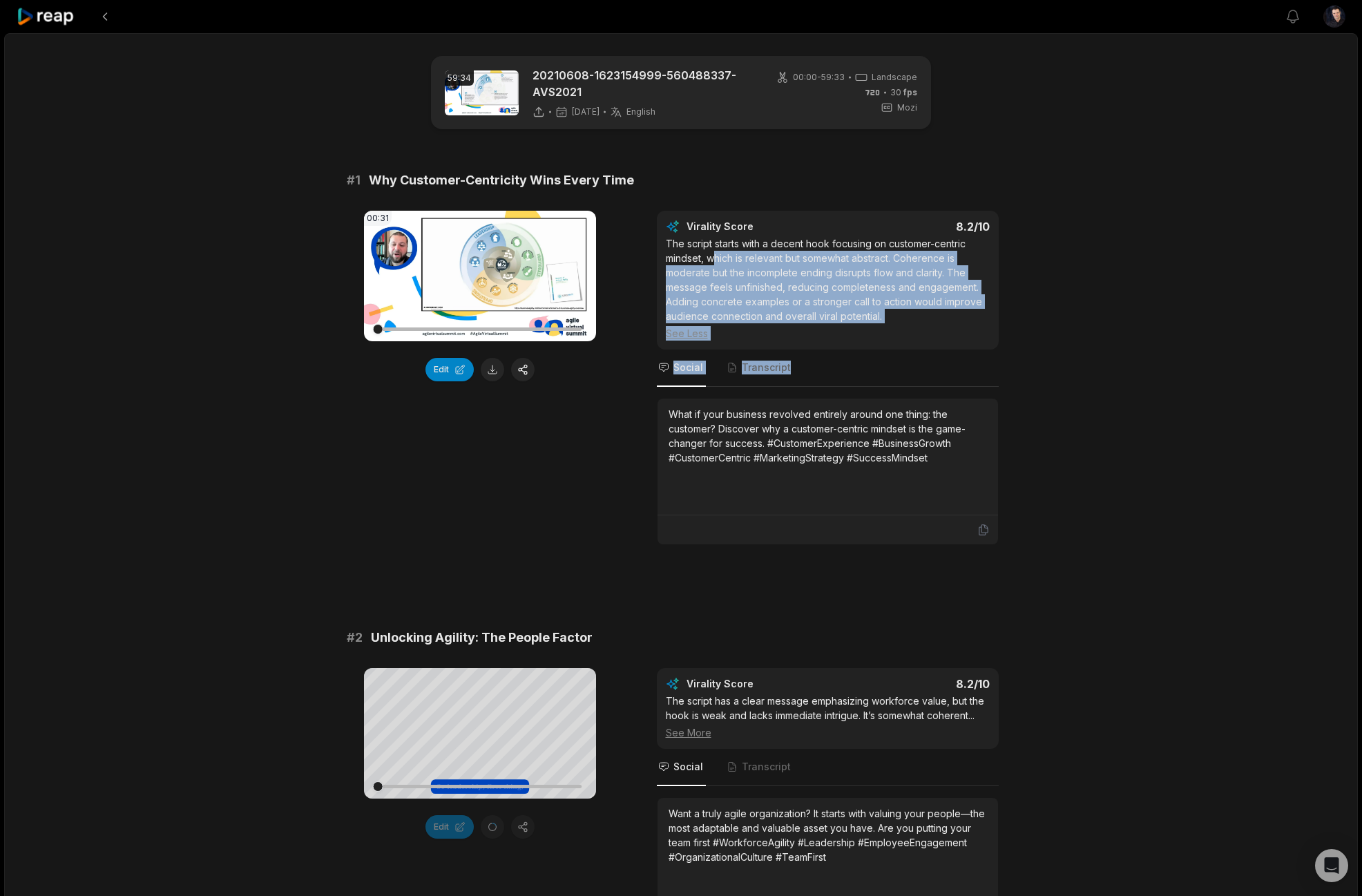
drag, startPoint x: 715, startPoint y: 254, endPoint x: 794, endPoint y: 369, distance: 139.5
click at [794, 369] on div "Virality Score 8.2 /10 The script starts with a decent hook focusing on custome…" at bounding box center [827, 377] width 342 height 334
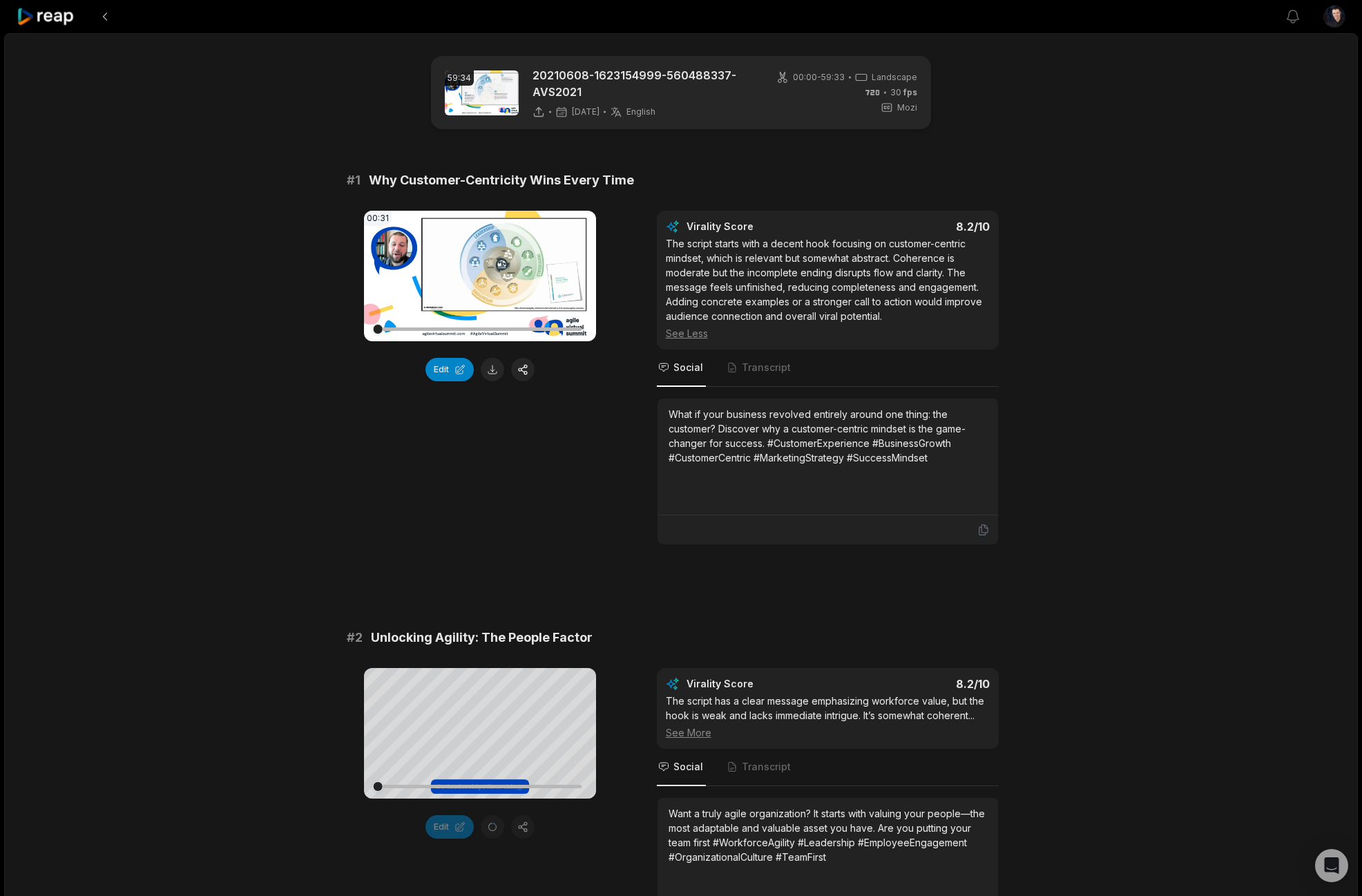
click at [581, 388] on div "00:31 Your browser does not support mp4 format. Edit" at bounding box center [480, 377] width 232 height 334
click at [491, 372] on button at bounding box center [492, 369] width 23 height 23
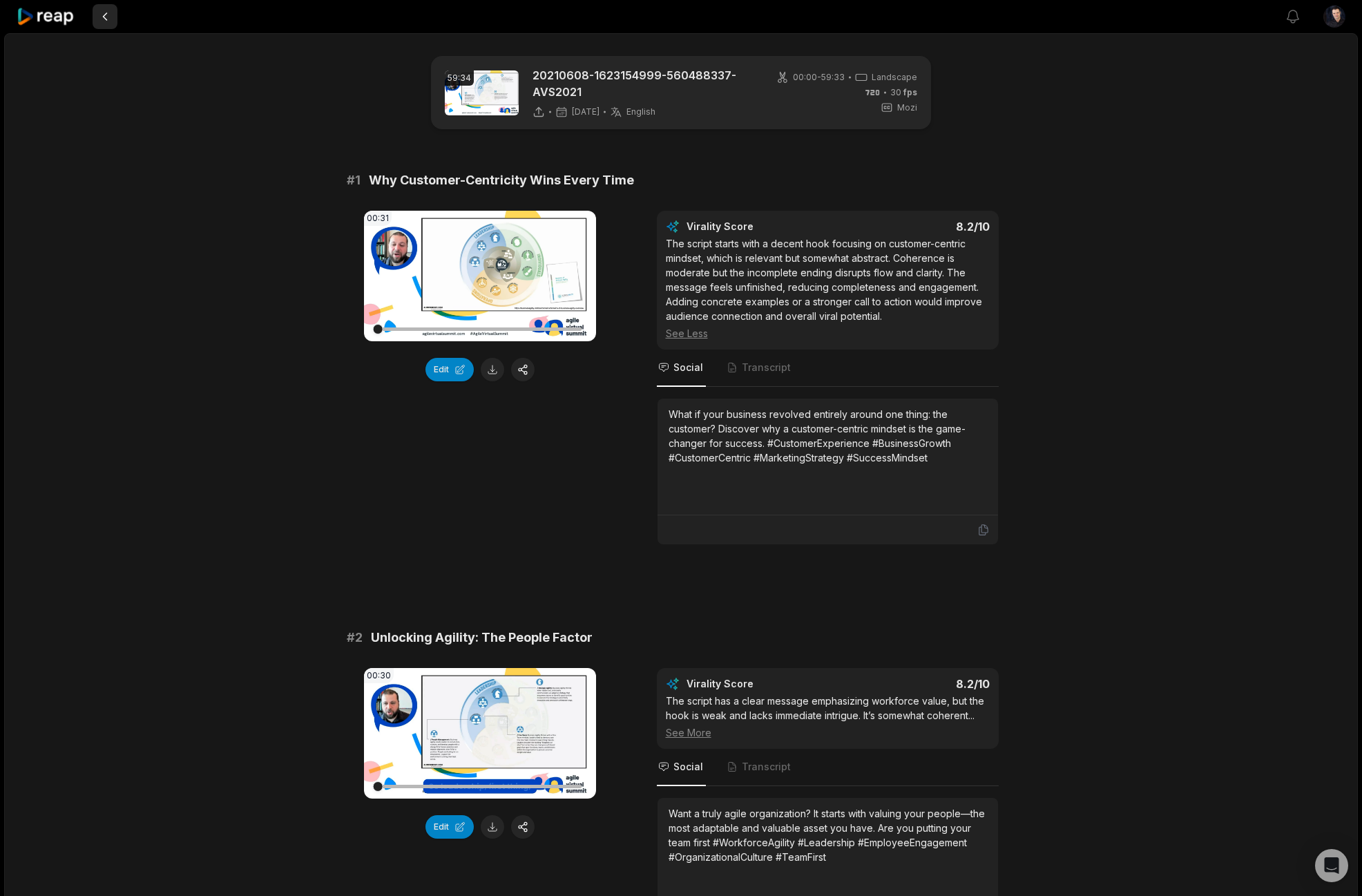
click at [104, 18] on button at bounding box center [105, 17] width 25 height 25
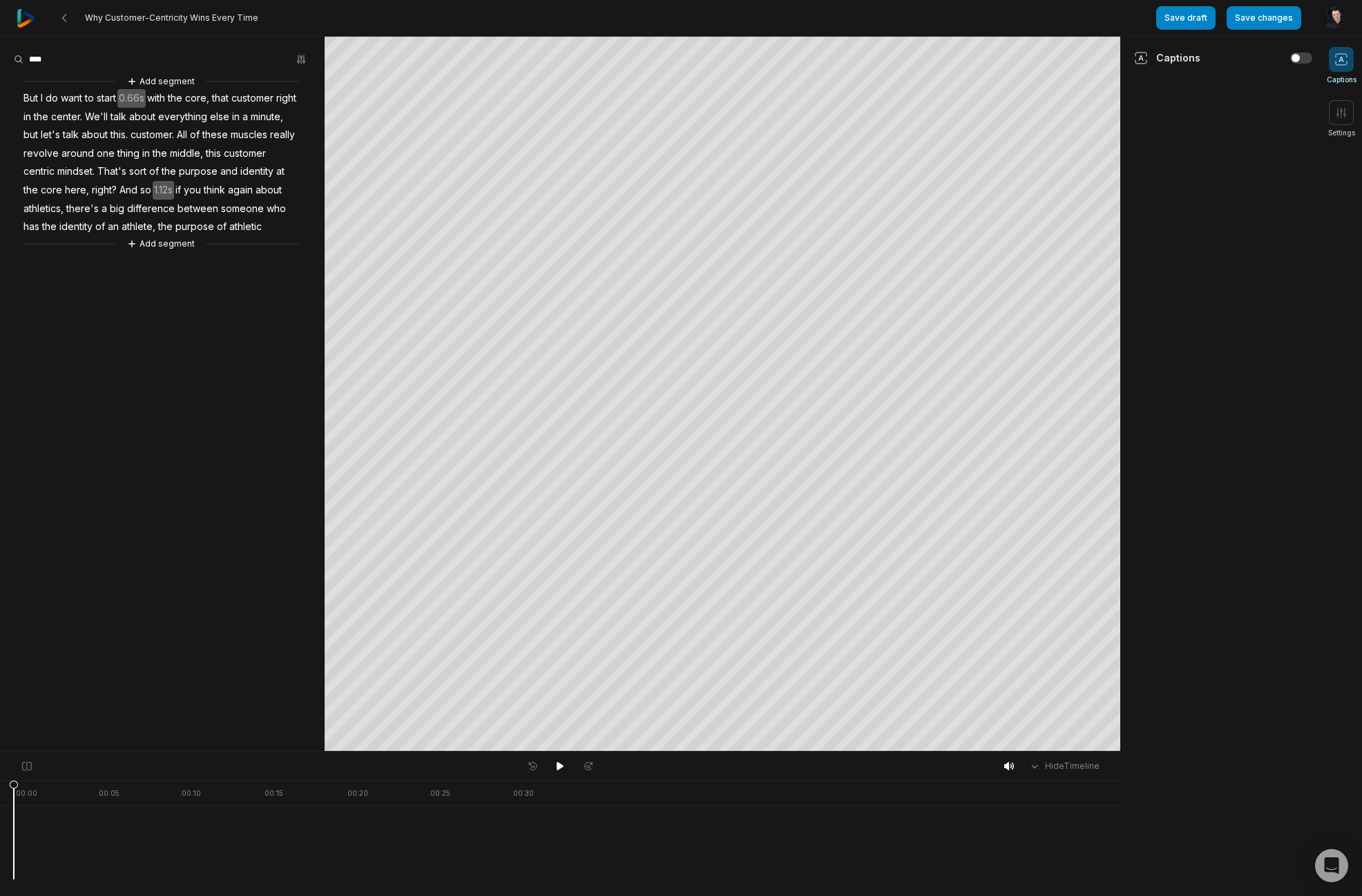
click at [32, 15] on img at bounding box center [26, 18] width 18 height 18
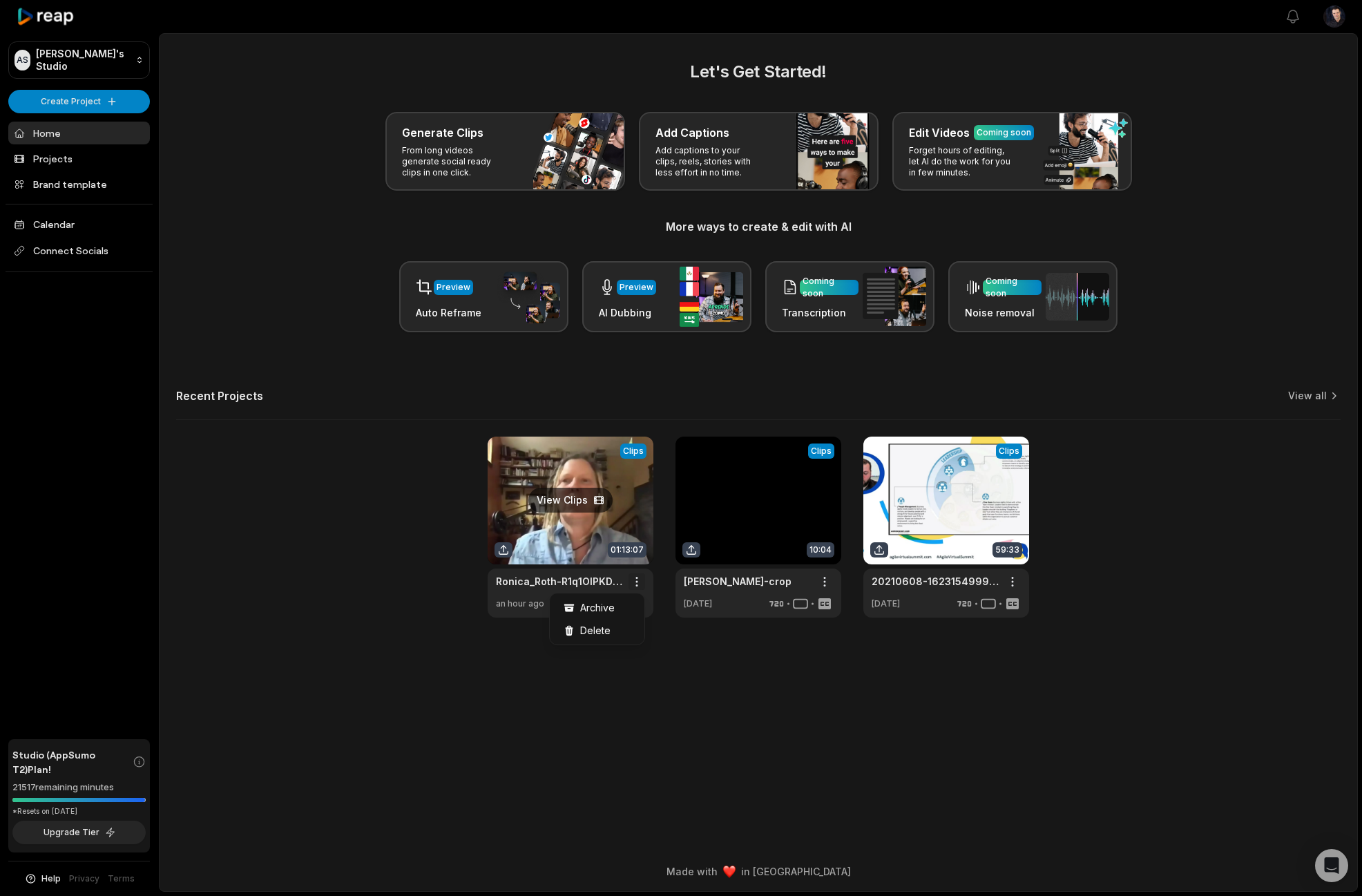
click at [639, 581] on html "AS Adam's Studio Create Project Home Projects Brand template Calendar Connect S…" at bounding box center [681, 448] width 1362 height 896
click at [553, 576] on link "Ronica_Roth-R1q1OlPKDP-AVS2020" at bounding box center [560, 581] width 127 height 15
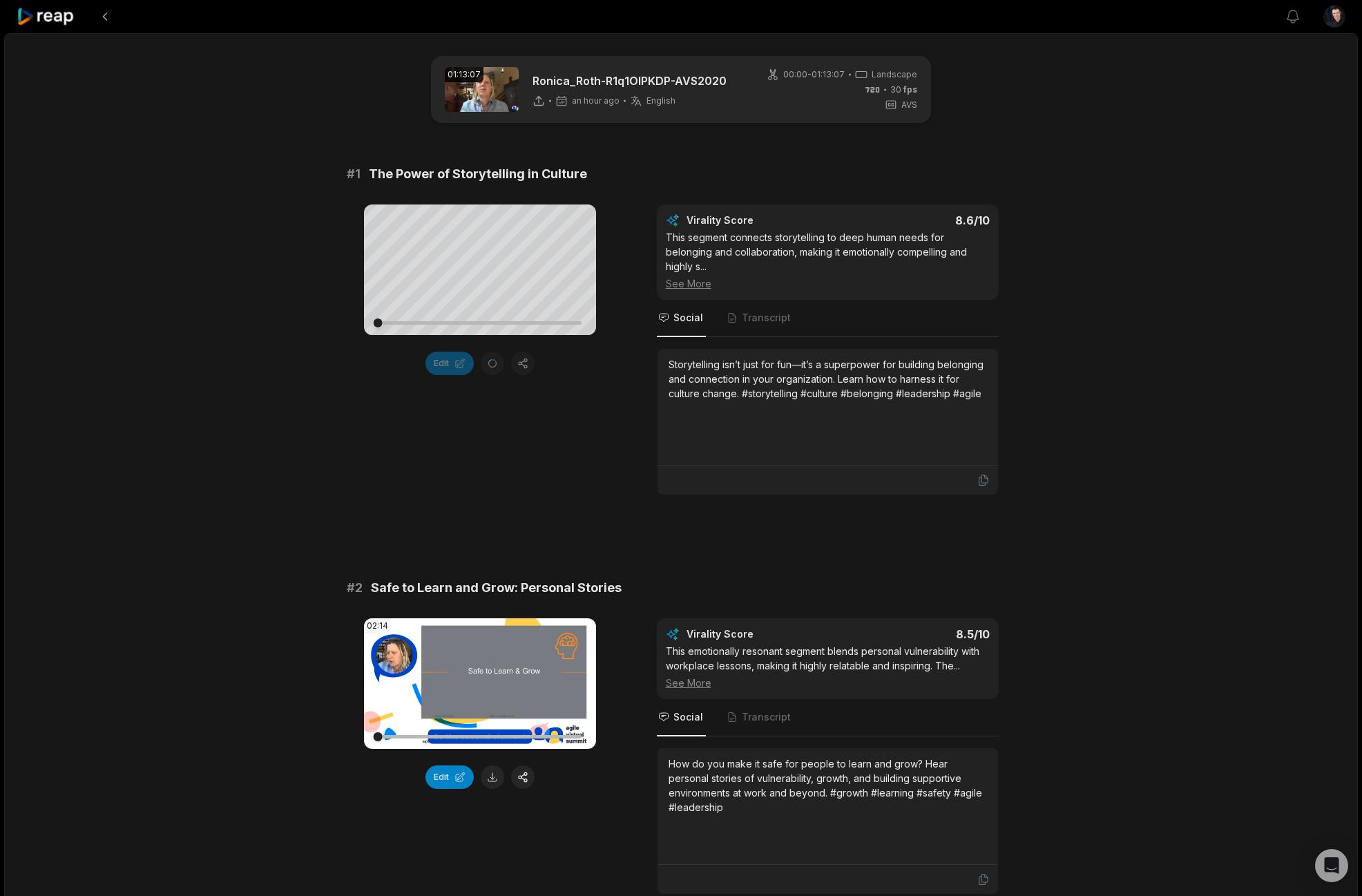
click at [712, 276] on div "See More" at bounding box center [827, 284] width 324 height 15
click at [723, 252] on div "This segment connects storytelling to deep human needs for belonging and collab…" at bounding box center [827, 260] width 324 height 61
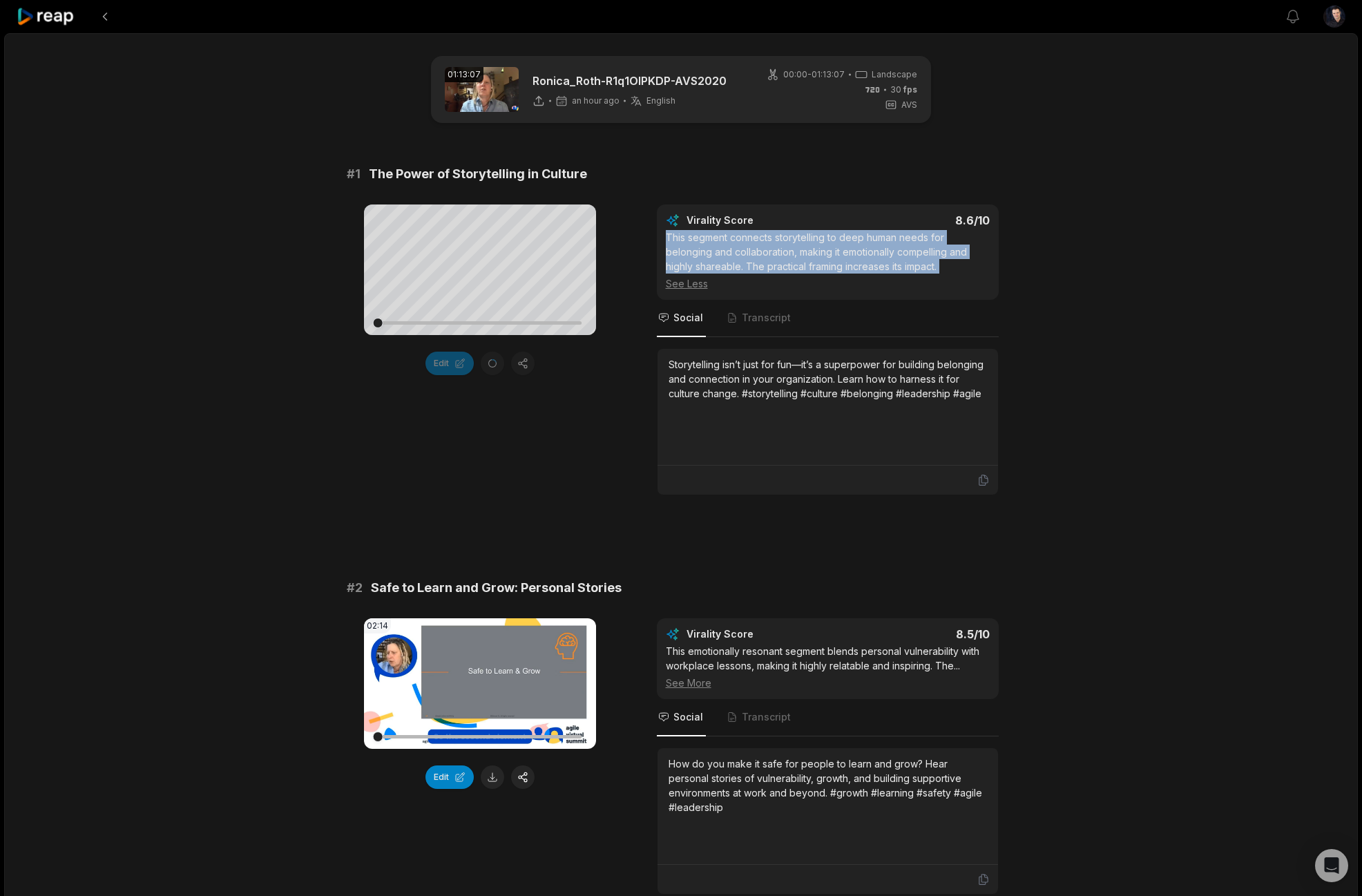
click at [723, 252] on div "This segment connects storytelling to deep human needs for belonging and collab…" at bounding box center [827, 260] width 324 height 61
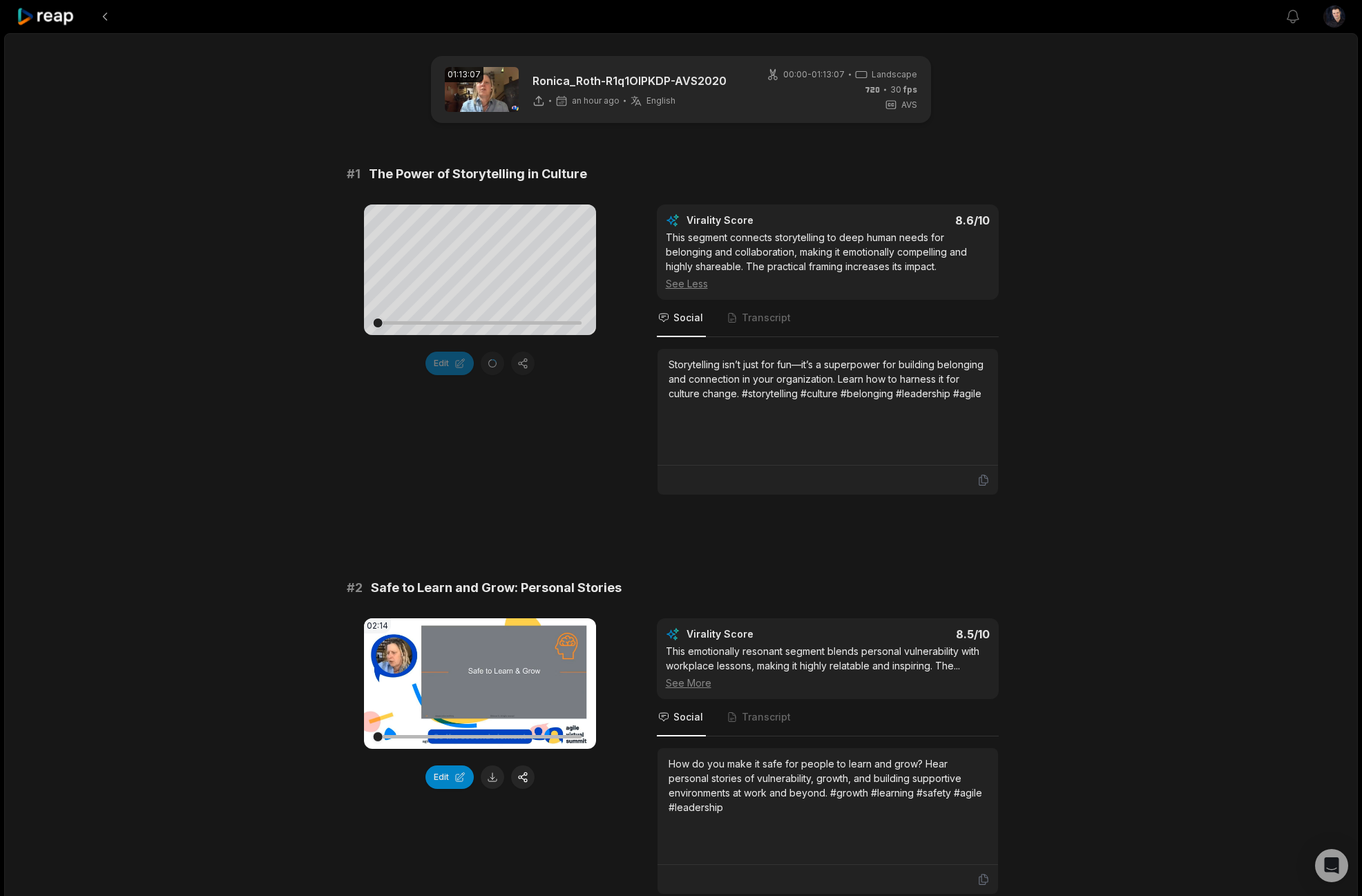
click at [683, 688] on div "See More" at bounding box center [827, 682] width 324 height 15
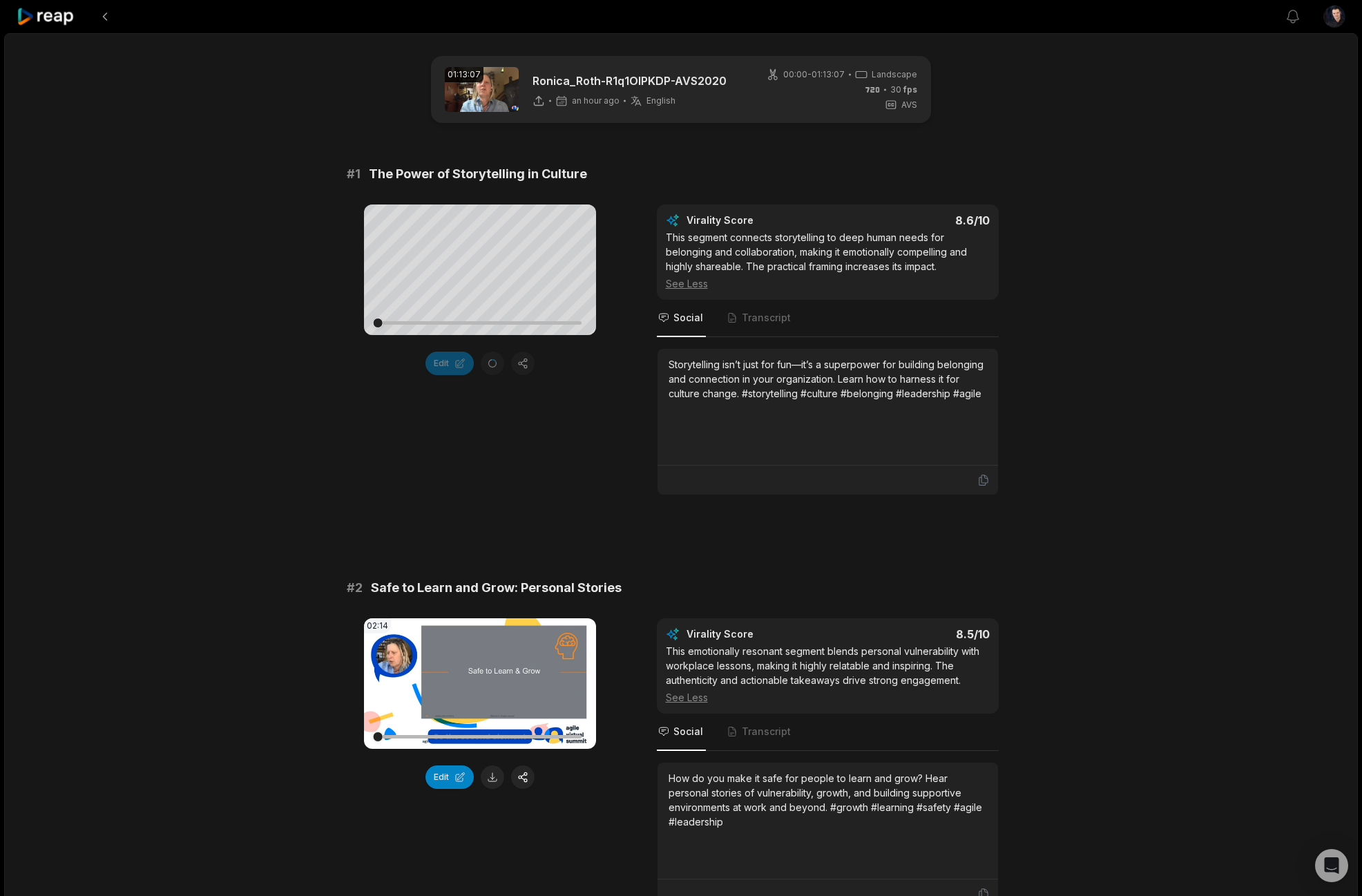
click at [718, 660] on div "This emotionally resonant segment blends personal vulnerability with workplace …" at bounding box center [827, 674] width 324 height 61
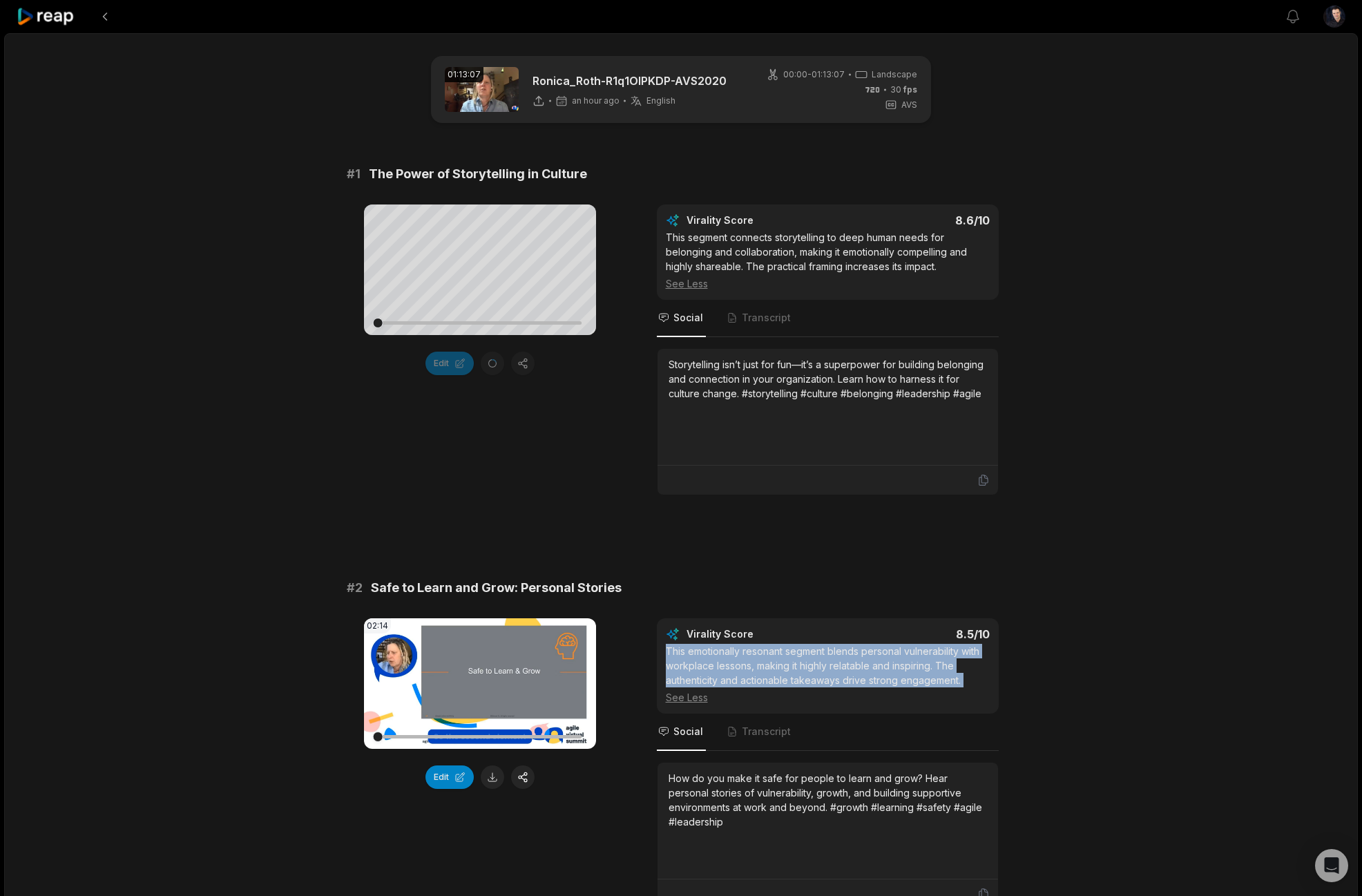
click at [718, 660] on div "This emotionally resonant segment blends personal vulnerability with workplace …" at bounding box center [827, 674] width 324 height 61
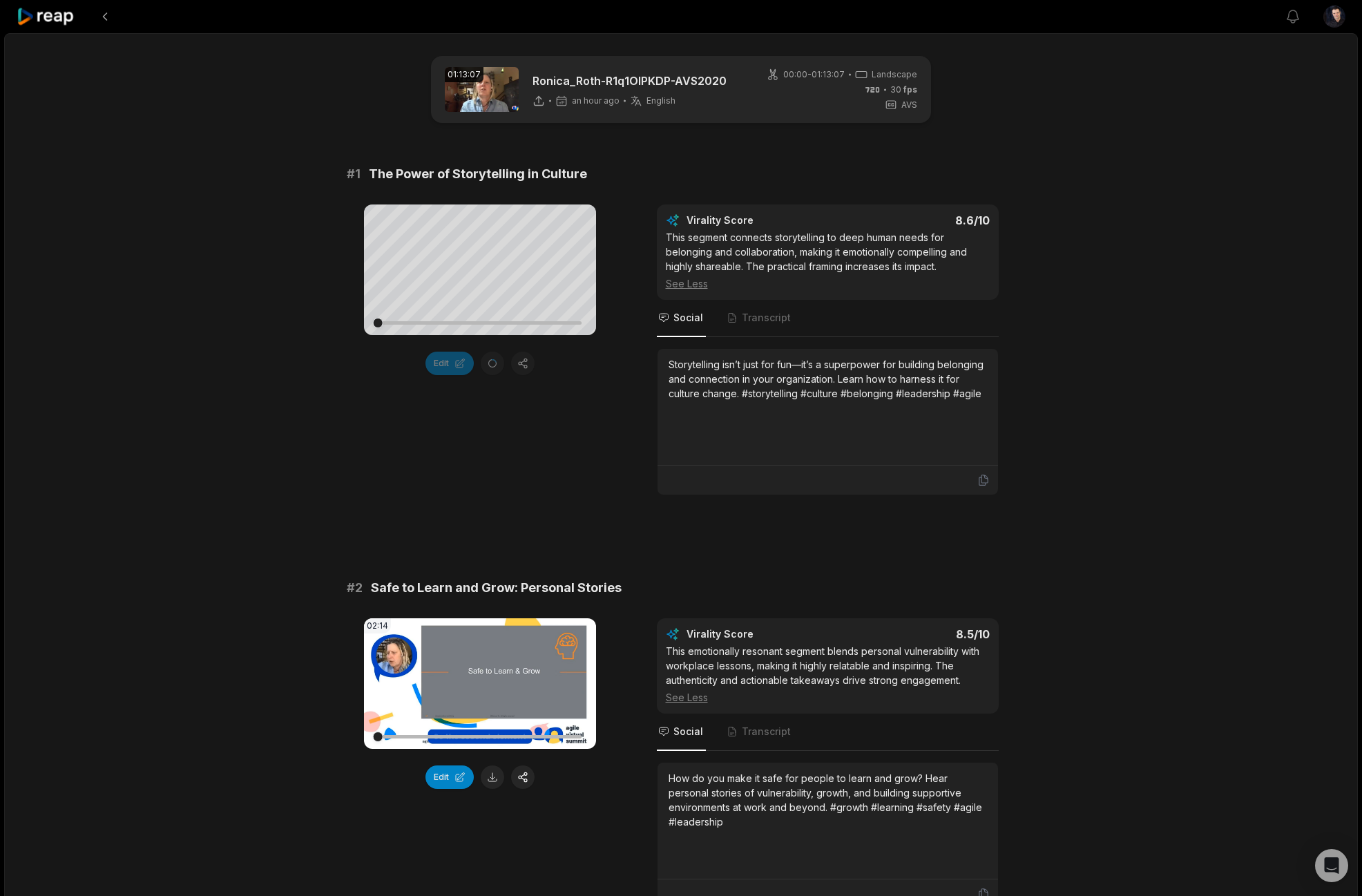
click at [694, 696] on div "See Less" at bounding box center [827, 697] width 324 height 15
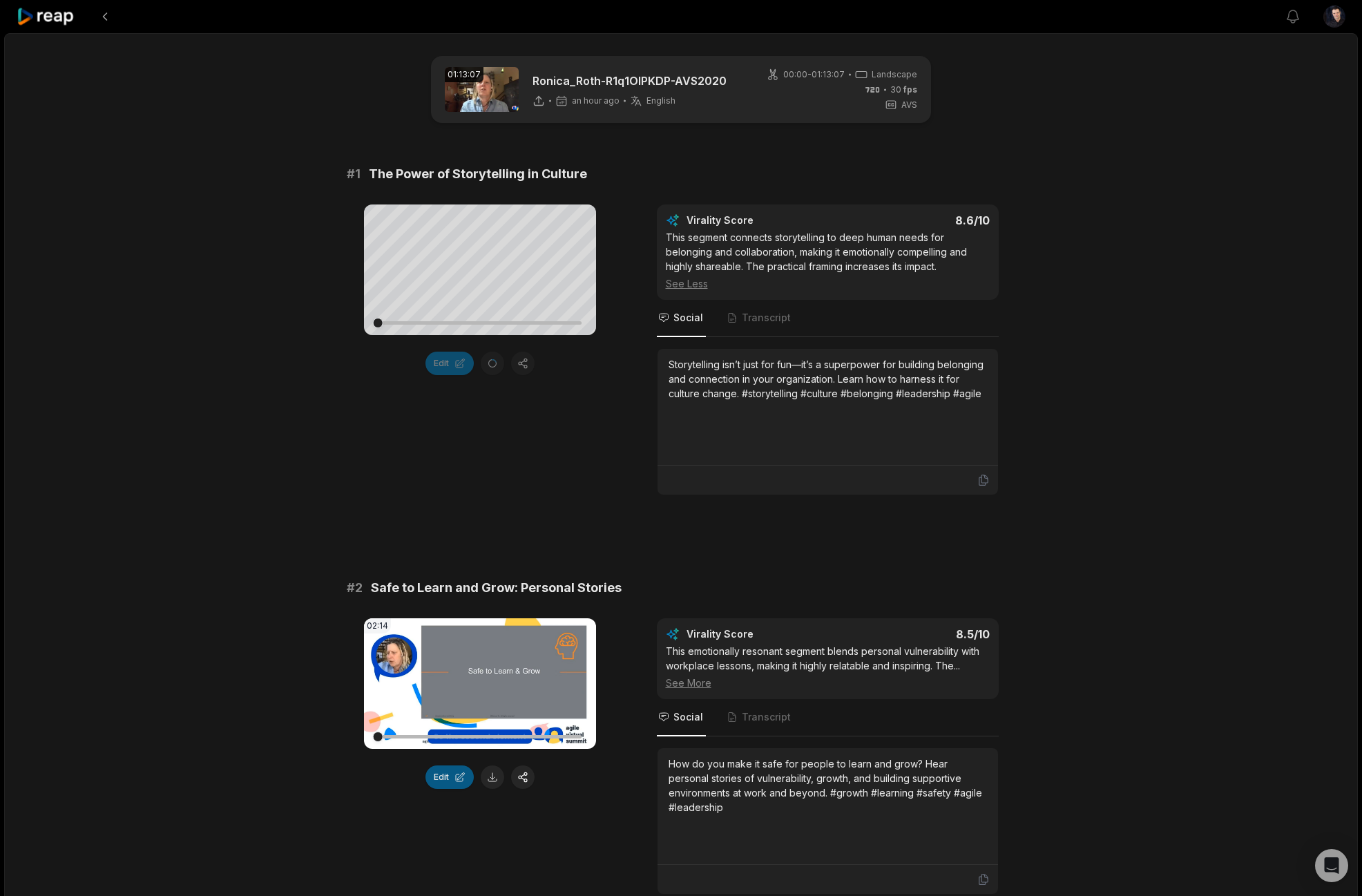
click at [443, 773] on button "Edit" at bounding box center [450, 777] width 48 height 23
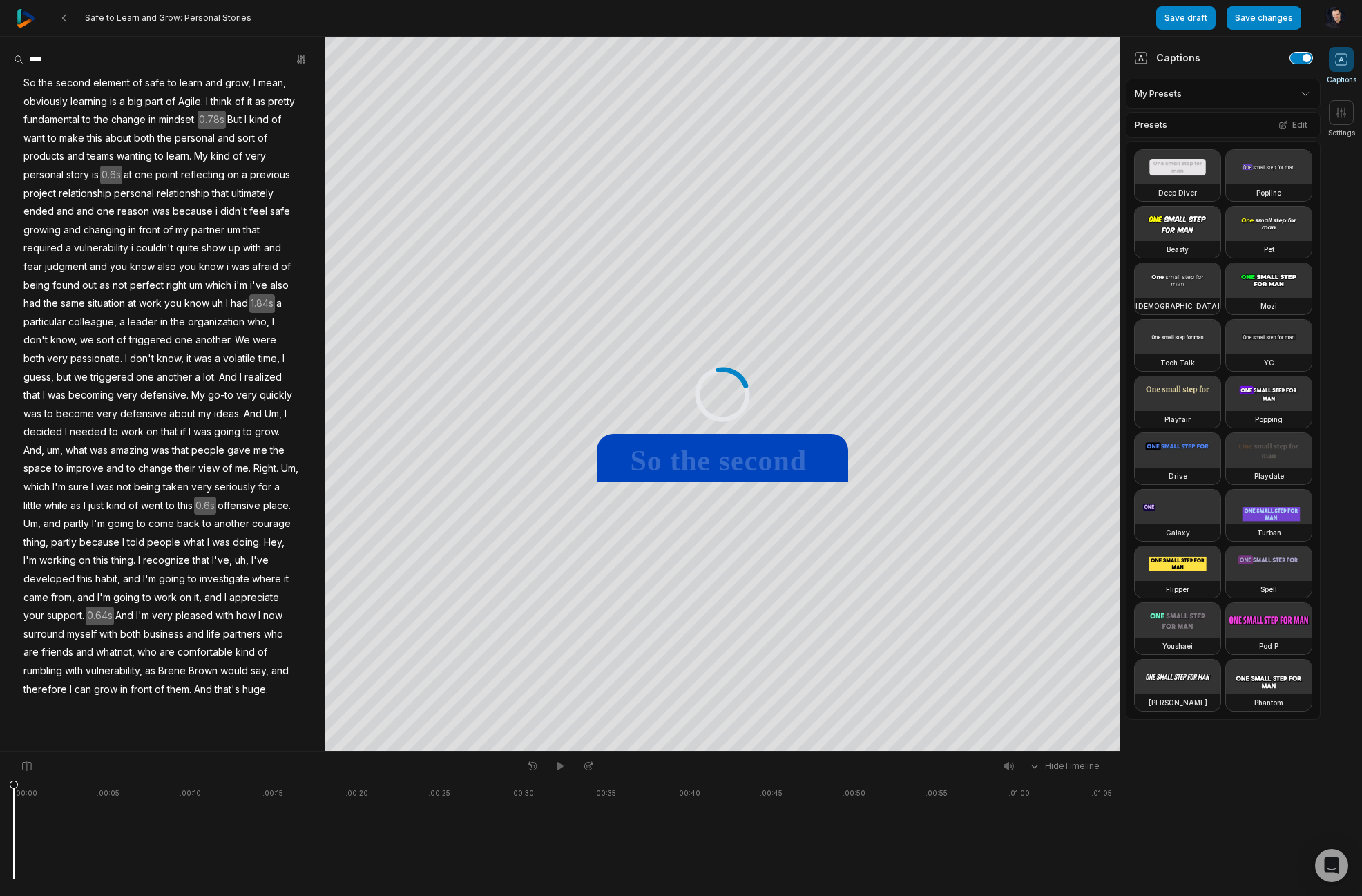
click at [1306, 59] on button "button" at bounding box center [1301, 58] width 22 height 11
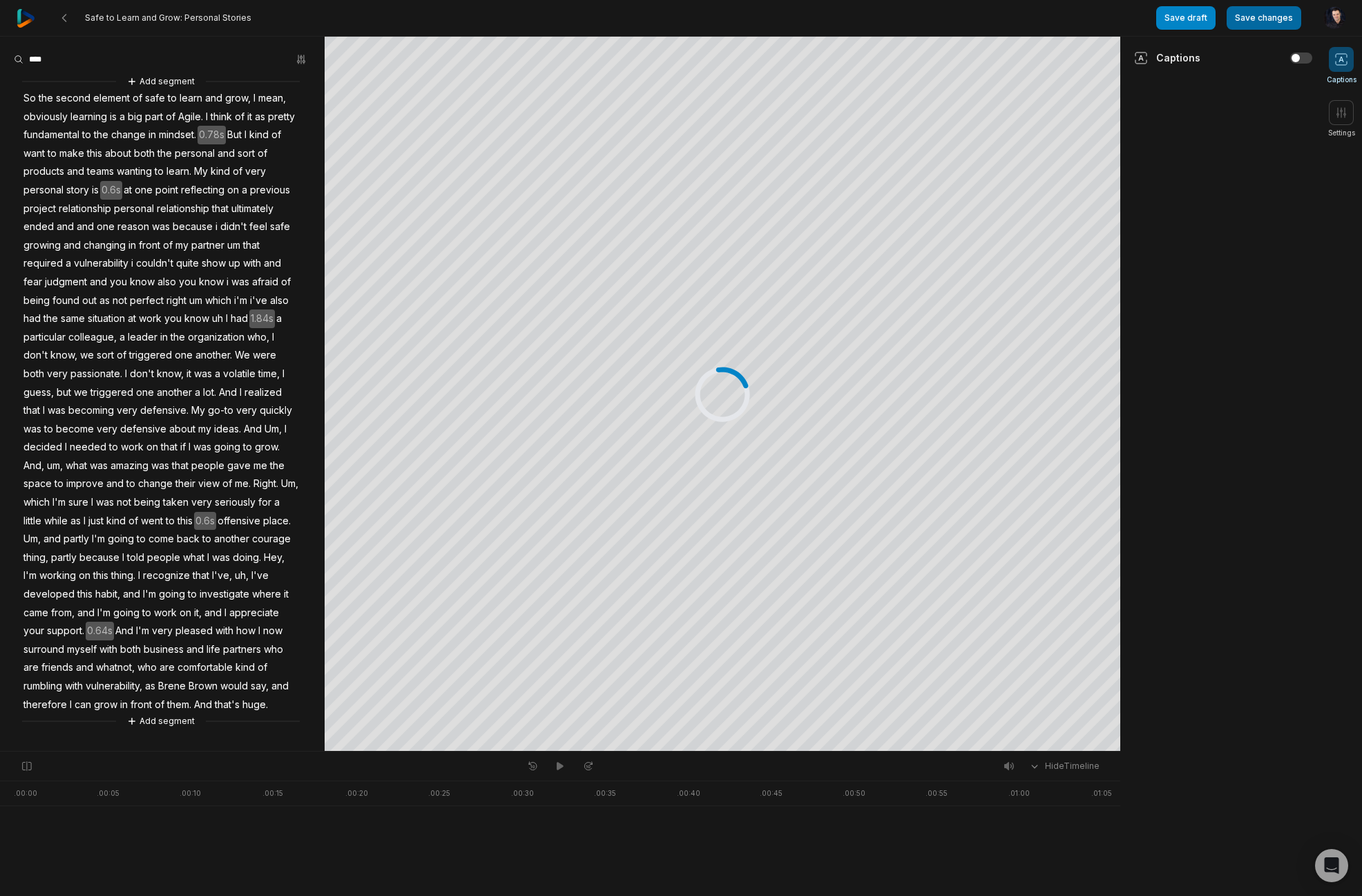
click at [1279, 19] on button "Save changes" at bounding box center [1264, 18] width 75 height 23
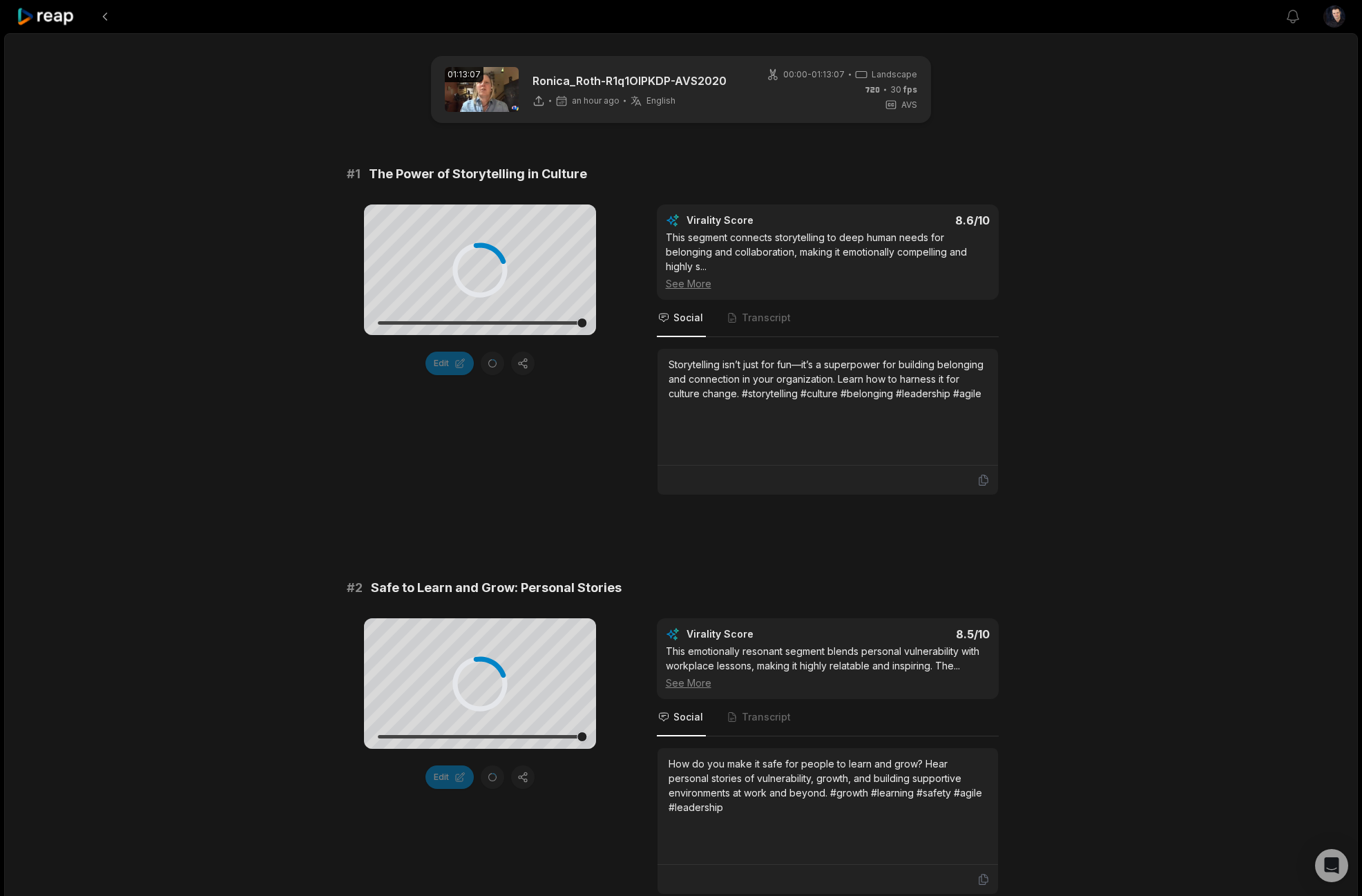
click at [704, 769] on div "How do you make it safe for people to learn and grow? Hear personal stories of …" at bounding box center [827, 785] width 318 height 58
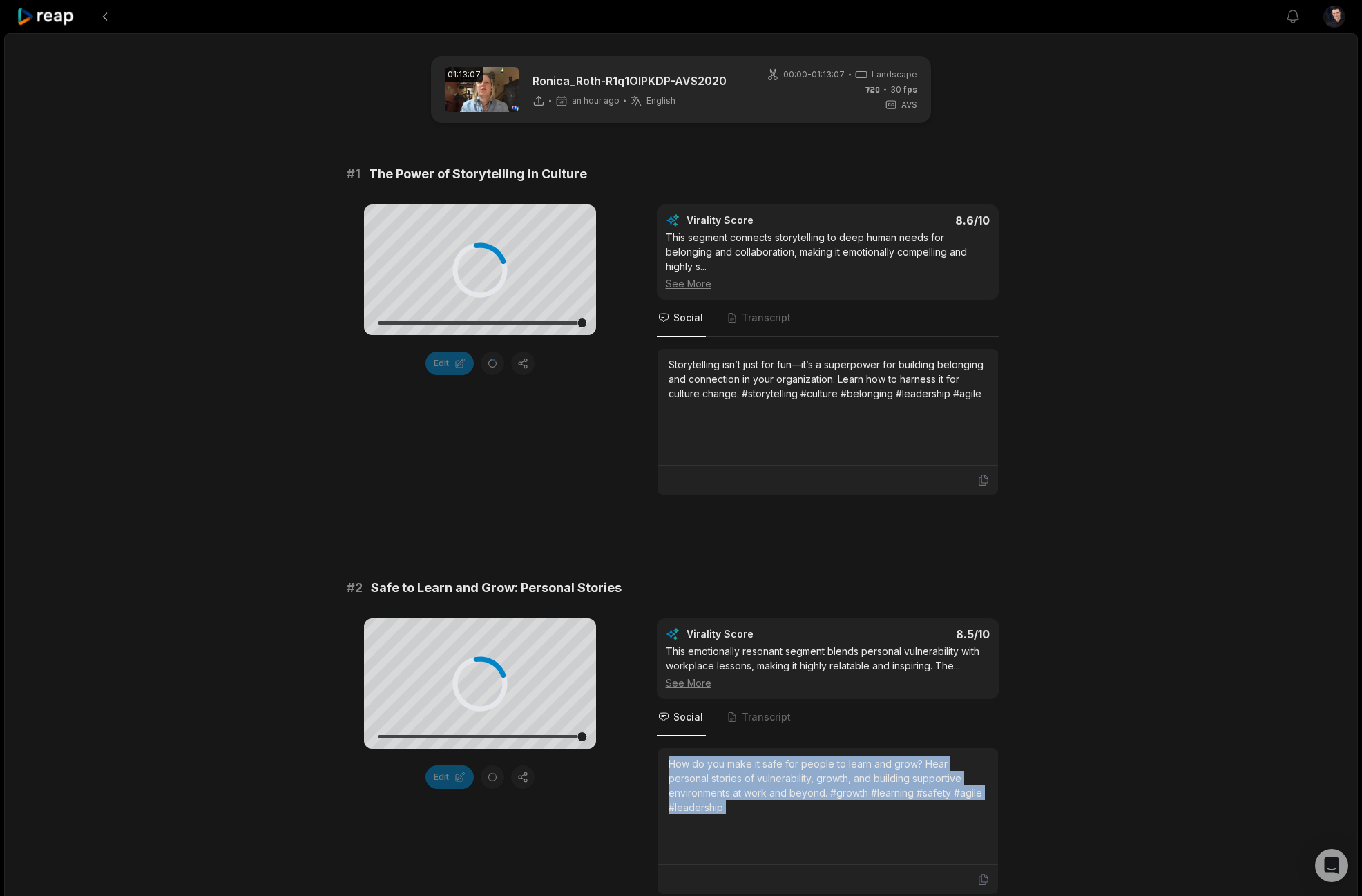
click at [704, 769] on div "How do you make it safe for people to learn and grow? Hear personal stories of …" at bounding box center [827, 785] width 318 height 58
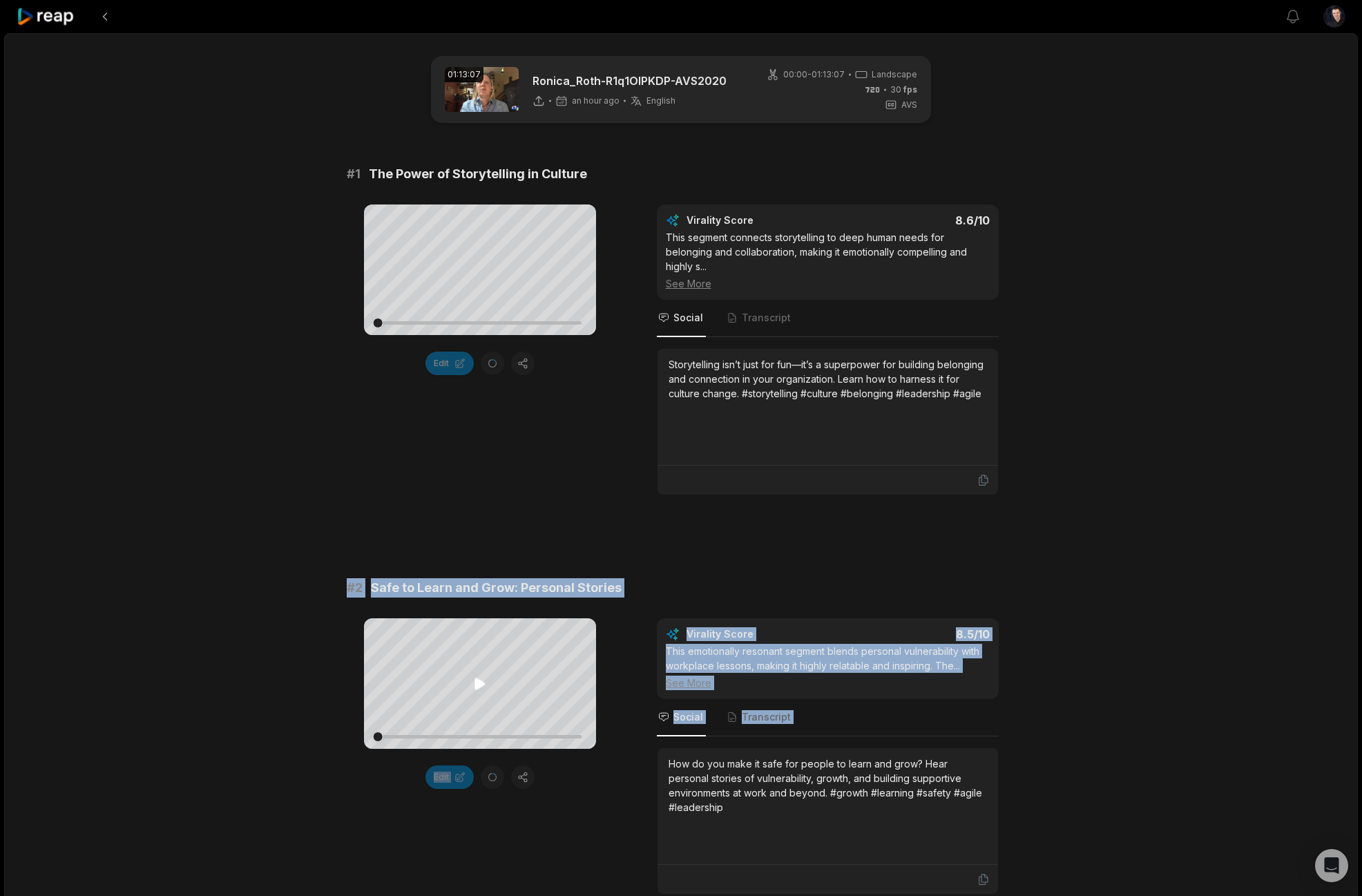
click at [472, 686] on icon at bounding box center [480, 683] width 17 height 17
